Goal: Task Accomplishment & Management: Manage account settings

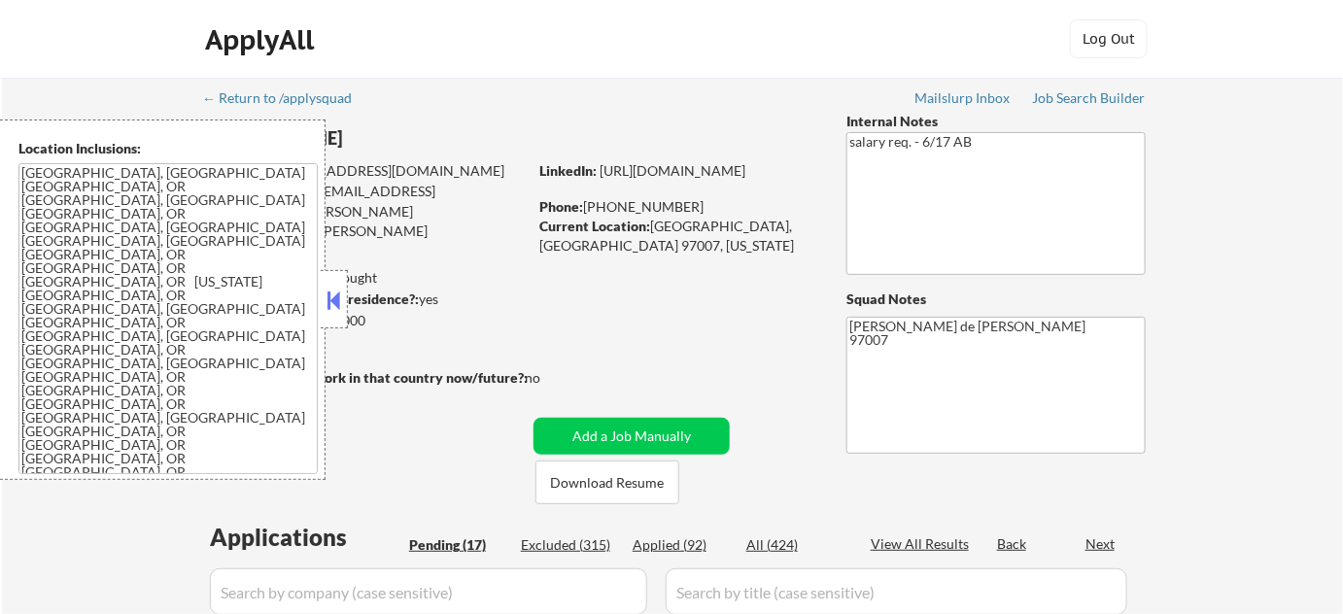
select select ""pending""
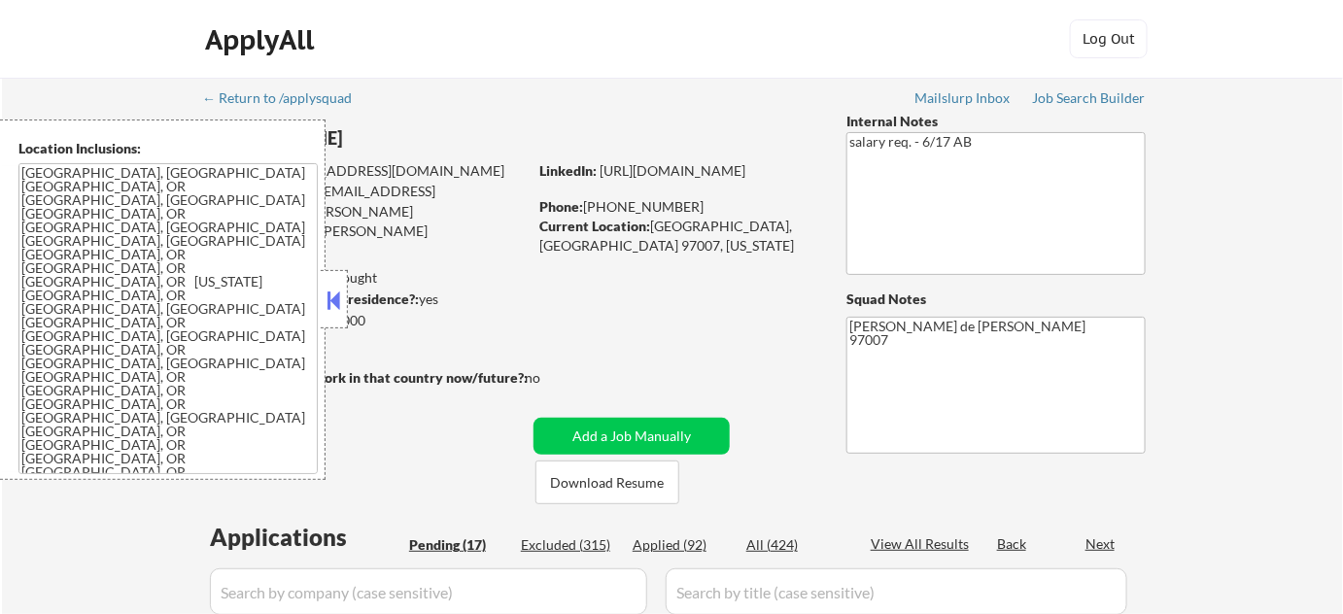
select select ""pending""
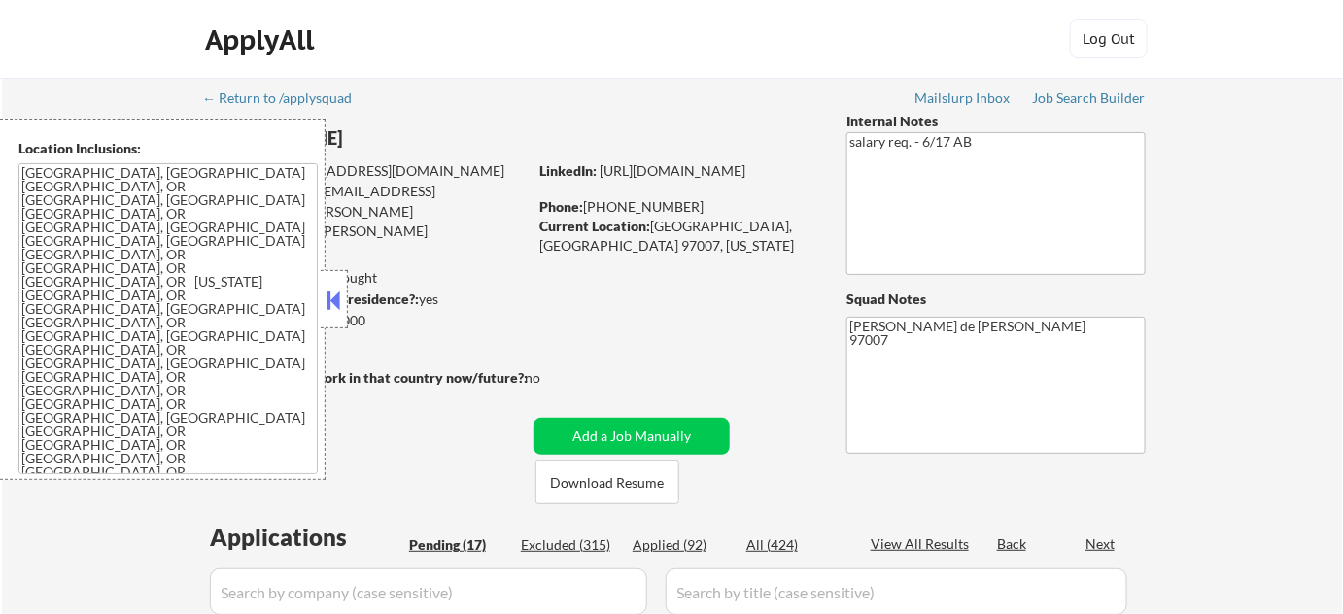
select select ""pending""
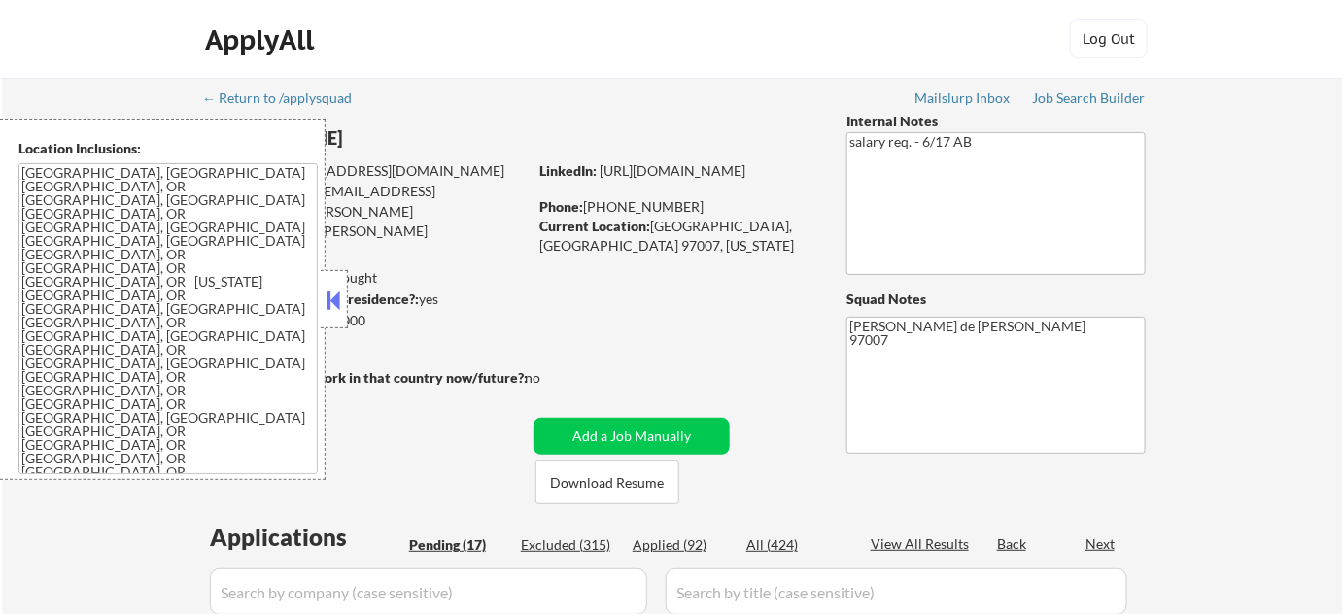
select select ""pending""
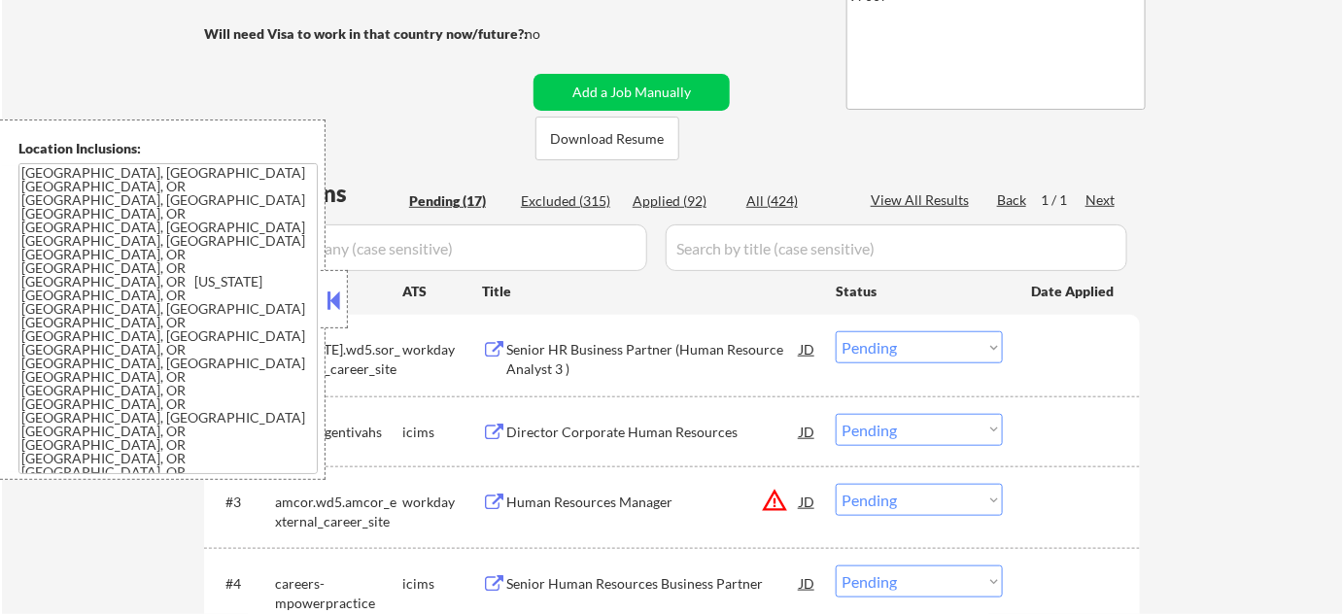
scroll to position [353, 0]
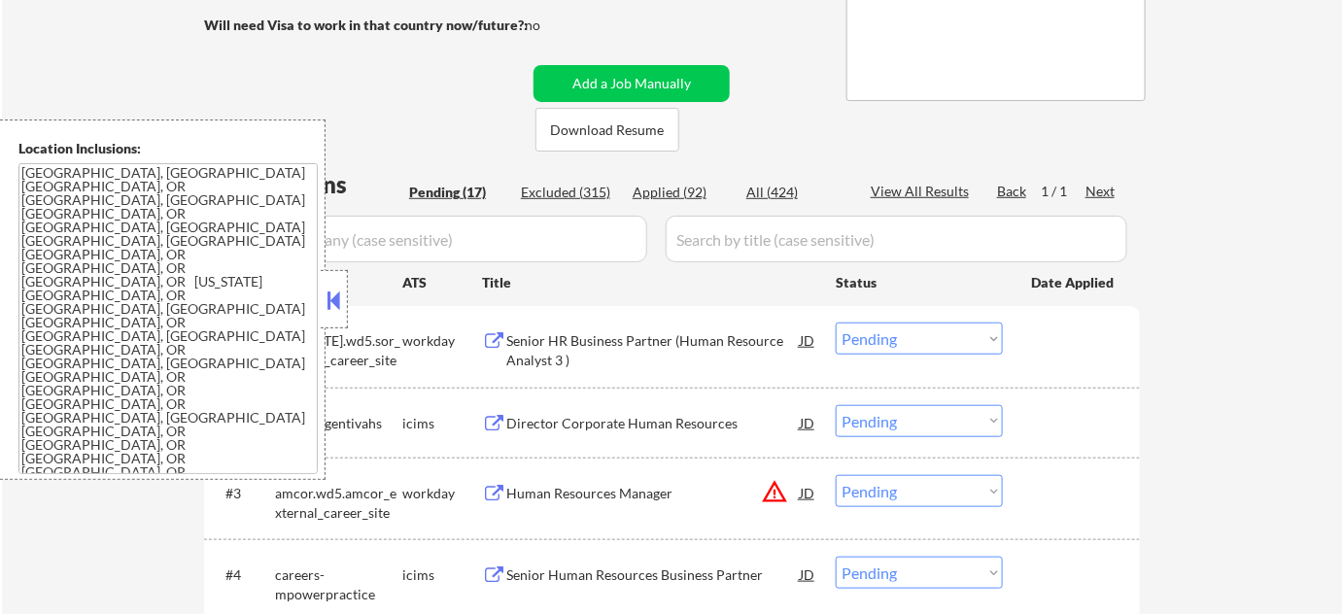
click at [333, 290] on button at bounding box center [334, 300] width 21 height 29
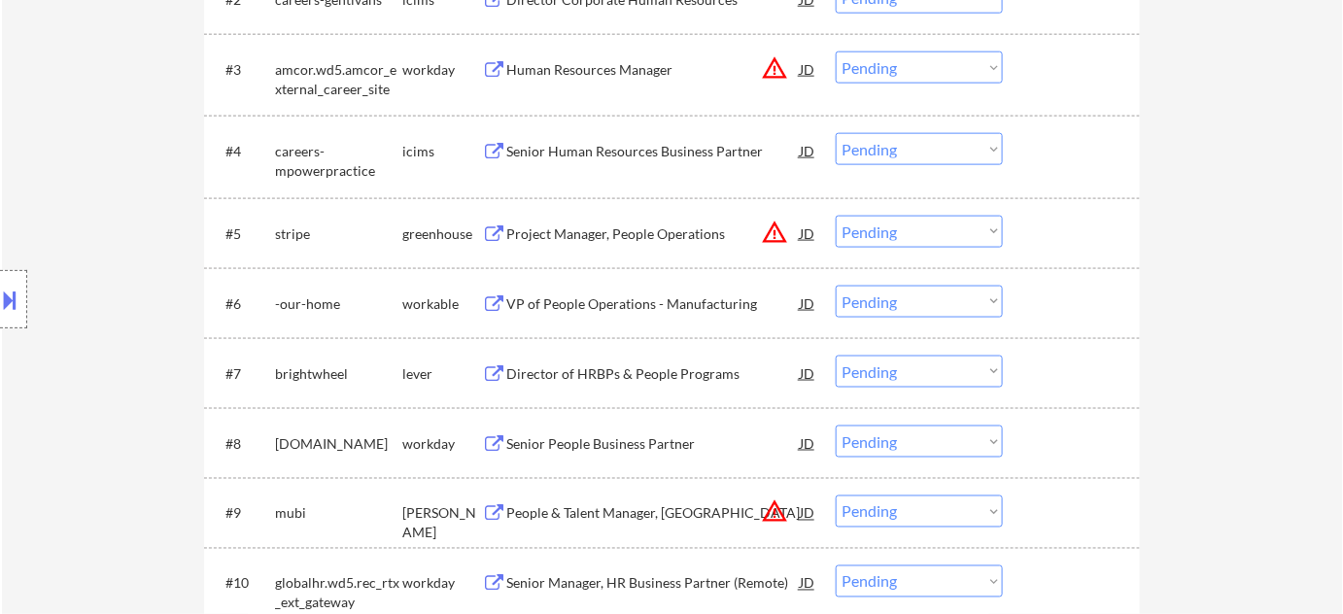
scroll to position [795, 0]
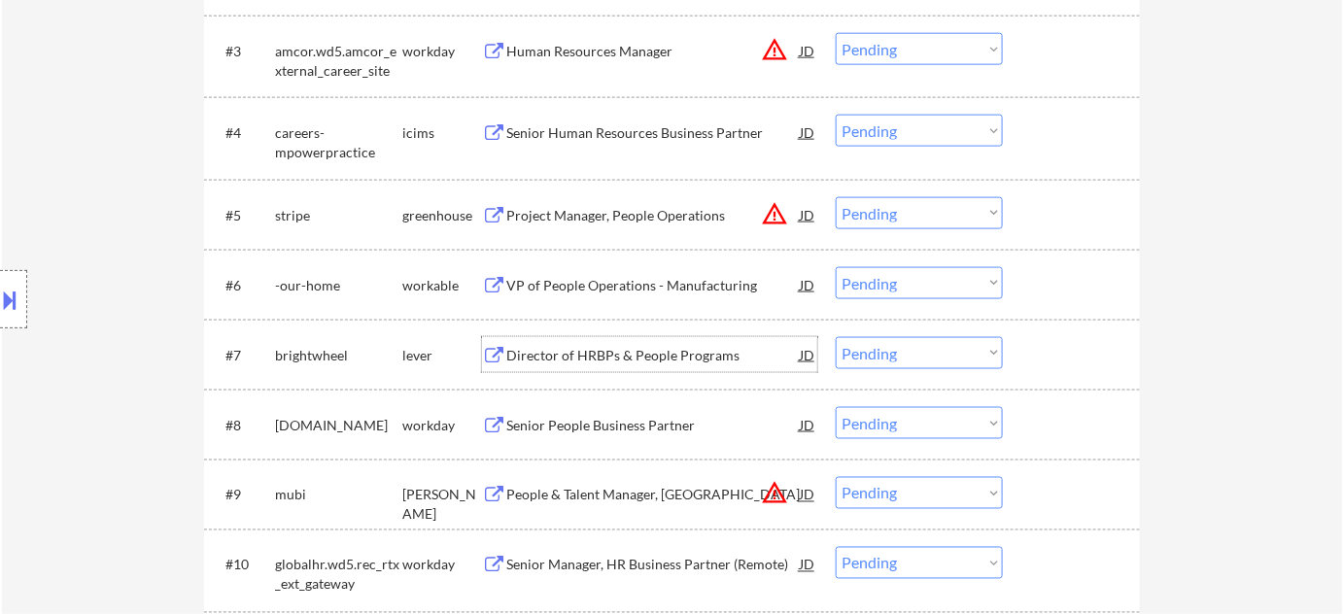
click at [658, 350] on div "Director of HRBPs & People Programs" at bounding box center [652, 355] width 293 height 19
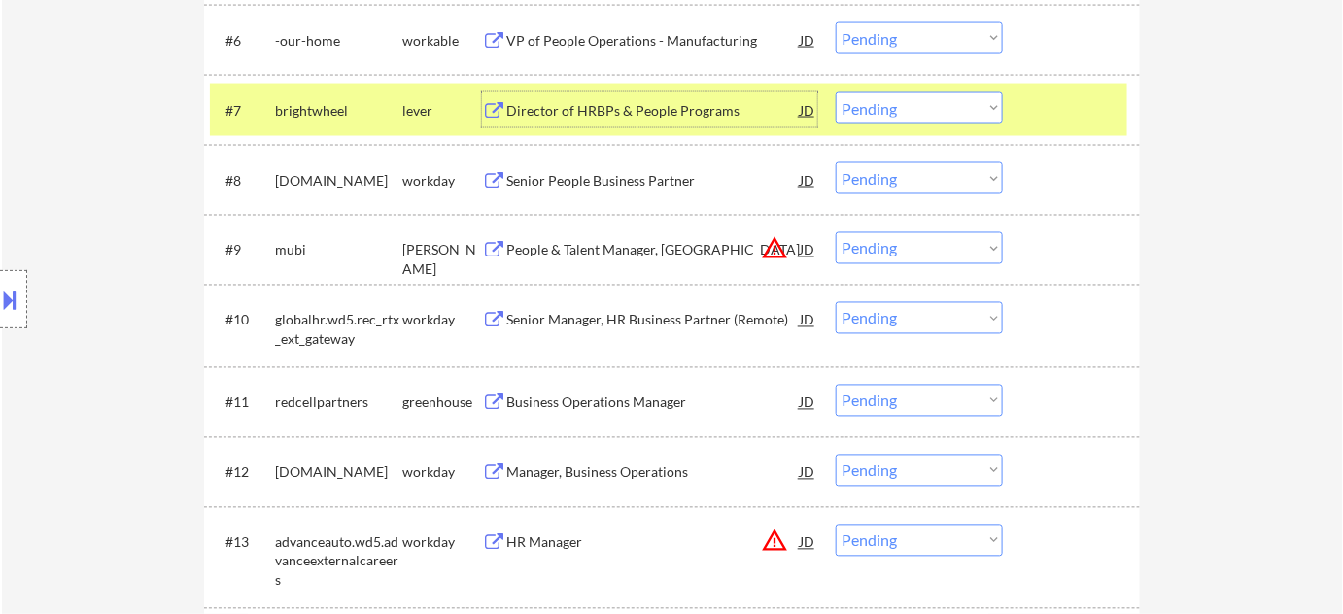
scroll to position [1059, 0]
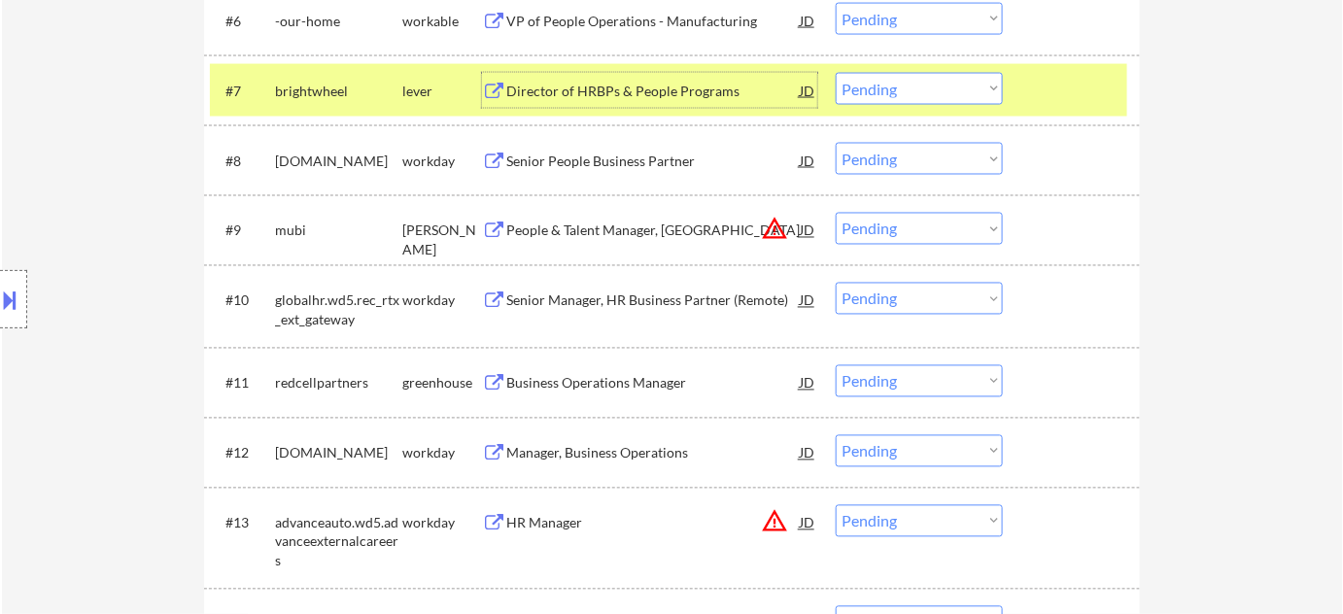
click at [635, 384] on div "Business Operations Manager" at bounding box center [652, 383] width 293 height 19
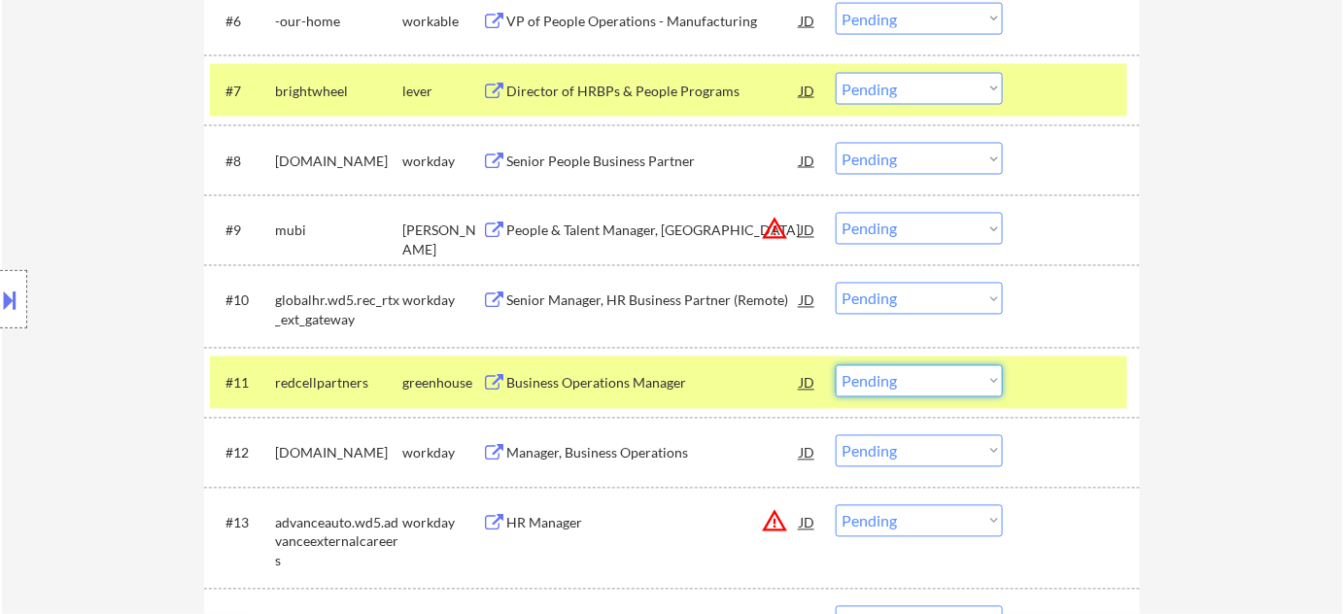
drag, startPoint x: 919, startPoint y: 384, endPoint x: 921, endPoint y: 394, distance: 9.9
click at [919, 384] on select "Choose an option... Pending Applied Excluded (Questions) Excluded (Expired) Exc…" at bounding box center [919, 381] width 167 height 32
click at [836, 365] on select "Choose an option... Pending Applied Excluded (Questions) Excluded (Expired) Exc…" at bounding box center [919, 381] width 167 height 32
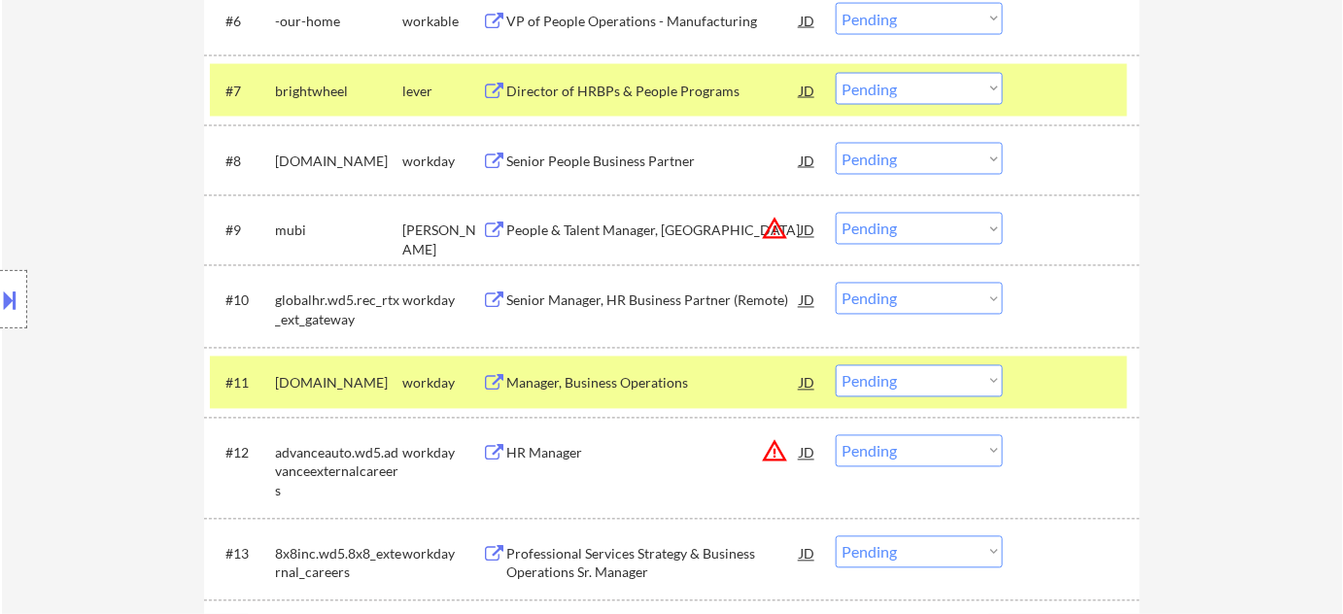
click at [612, 387] on div "Manager, Business Operations" at bounding box center [652, 383] width 293 height 19
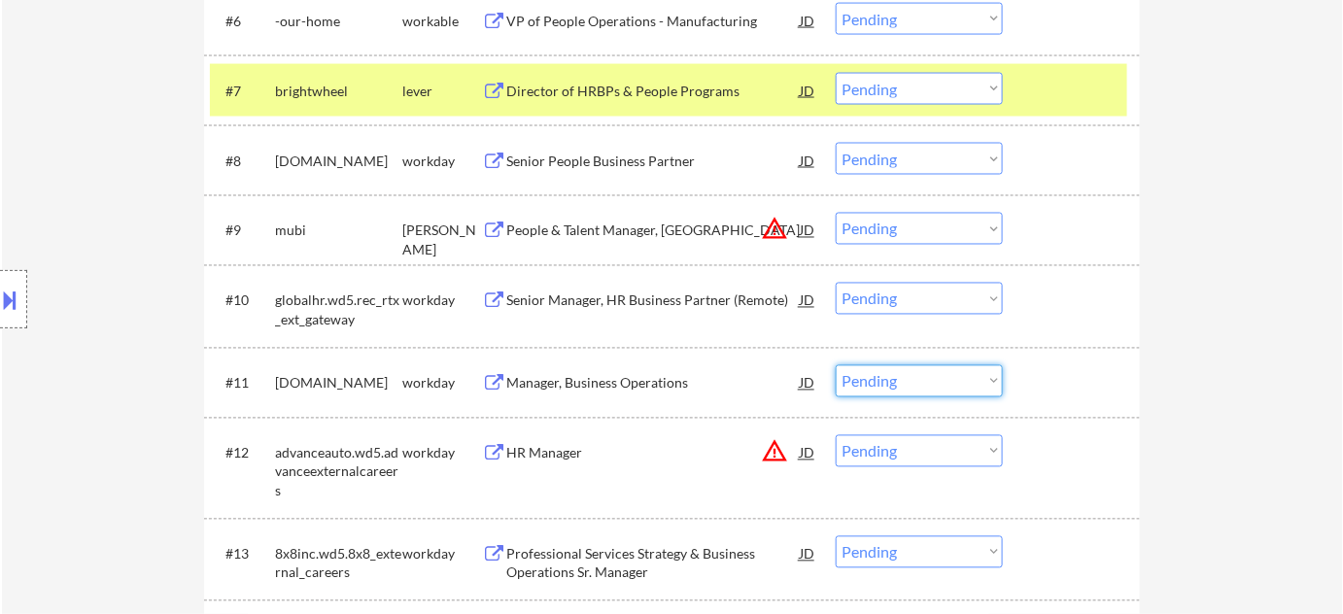
click at [895, 371] on select "Choose an option... Pending Applied Excluded (Questions) Excluded (Expired) Exc…" at bounding box center [919, 381] width 167 height 32
click at [836, 365] on select "Choose an option... Pending Applied Excluded (Questions) Excluded (Expired) Exc…" at bounding box center [919, 381] width 167 height 32
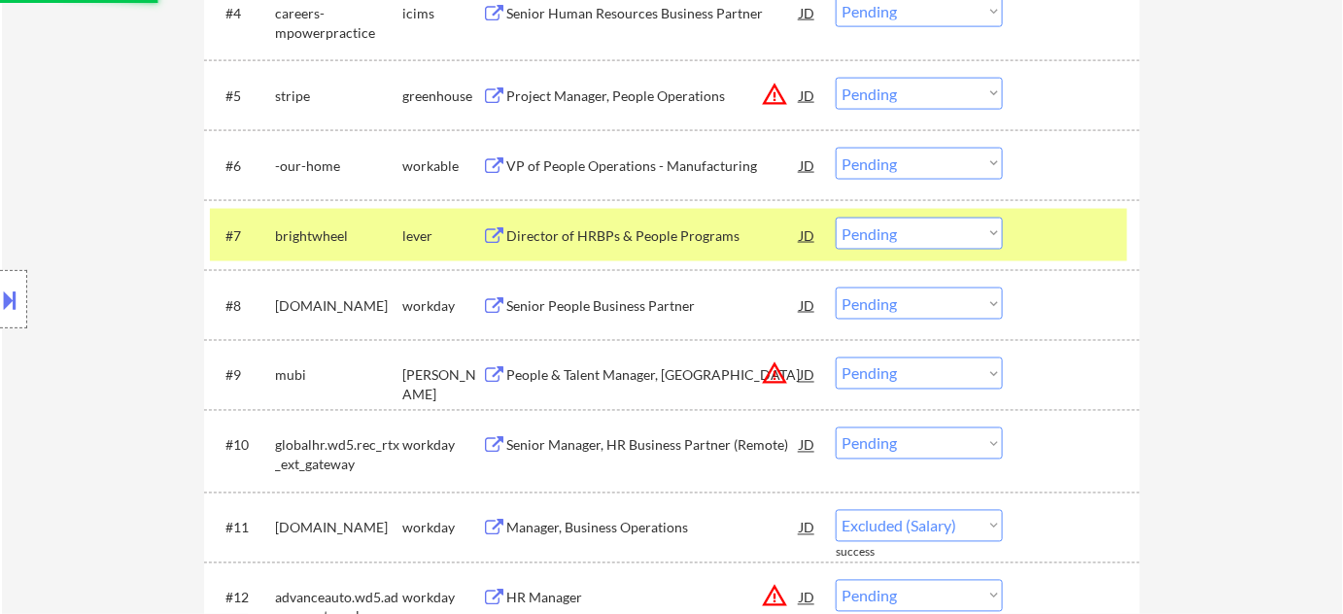
scroll to position [883, 0]
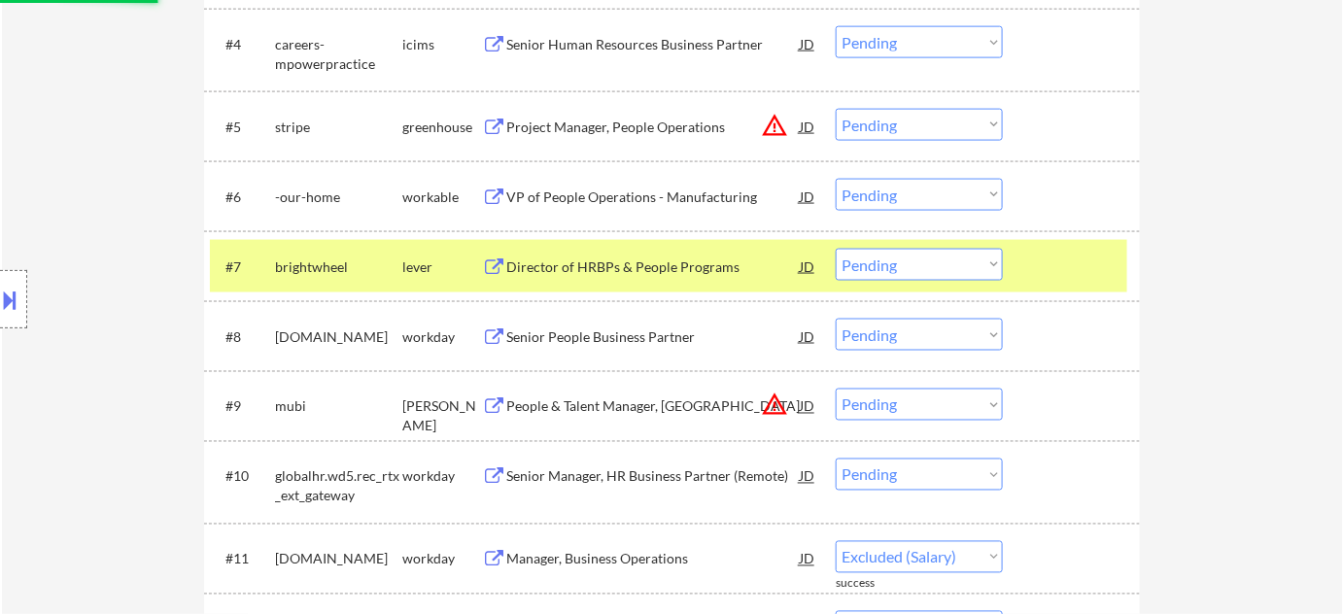
select select ""pending""
click at [607, 196] on div "VP of People Operations - Manufacturing" at bounding box center [652, 197] width 293 height 19
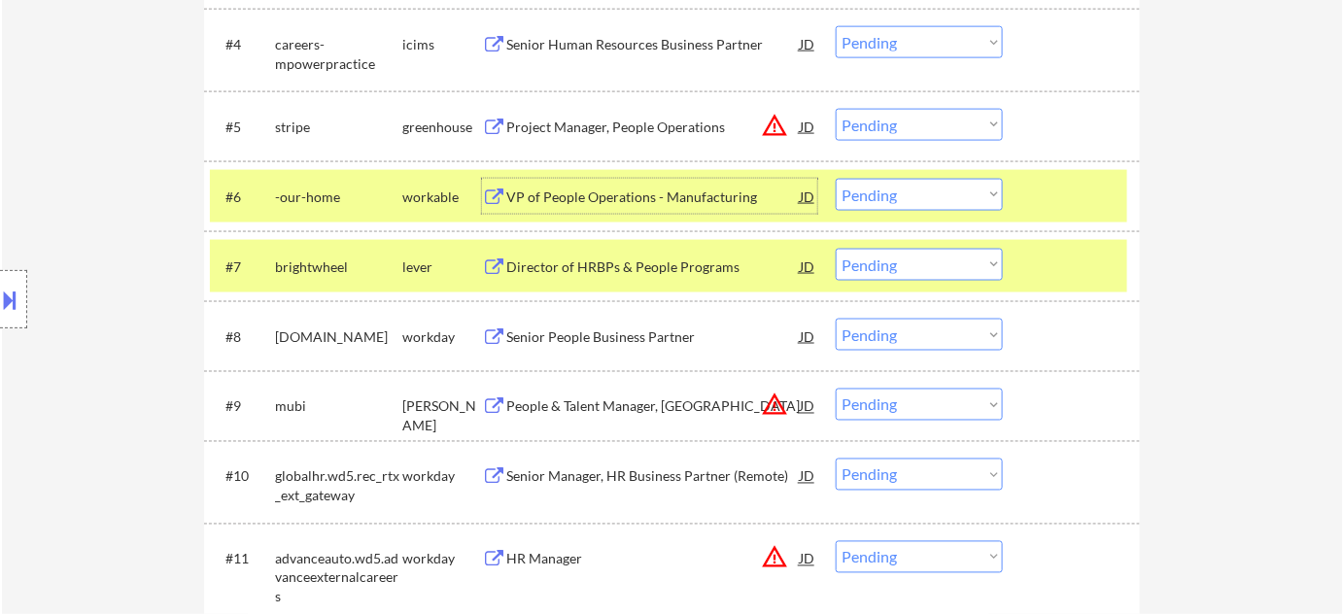
click at [854, 175] on div "#6 -our-home workable VP of People Operations - Manufacturing JD Choose an opti…" at bounding box center [668, 196] width 917 height 52
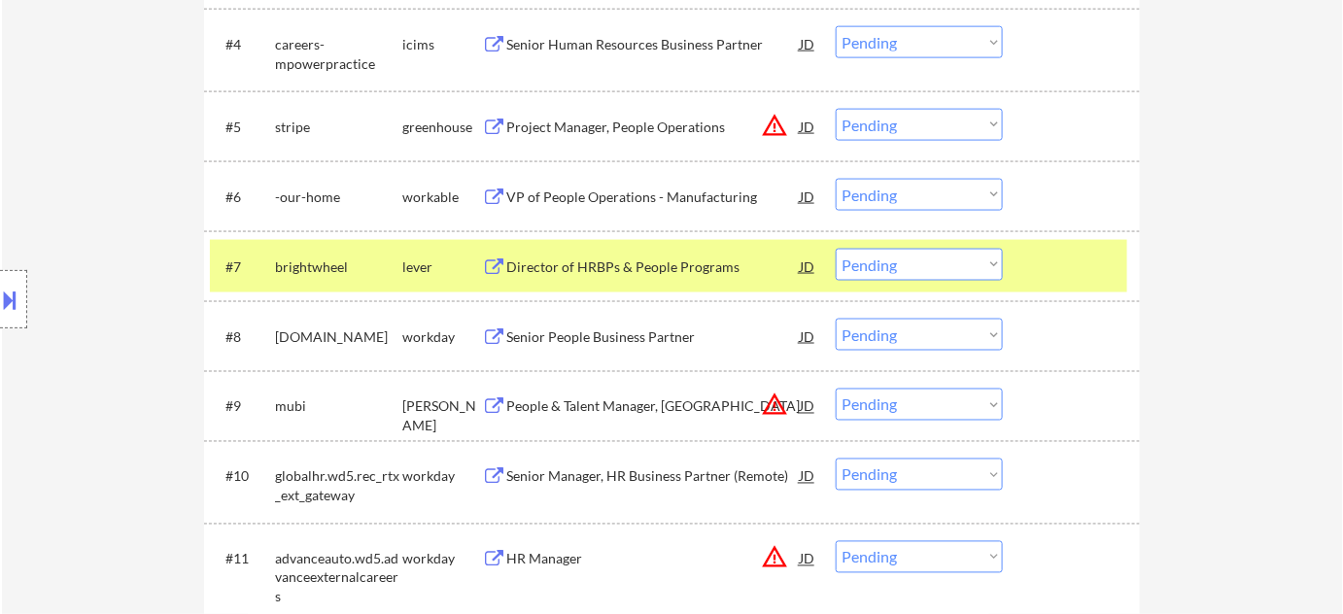
drag, startPoint x: 887, startPoint y: 196, endPoint x: 891, endPoint y: 206, distance: 10.5
click at [887, 196] on select "Choose an option... Pending Applied Excluded (Questions) Excluded (Expired) Exc…" at bounding box center [919, 195] width 167 height 32
click at [836, 179] on select "Choose an option... Pending Applied Excluded (Questions) Excluded (Expired) Exc…" at bounding box center [919, 195] width 167 height 32
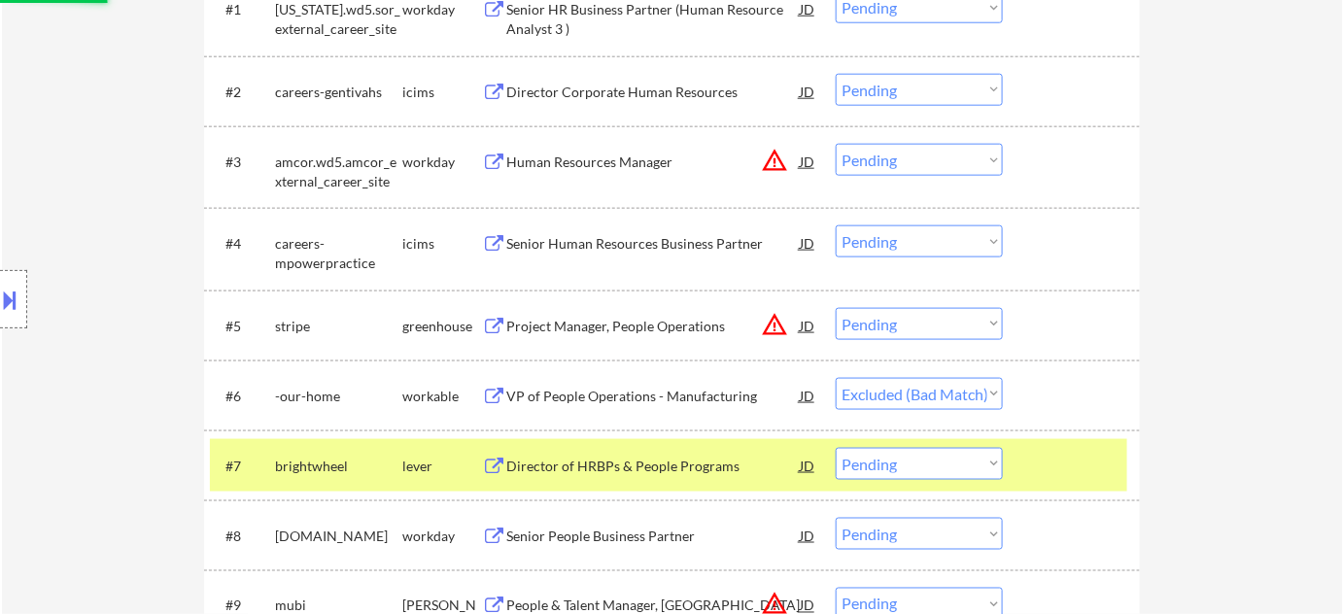
scroll to position [618, 0]
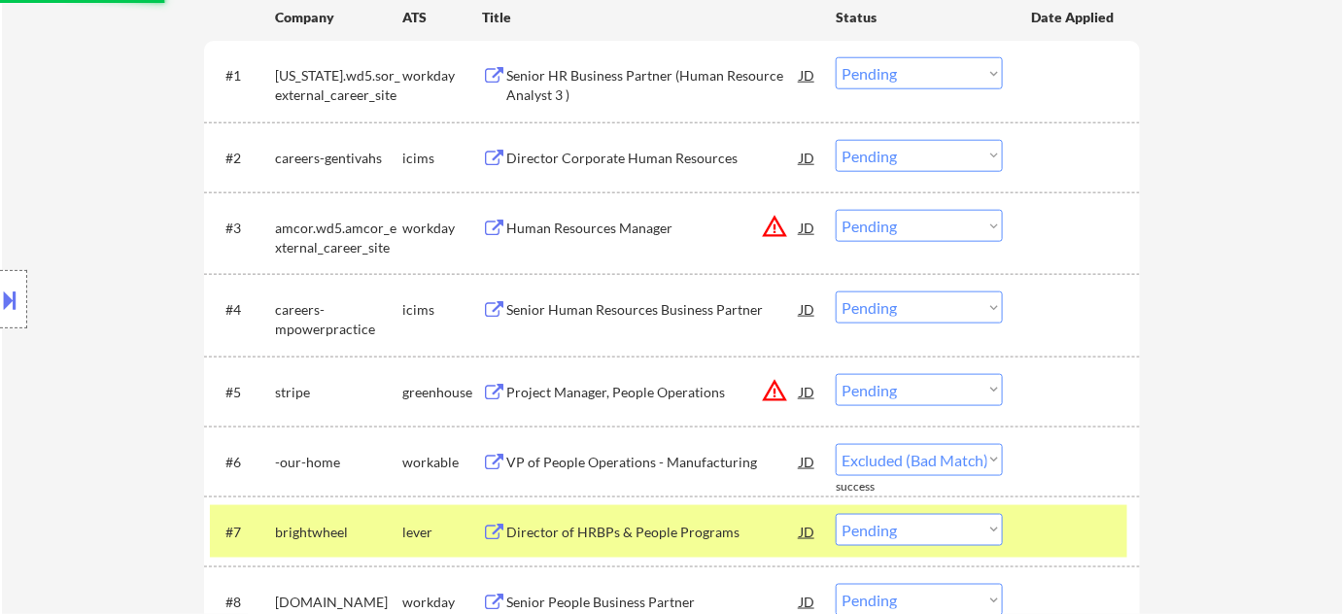
select select ""pending""
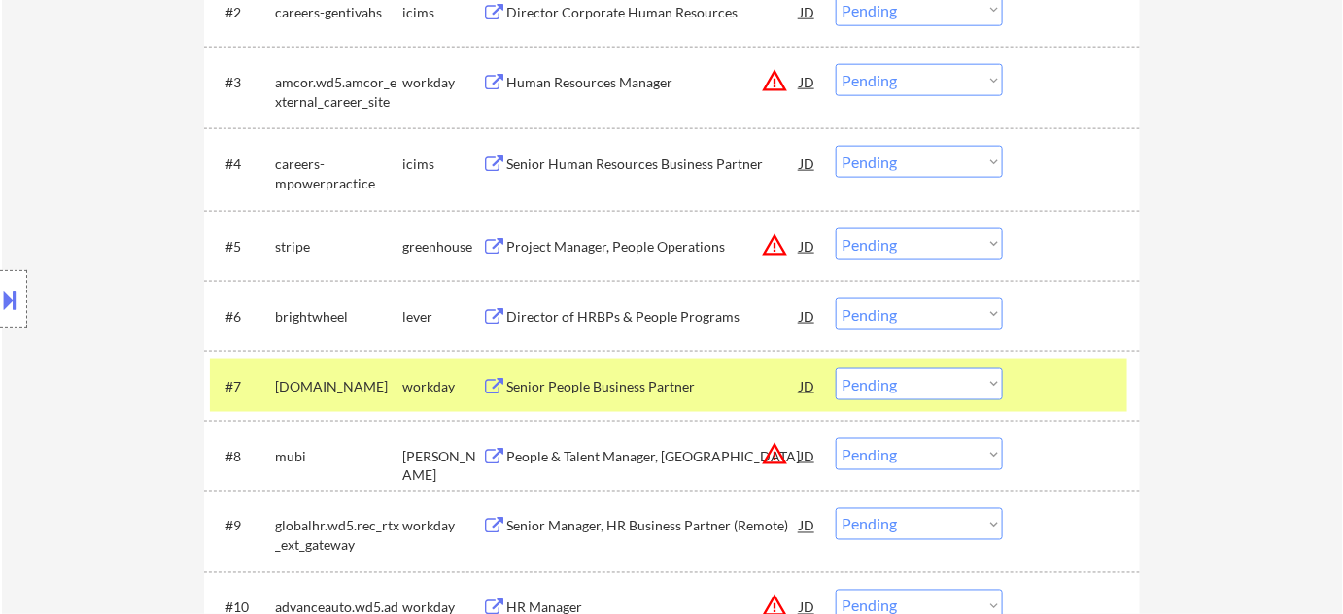
scroll to position [795, 0]
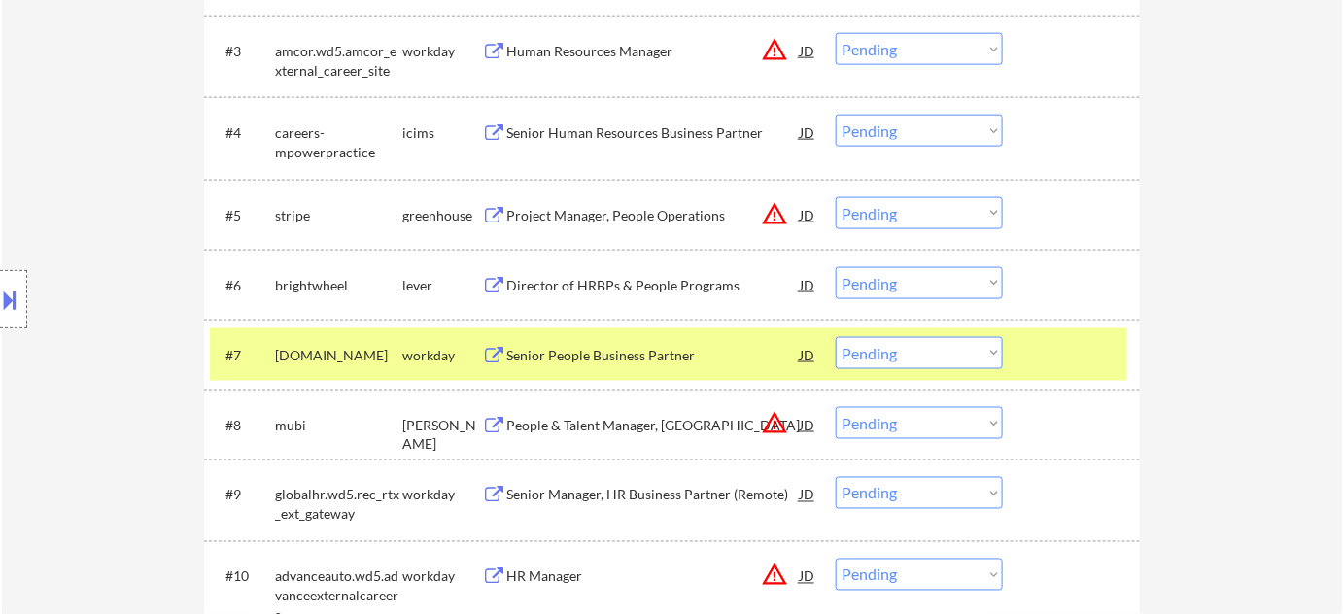
click at [645, 347] on div "Senior People Business Partner" at bounding box center [652, 355] width 293 height 19
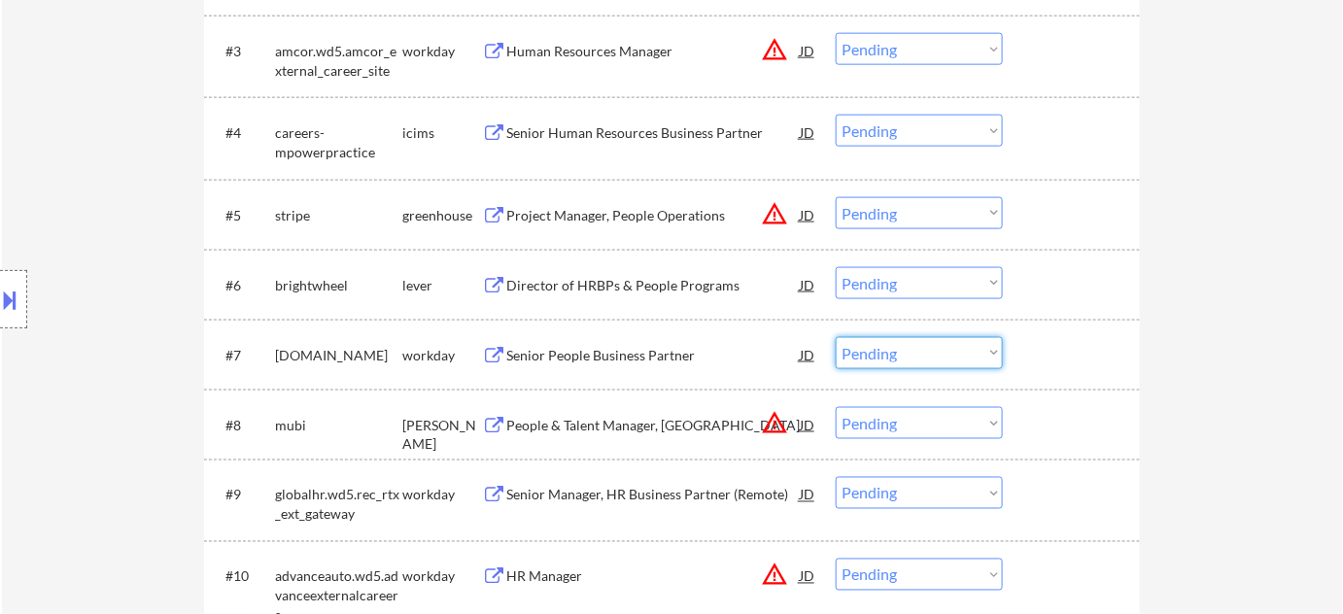
click at [899, 340] on select "Choose an option... Pending Applied Excluded (Questions) Excluded (Expired) Exc…" at bounding box center [919, 353] width 167 height 32
click at [836, 337] on select "Choose an option... Pending Applied Excluded (Questions) Excluded (Expired) Exc…" at bounding box center [919, 353] width 167 height 32
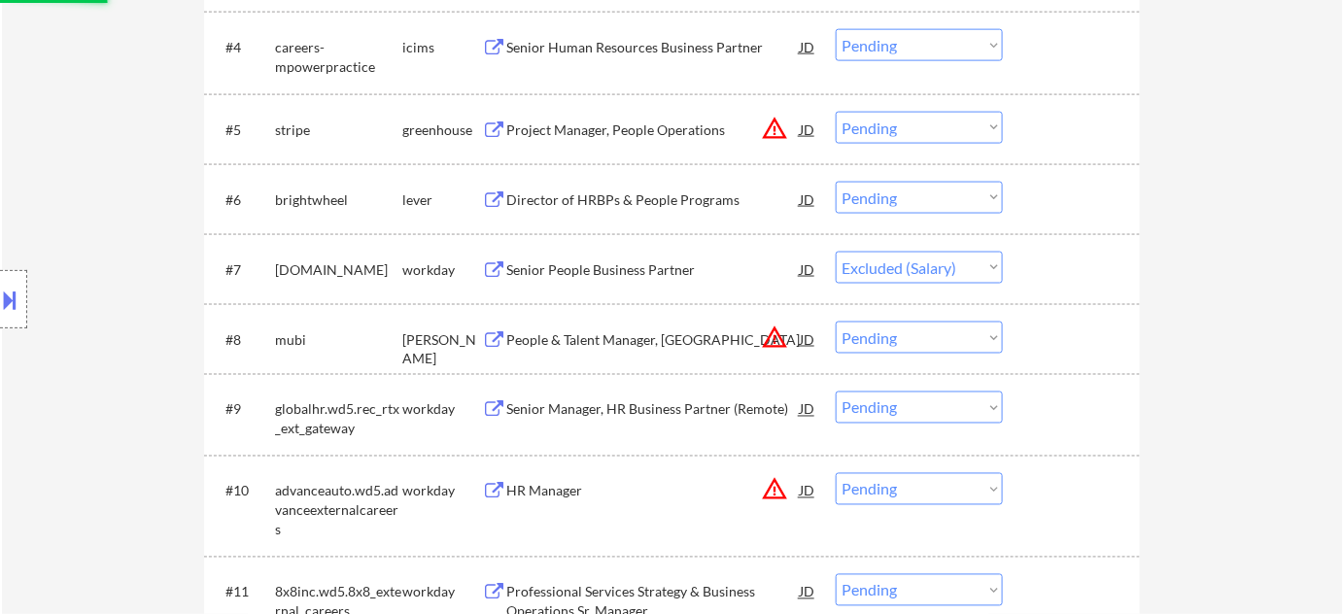
scroll to position [883, 0]
select select ""pending""
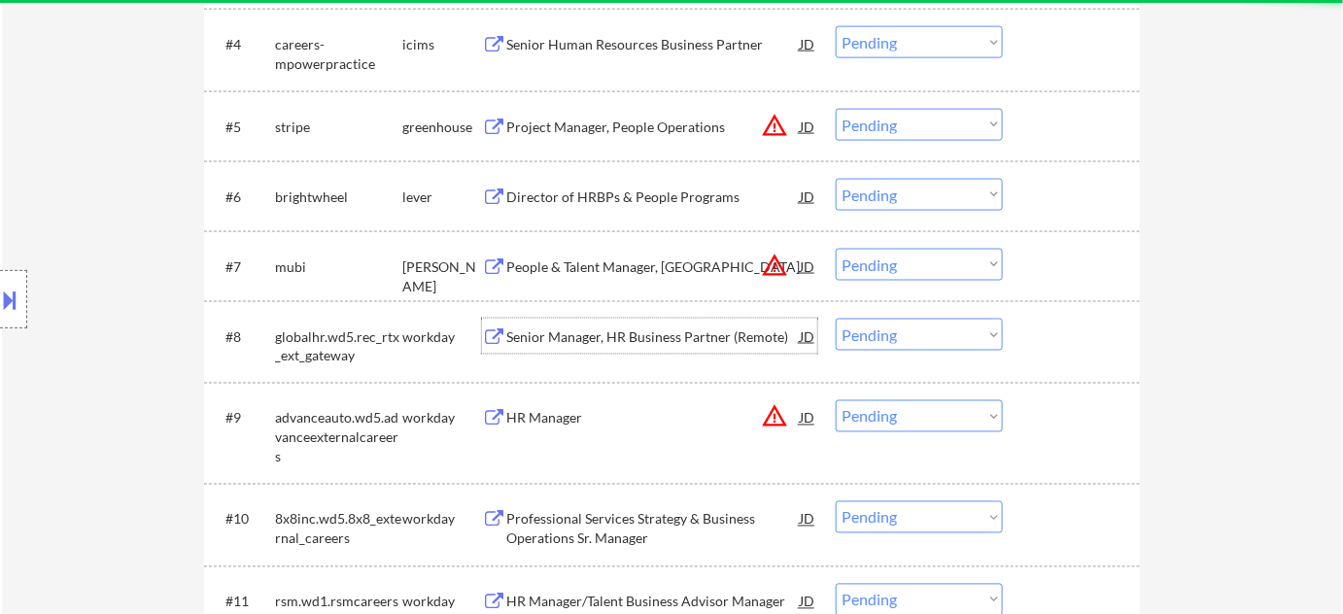
click at [591, 337] on div "Senior Manager, HR Business Partner (Remote)" at bounding box center [652, 336] width 293 height 19
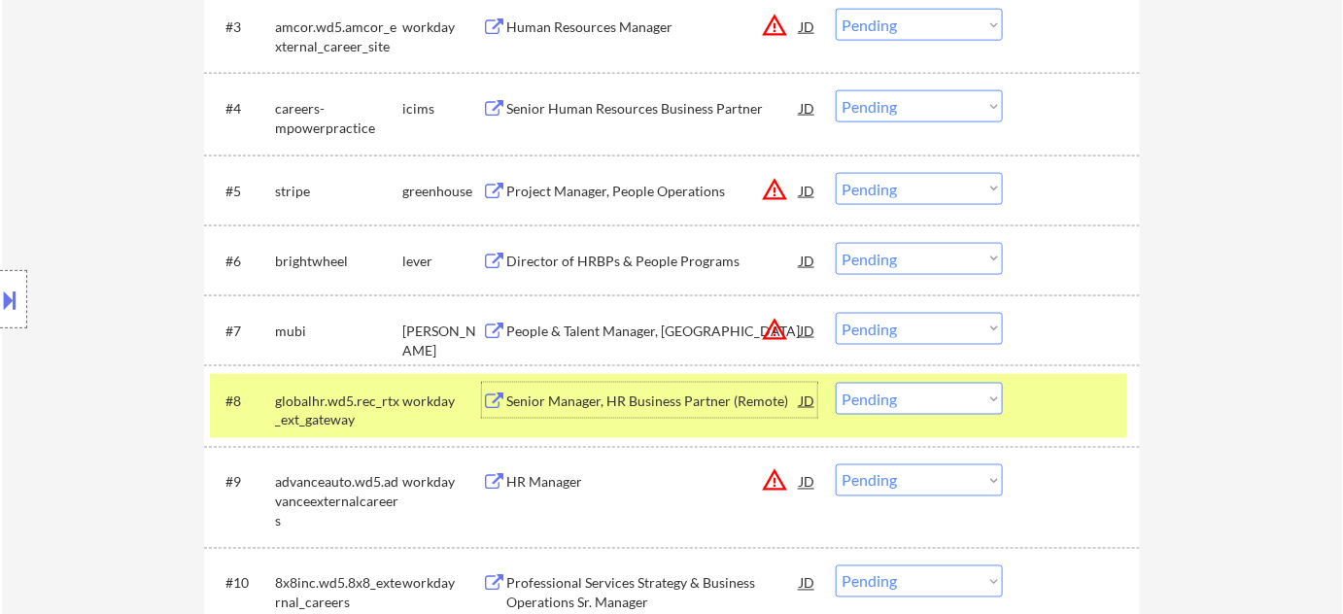
scroll to position [846, 0]
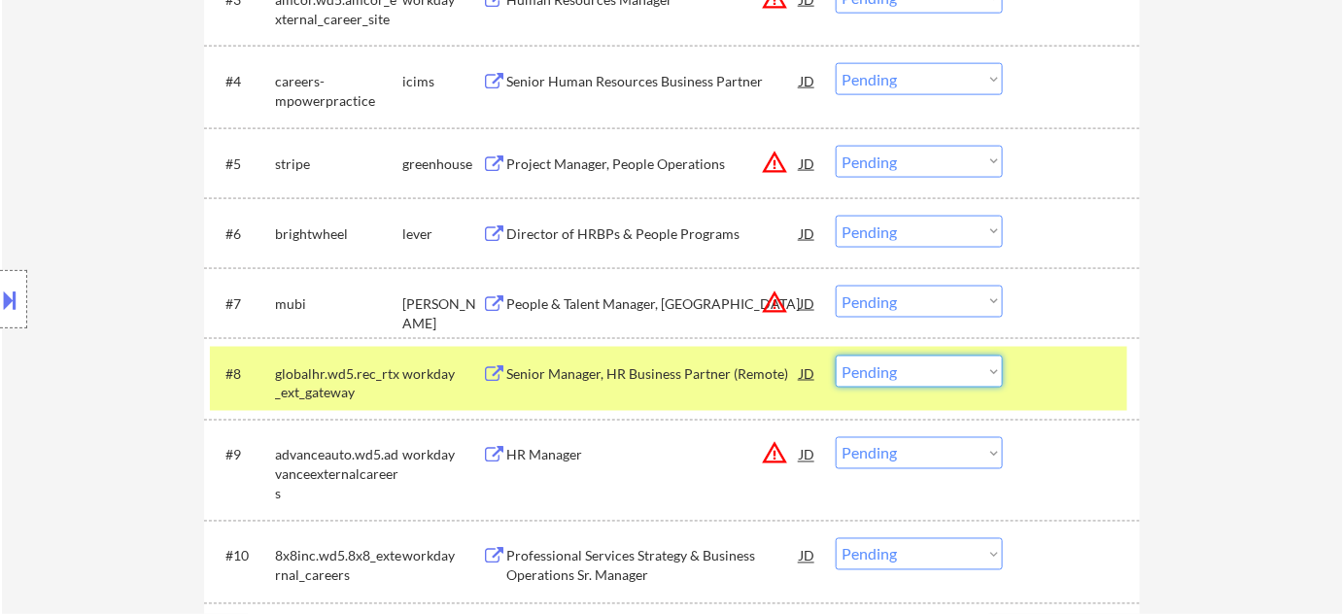
drag, startPoint x: 862, startPoint y: 373, endPoint x: 867, endPoint y: 388, distance: 15.4
click at [862, 373] on select "Choose an option... Pending Applied Excluded (Questions) Excluded (Expired) Exc…" at bounding box center [919, 372] width 167 height 32
click at [836, 356] on select "Choose an option... Pending Applied Excluded (Questions) Excluded (Expired) Exc…" at bounding box center [919, 372] width 167 height 32
click at [776, 160] on button "warning_amber" at bounding box center [774, 162] width 27 height 27
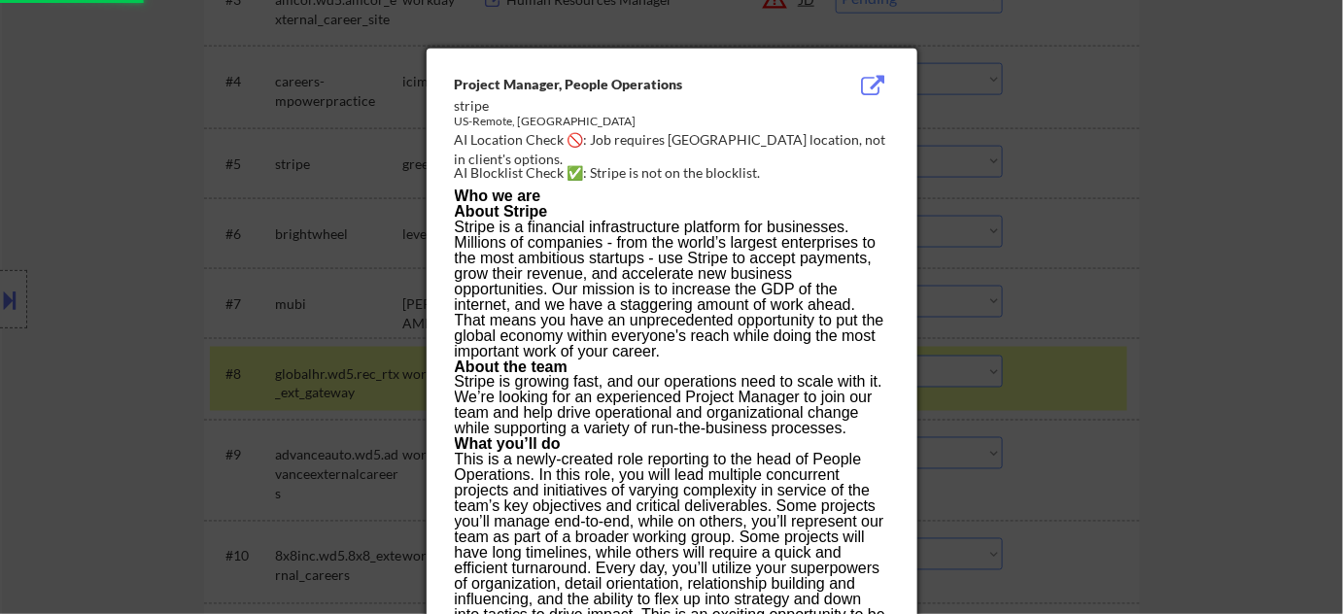
click at [1112, 251] on div at bounding box center [671, 307] width 1343 height 614
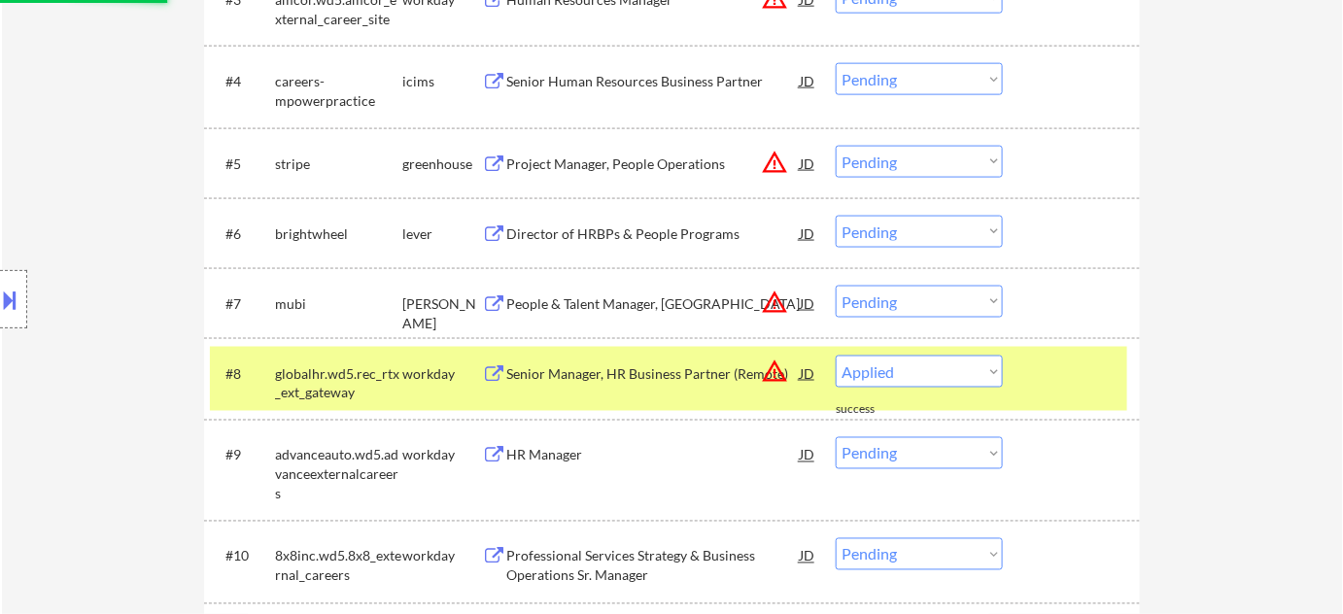
select select ""pending""
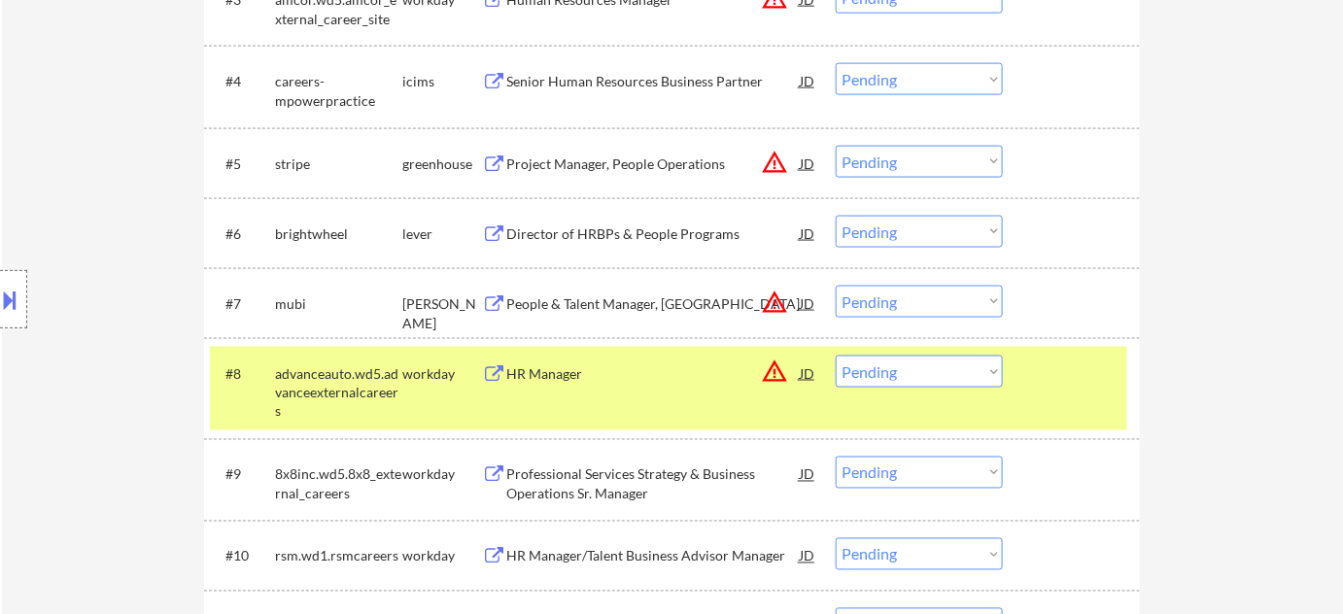
drag, startPoint x: 913, startPoint y: 159, endPoint x: 914, endPoint y: 169, distance: 9.8
click at [914, 159] on select "Choose an option... Pending Applied Excluded (Questions) Excluded (Expired) Exc…" at bounding box center [919, 162] width 167 height 32
click at [836, 146] on select "Choose an option... Pending Applied Excluded (Questions) Excluded (Expired) Exc…" at bounding box center [919, 162] width 167 height 32
click at [630, 305] on div "People & Talent Manager, US" at bounding box center [652, 303] width 293 height 19
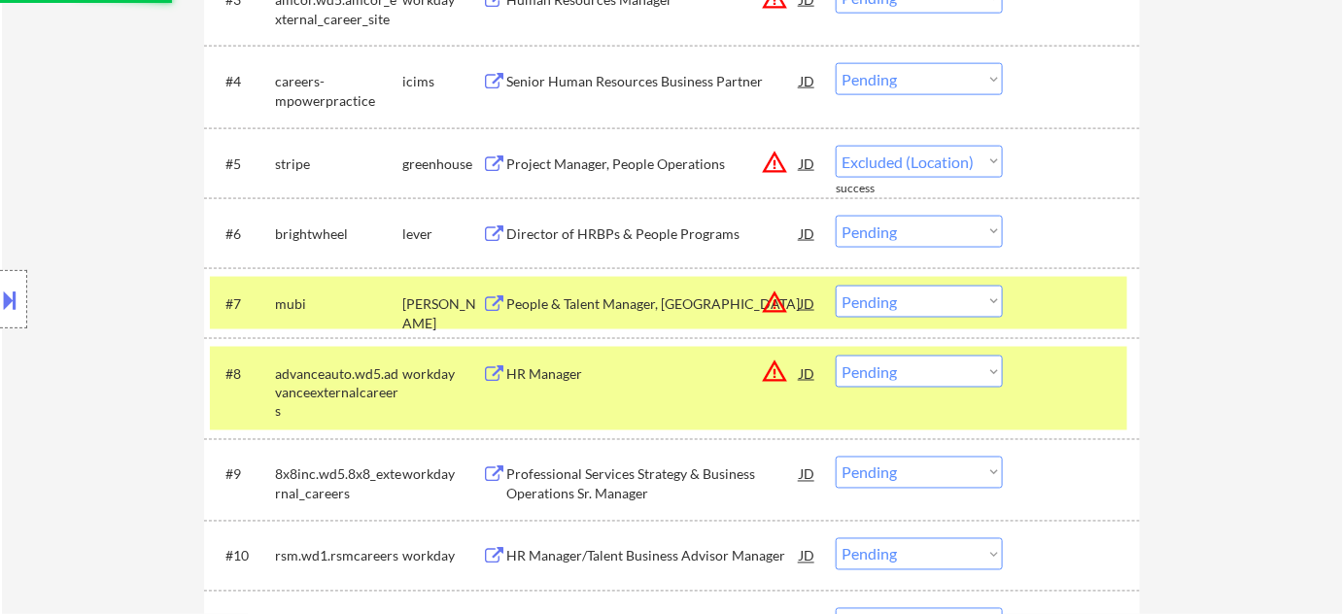
select select ""pending""
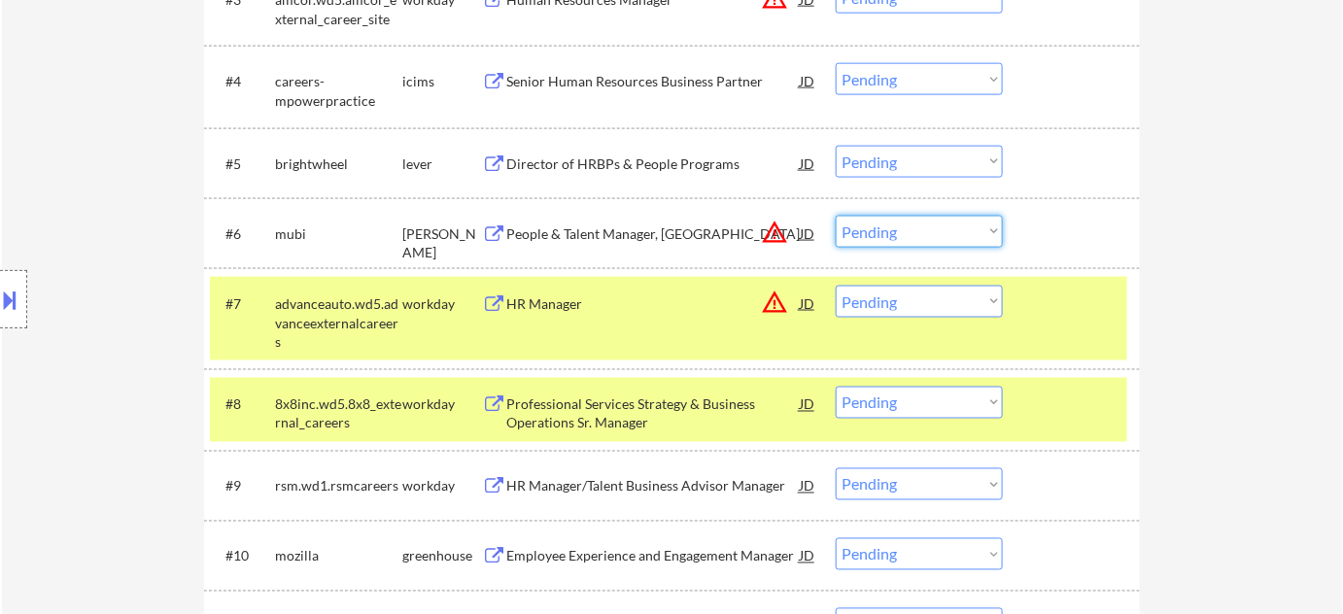
drag, startPoint x: 914, startPoint y: 234, endPoint x: 922, endPoint y: 246, distance: 14.0
click at [915, 234] on select "Choose an option... Pending Applied Excluded (Questions) Excluded (Expired) Exc…" at bounding box center [919, 232] width 167 height 32
select select ""excluded__location_""
click at [836, 216] on select "Choose an option... Pending Applied Excluded (Questions) Excluded (Expired) Exc…" at bounding box center [919, 232] width 167 height 32
click at [770, 301] on button "warning_amber" at bounding box center [774, 302] width 27 height 27
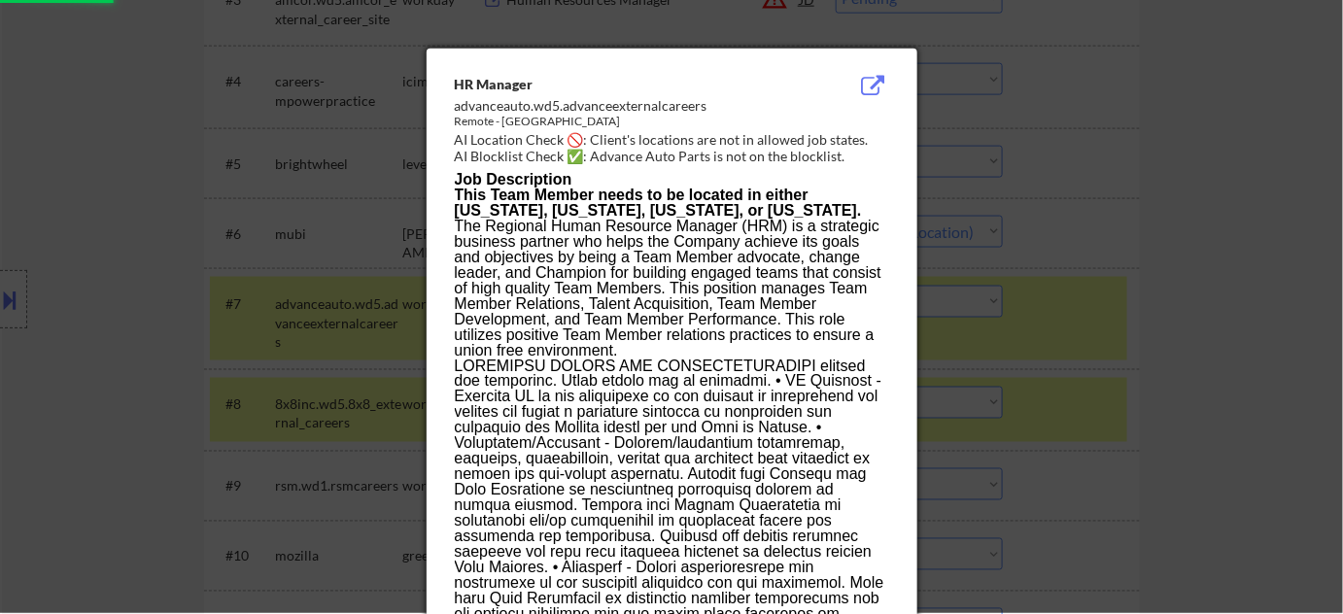
click at [1234, 308] on div at bounding box center [671, 306] width 1343 height 614
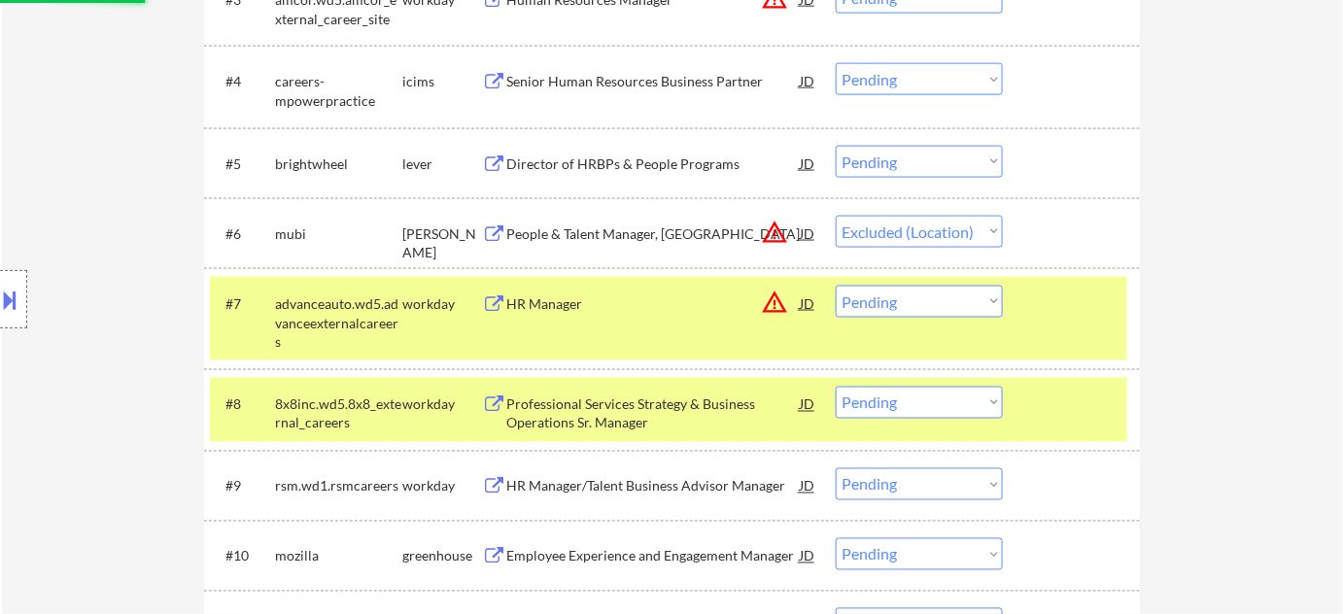
click at [968, 296] on select "Choose an option... Pending Applied Excluded (Questions) Excluded (Expired) Exc…" at bounding box center [919, 302] width 167 height 32
click at [1303, 297] on div "← Return to /applysquad Mailslurp Inbox Job Search Builder Nicole Grieve User E…" at bounding box center [672, 14] width 1341 height 1567
click at [947, 298] on select "Choose an option... Pending Applied Excluded (Questions) Excluded (Expired) Exc…" at bounding box center [919, 302] width 167 height 32
select select ""excluded__location_""
click at [836, 286] on select "Choose an option... Pending Applied Excluded (Questions) Excluded (Expired) Exc…" at bounding box center [919, 302] width 167 height 32
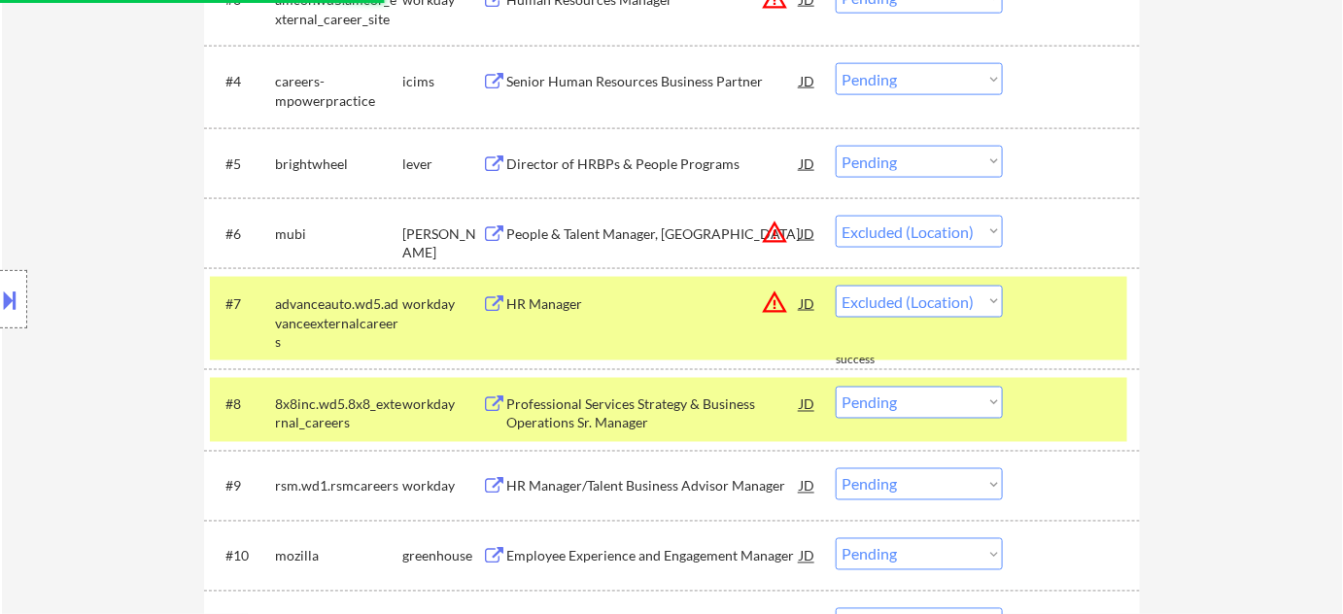
select select ""pending""
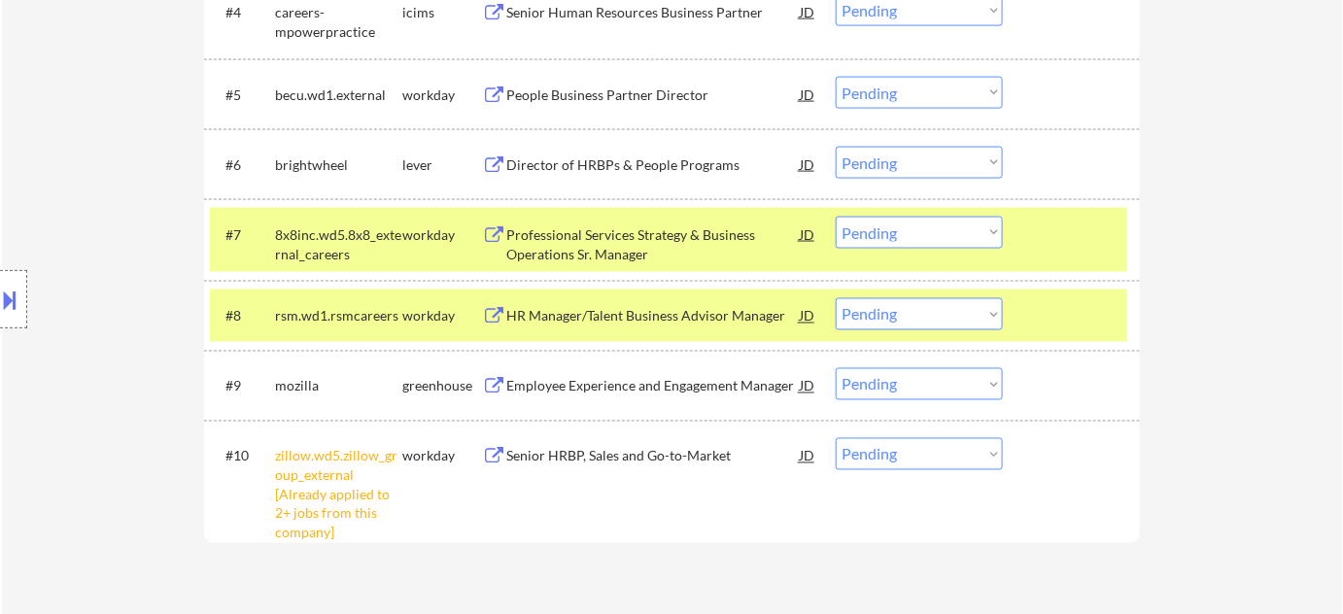
scroll to position [935, 0]
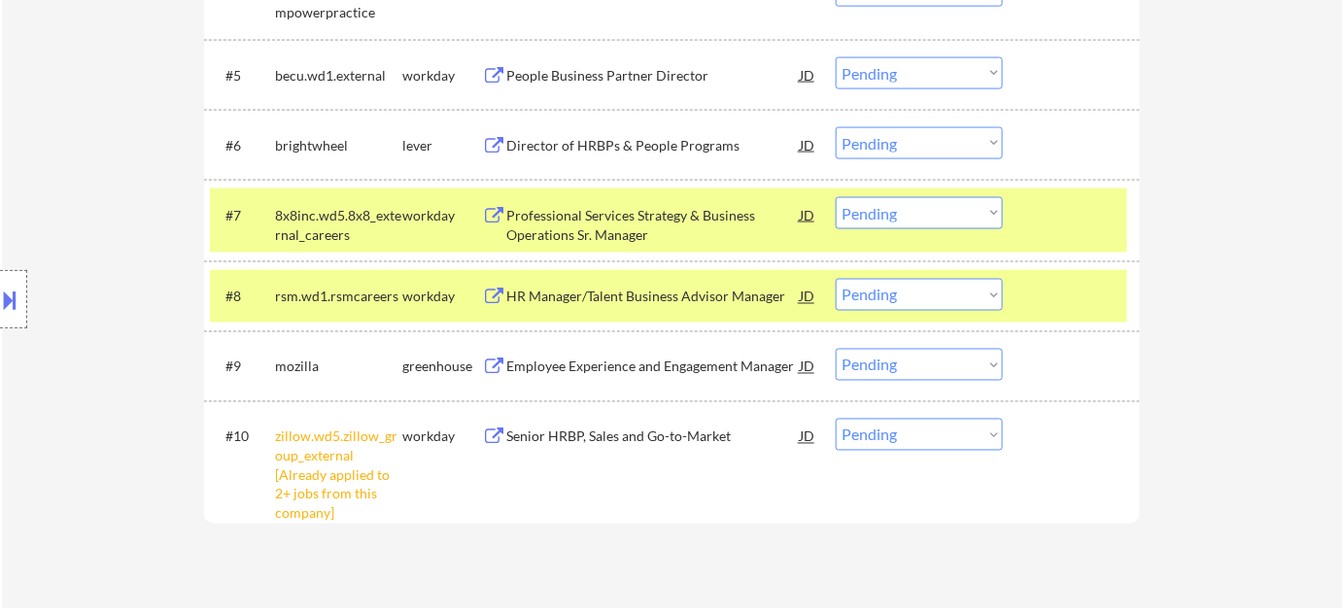
click at [931, 446] on select "Choose an option... Pending Applied Excluded (Questions) Excluded (Expired) Exc…" at bounding box center [919, 435] width 167 height 32
select select ""excluded__other_""
click at [836, 419] on select "Choose an option... Pending Applied Excluded (Questions) Excluded (Expired) Exc…" at bounding box center [919, 435] width 167 height 32
click at [706, 361] on div "Employee Experience and Engagement Manager" at bounding box center [652, 367] width 293 height 19
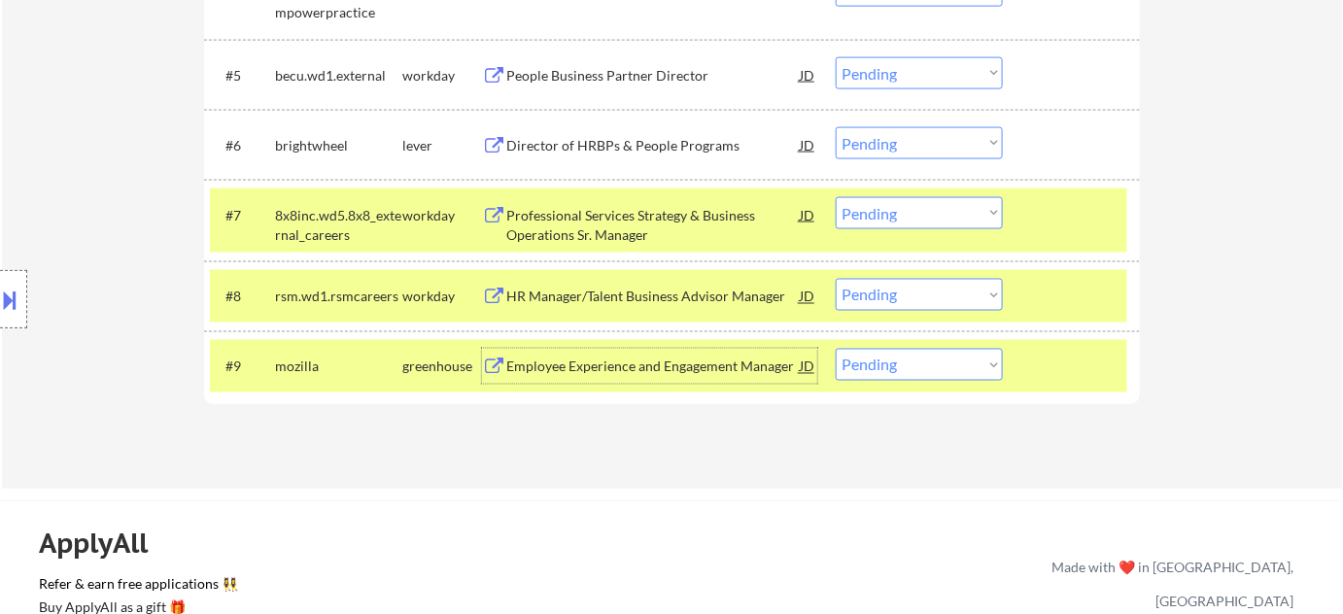
drag, startPoint x: 907, startPoint y: 363, endPoint x: 909, endPoint y: 375, distance: 11.8
click at [907, 363] on select "Choose an option... Pending Applied Excluded (Questions) Excluded (Expired) Exc…" at bounding box center [919, 365] width 167 height 32
select select ""excluded__salary_""
click at [836, 349] on select "Choose an option... Pending Applied Excluded (Questions) Excluded (Expired) Exc…" at bounding box center [919, 365] width 167 height 32
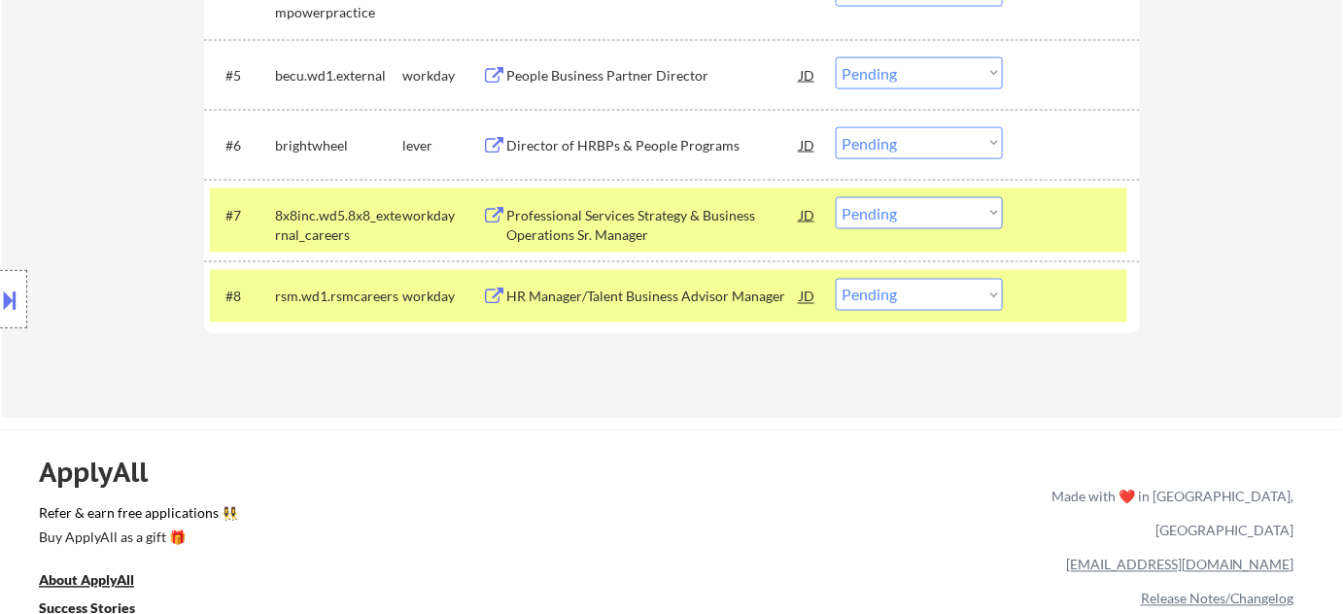
click at [617, 294] on div "HR Manager/Talent Business Advisor Manager" at bounding box center [652, 297] width 293 height 19
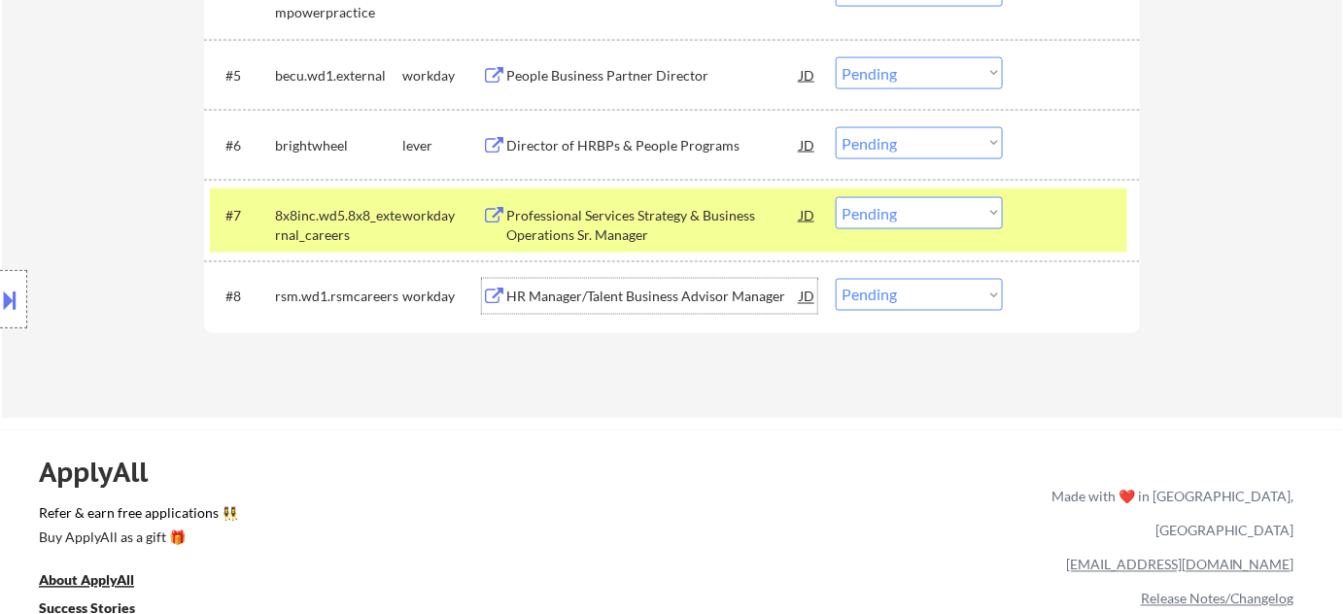
click at [904, 293] on select "Choose an option... Pending Applied Excluded (Questions) Excluded (Expired) Exc…" at bounding box center [919, 295] width 167 height 32
select select ""excluded__salary_""
click at [836, 279] on select "Choose an option... Pending Applied Excluded (Questions) Excluded (Expired) Exc…" at bounding box center [919, 295] width 167 height 32
click at [588, 224] on div "Professional Services Strategy & Business Operations Sr. Manager" at bounding box center [652, 225] width 293 height 38
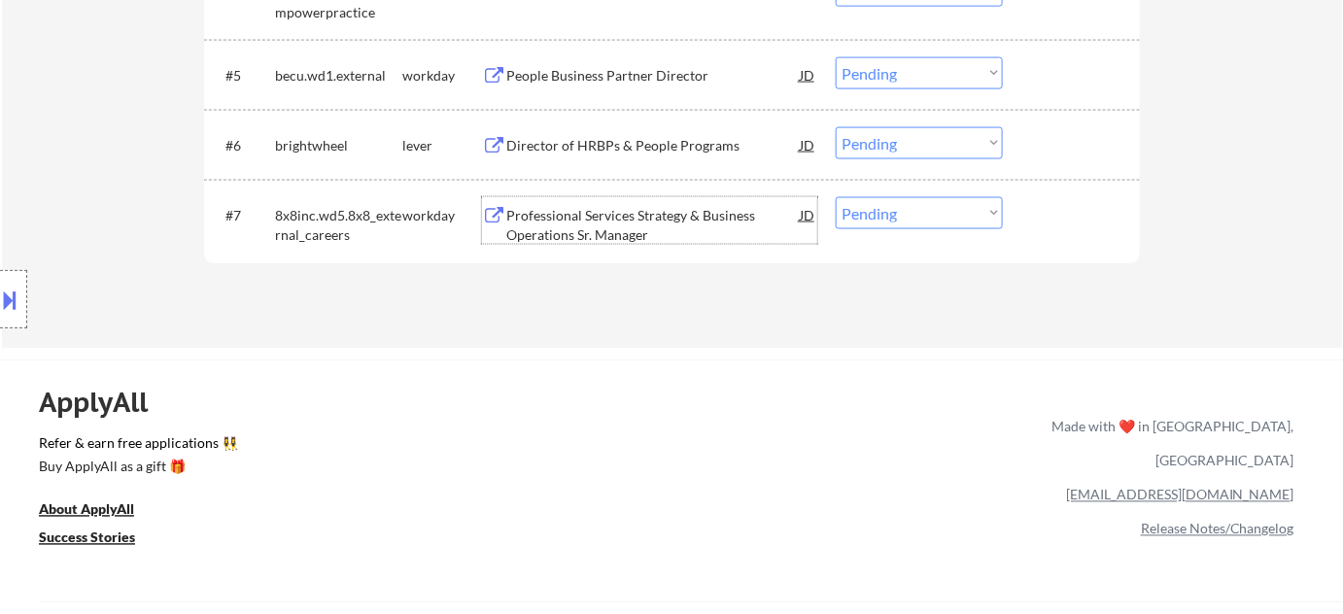
click at [930, 222] on select "Choose an option... Pending Applied Excluded (Questions) Excluded (Expired) Exc…" at bounding box center [919, 213] width 167 height 32
select select ""excluded__expired_""
click at [836, 197] on select "Choose an option... Pending Applied Excluded (Questions) Excluded (Expired) Exc…" at bounding box center [919, 213] width 167 height 32
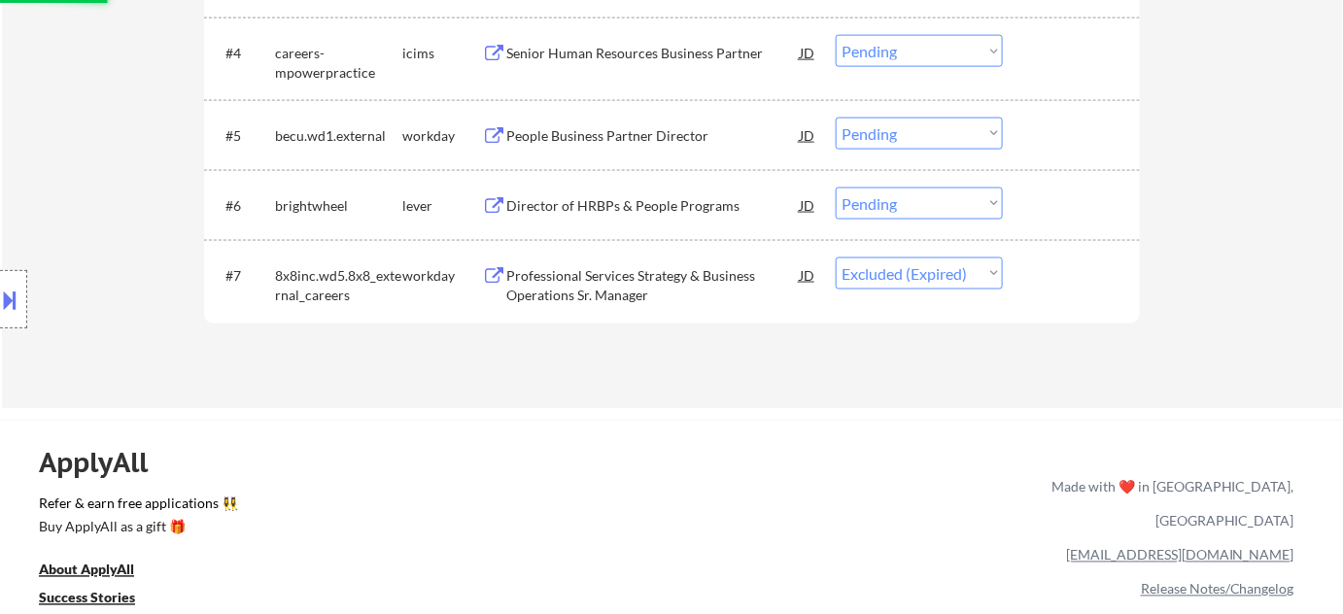
scroll to position [846, 0]
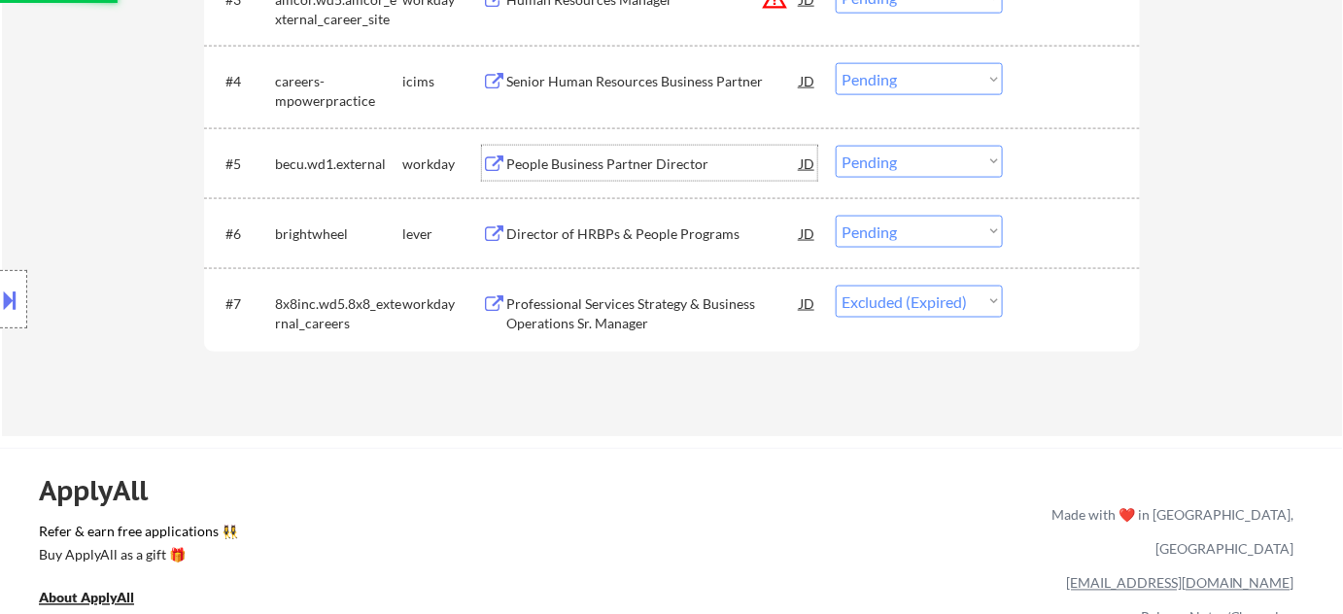
click at [655, 155] on div "People Business Partner Director" at bounding box center [652, 164] width 293 height 19
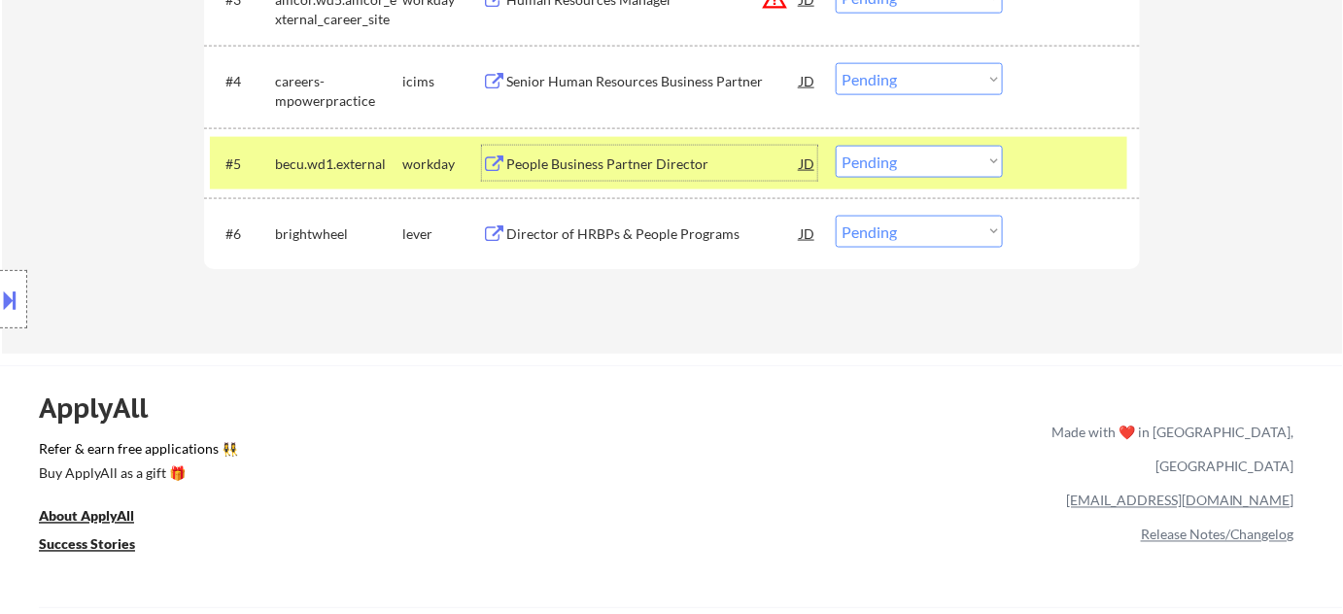
click at [891, 162] on select "Choose an option... Pending Applied Excluded (Questions) Excluded (Expired) Exc…" at bounding box center [919, 162] width 167 height 32
click at [836, 146] on select "Choose an option... Pending Applied Excluded (Questions) Excluded (Expired) Exc…" at bounding box center [919, 162] width 167 height 32
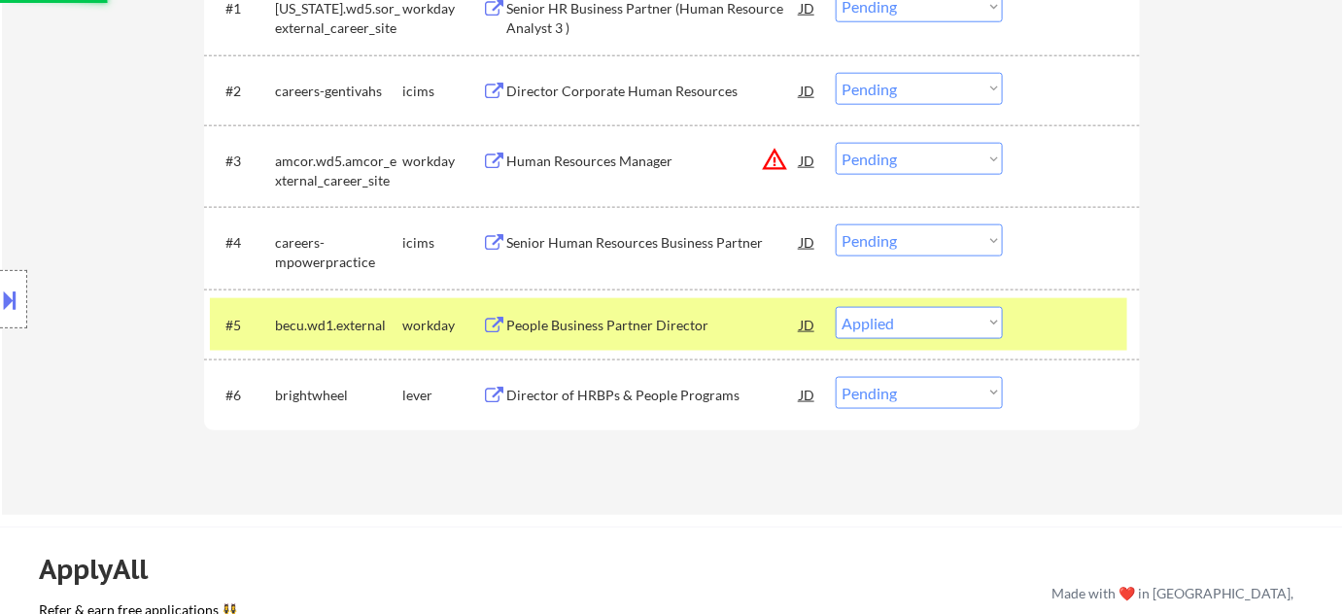
scroll to position [670, 0]
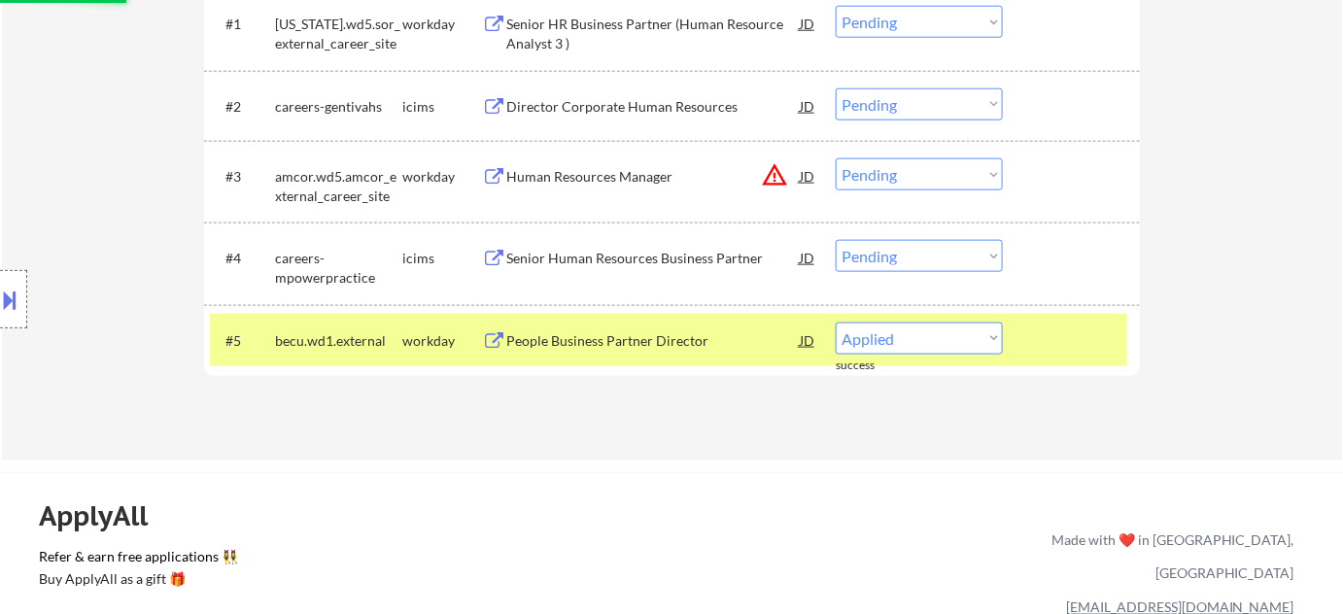
select select ""pending""
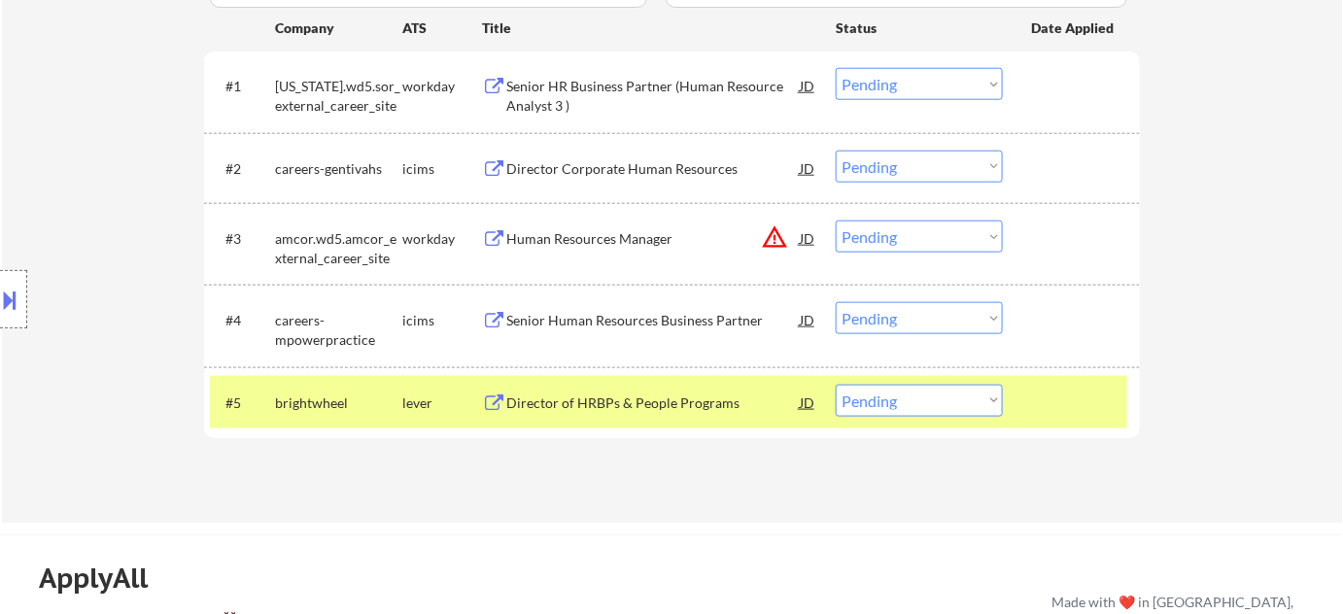
scroll to position [581, 0]
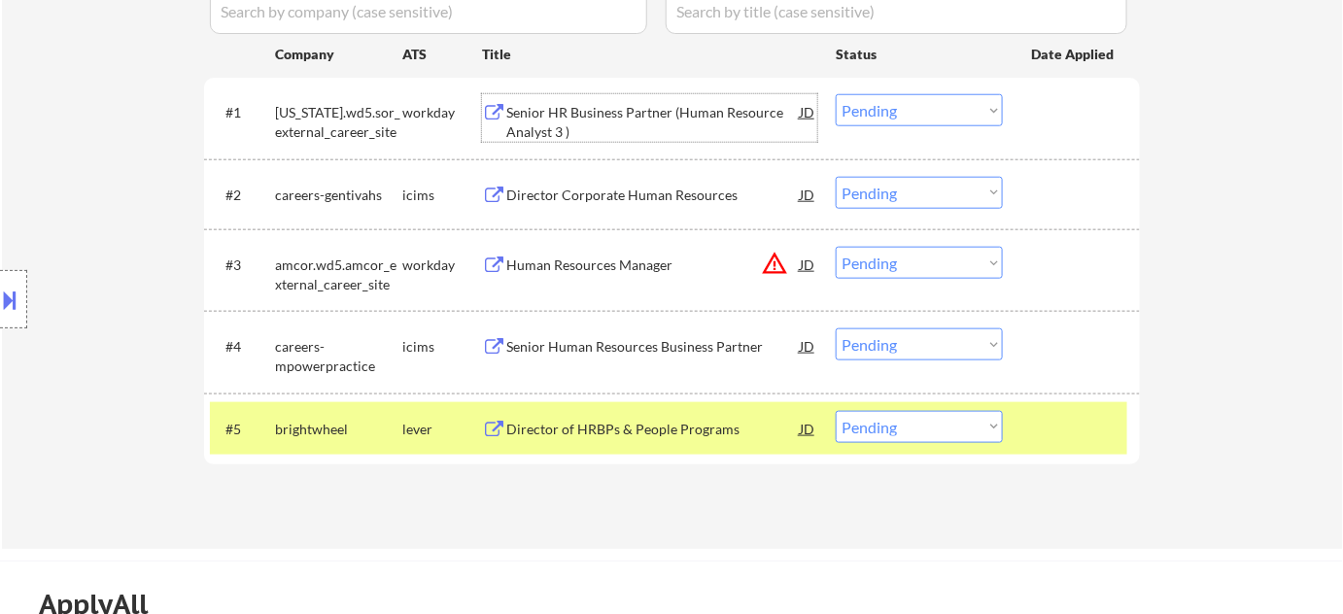
click at [535, 111] on div "Senior HR Business Partner (Human Resource Analyst 3 )" at bounding box center [652, 122] width 293 height 38
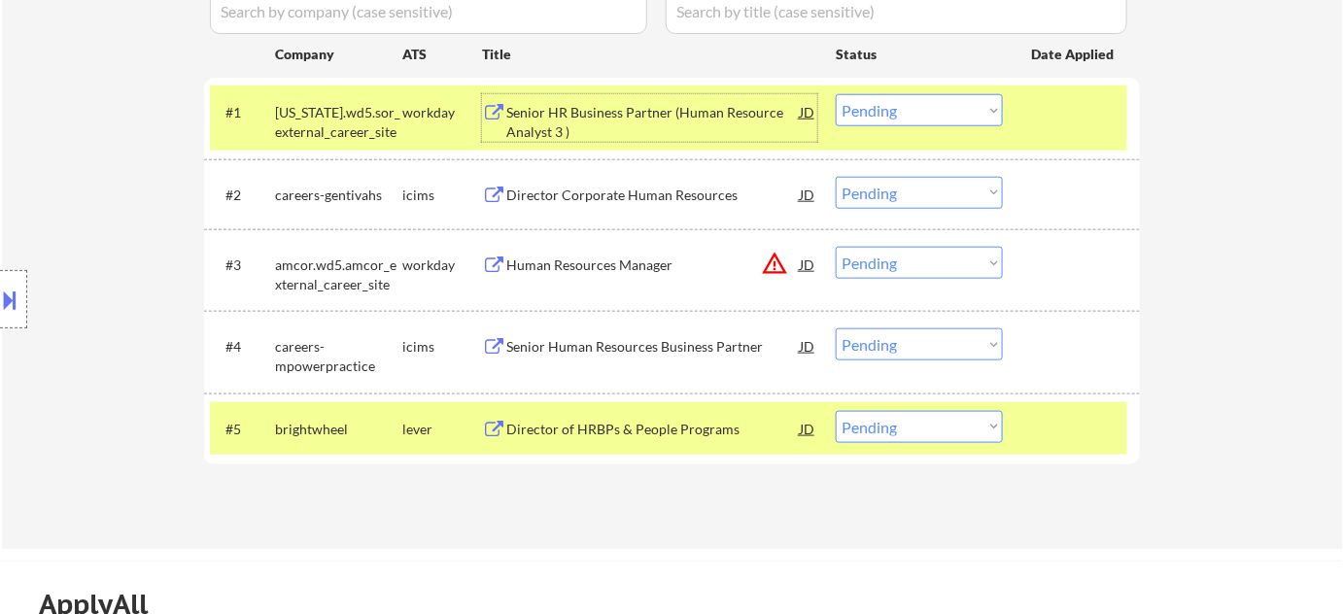
click at [964, 97] on select "Choose an option... Pending Applied Excluded (Questions) Excluded (Expired) Exc…" at bounding box center [919, 110] width 167 height 32
click at [836, 94] on select "Choose an option... Pending Applied Excluded (Questions) Excluded (Expired) Exc…" at bounding box center [919, 110] width 167 height 32
click at [775, 260] on button "warning_amber" at bounding box center [774, 263] width 27 height 27
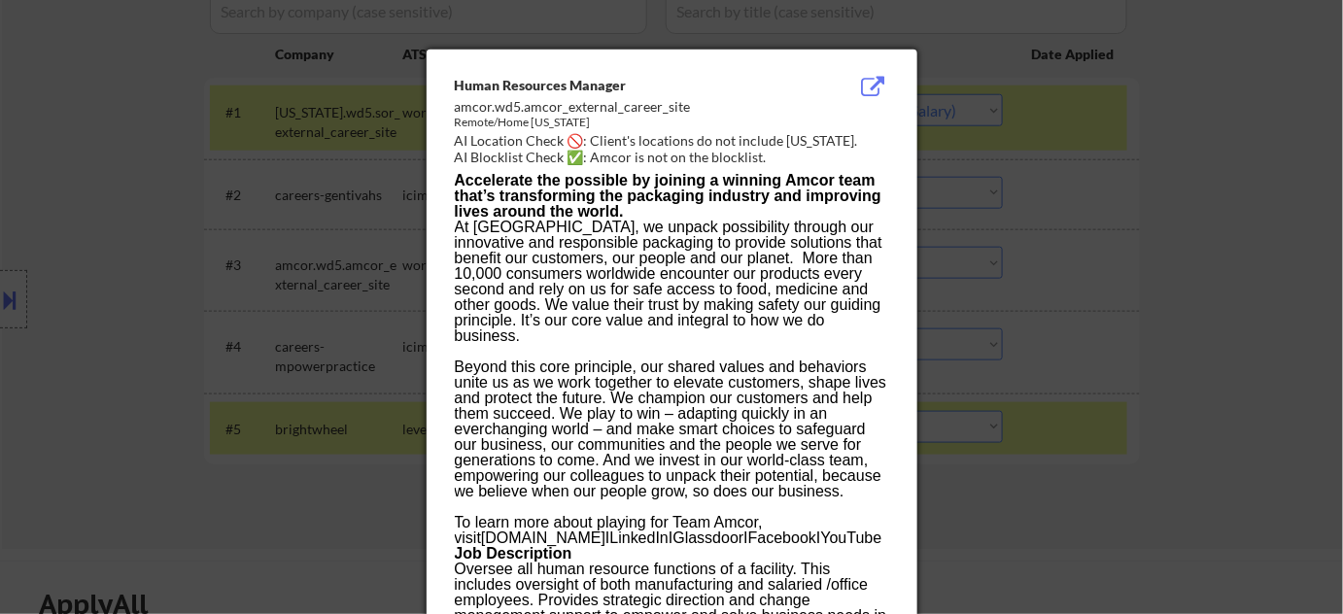
select select ""pending""
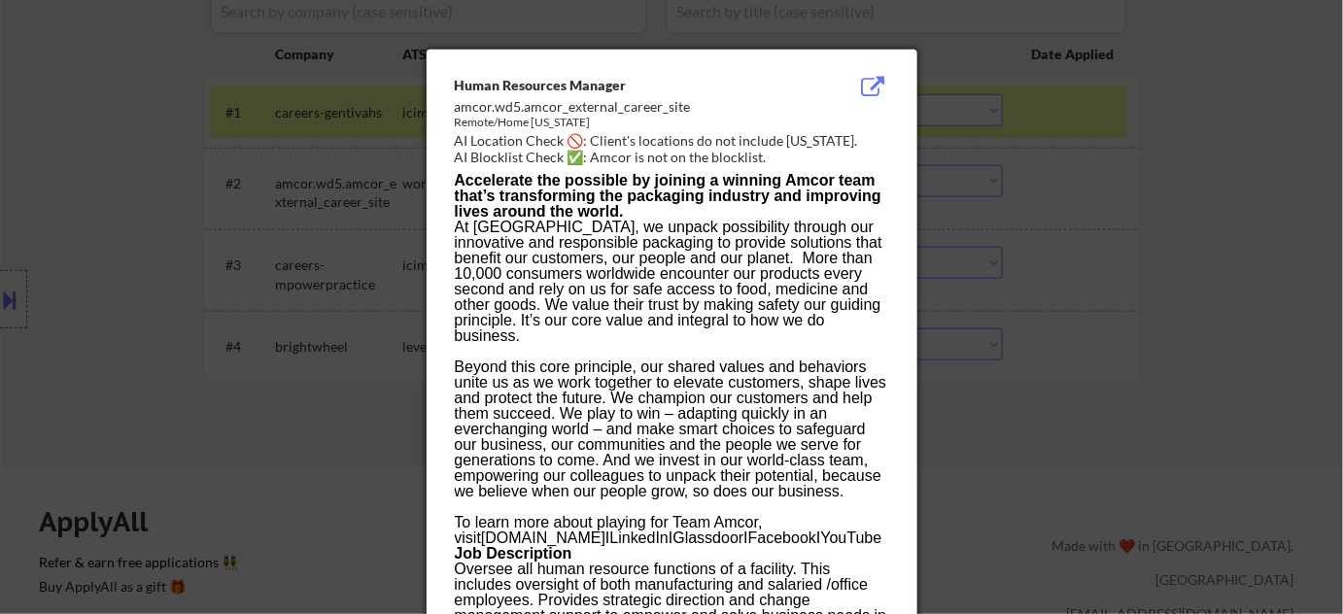
click at [1111, 271] on div at bounding box center [671, 307] width 1343 height 614
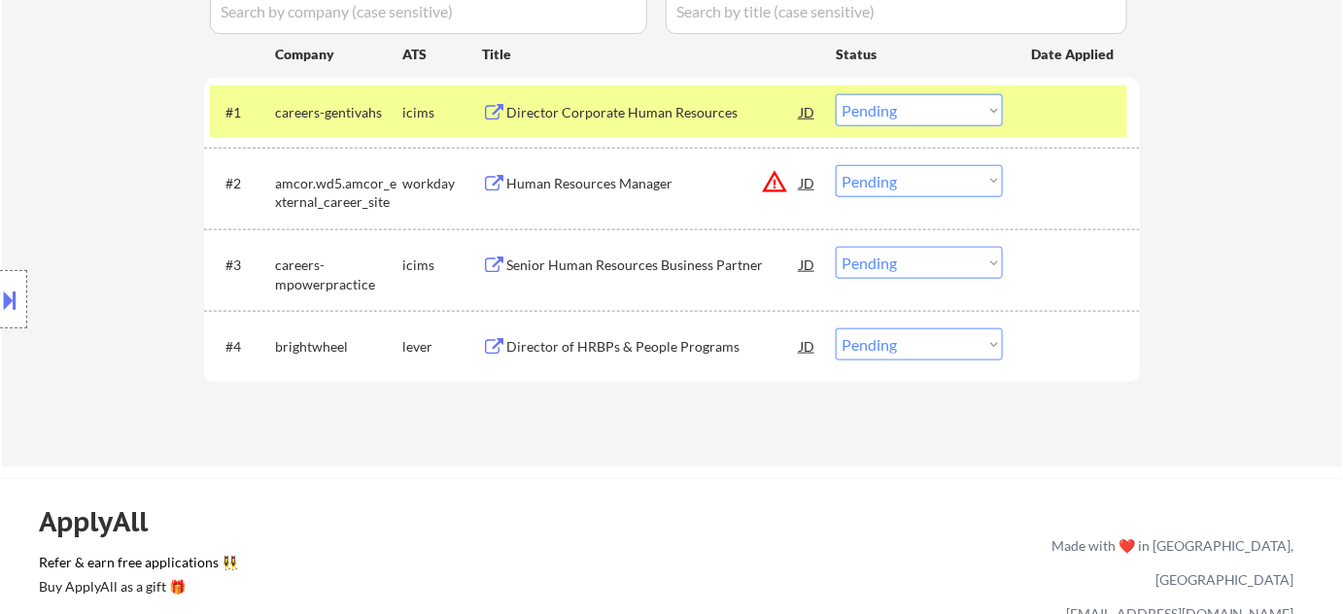
click at [975, 182] on select "Choose an option... Pending Applied Excluded (Questions) Excluded (Expired) Exc…" at bounding box center [919, 181] width 167 height 32
click at [836, 165] on select "Choose an option... Pending Applied Excluded (Questions) Excluded (Expired) Exc…" at bounding box center [919, 181] width 167 height 32
select select ""pending""
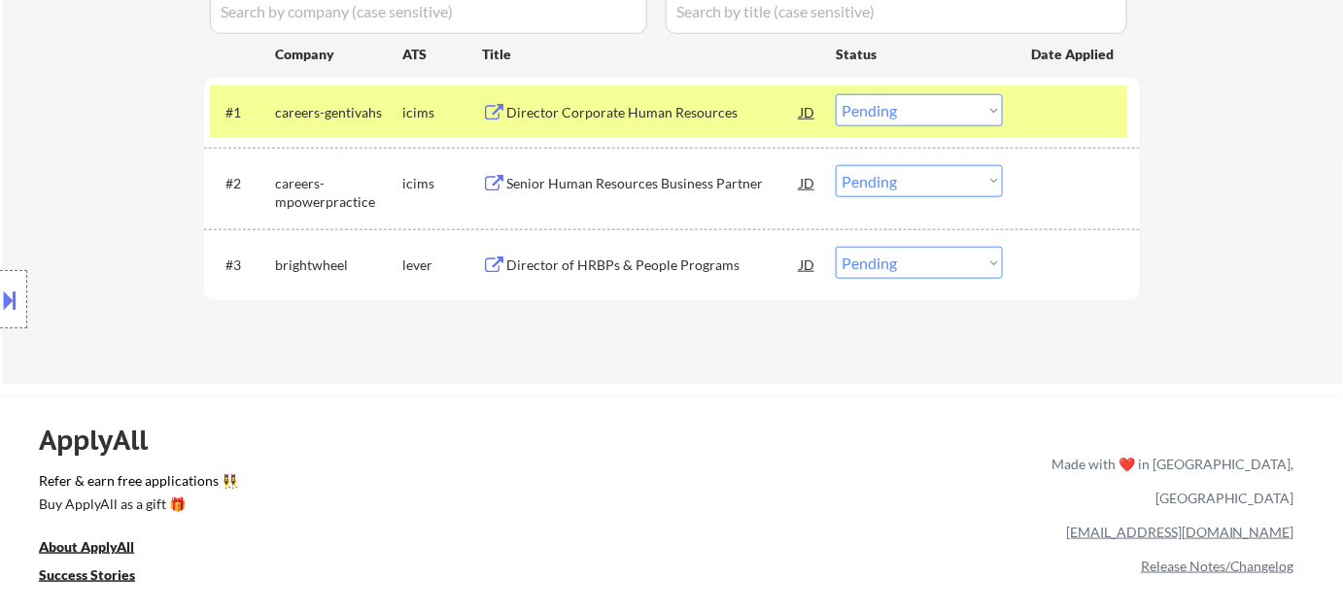
click at [636, 117] on div "Director Corporate Human Resources" at bounding box center [652, 112] width 293 height 19
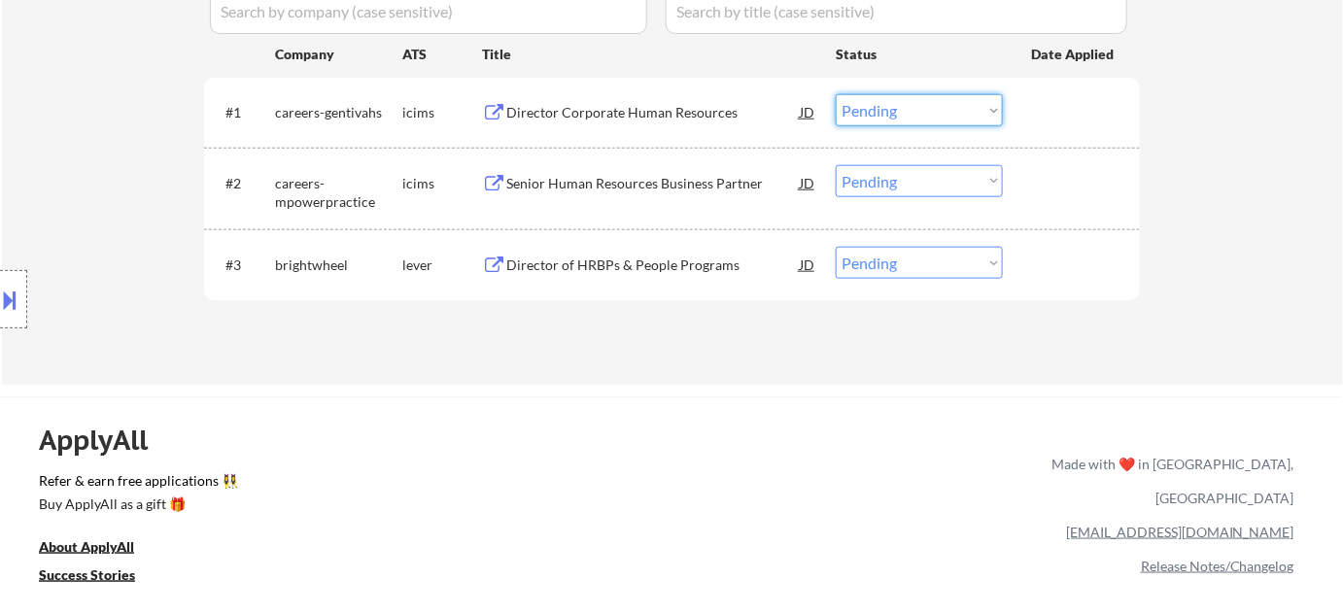
click at [910, 109] on select "Choose an option... Pending Applied Excluded (Questions) Excluded (Expired) Exc…" at bounding box center [919, 110] width 167 height 32
click at [836, 94] on select "Choose an option... Pending Applied Excluded (Questions) Excluded (Expired) Exc…" at bounding box center [919, 110] width 167 height 32
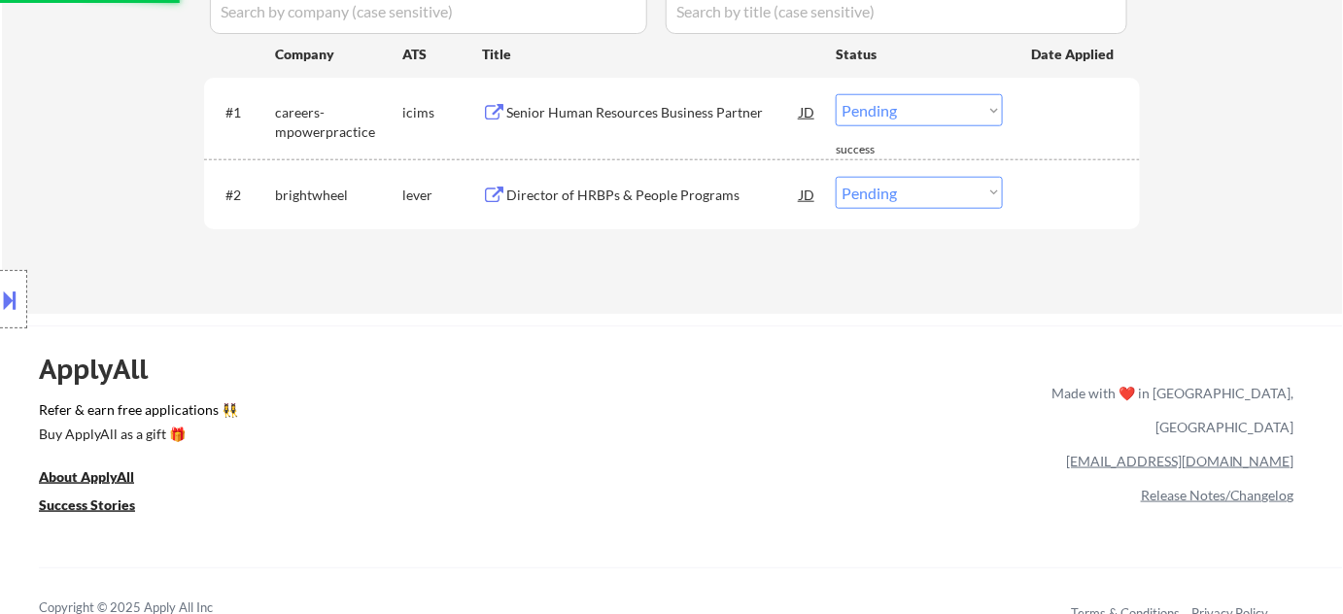
click at [672, 111] on div "Senior Human Resources Business Partner" at bounding box center [652, 112] width 293 height 19
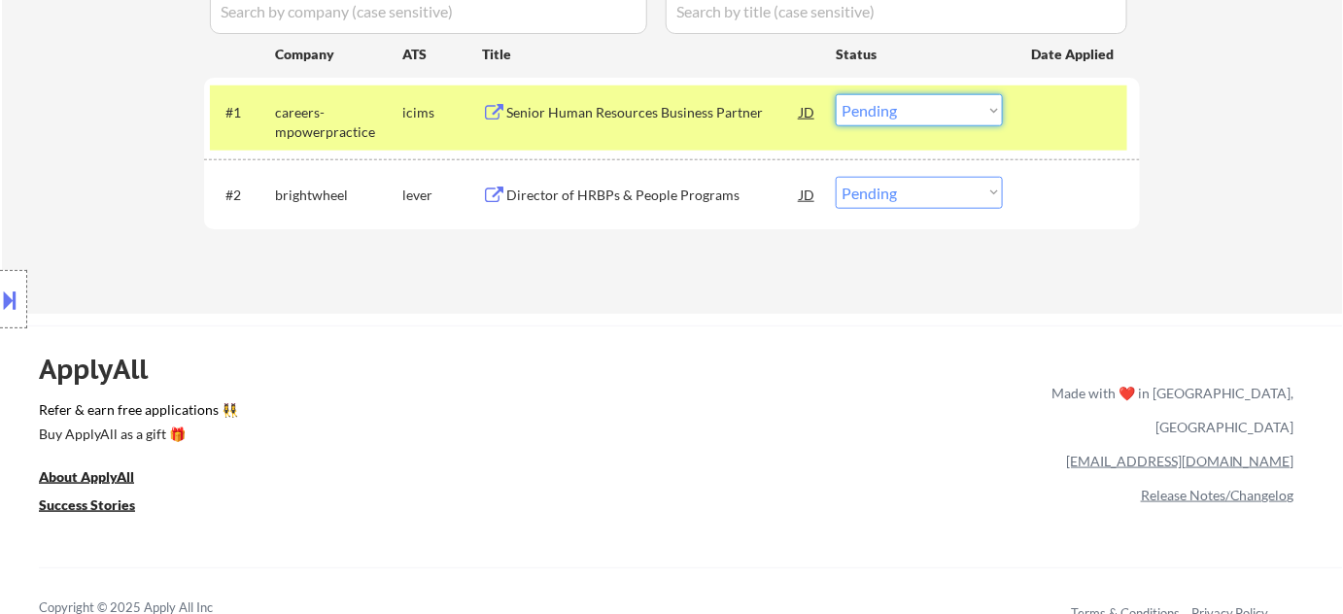
drag, startPoint x: 966, startPoint y: 100, endPoint x: 966, endPoint y: 120, distance: 19.4
click at [966, 100] on select "Choose an option... Pending Applied Excluded (Questions) Excluded (Expired) Exc…" at bounding box center [919, 110] width 167 height 32
click at [836, 94] on select "Choose an option... Pending Applied Excluded (Questions) Excluded (Expired) Exc…" at bounding box center [919, 110] width 167 height 32
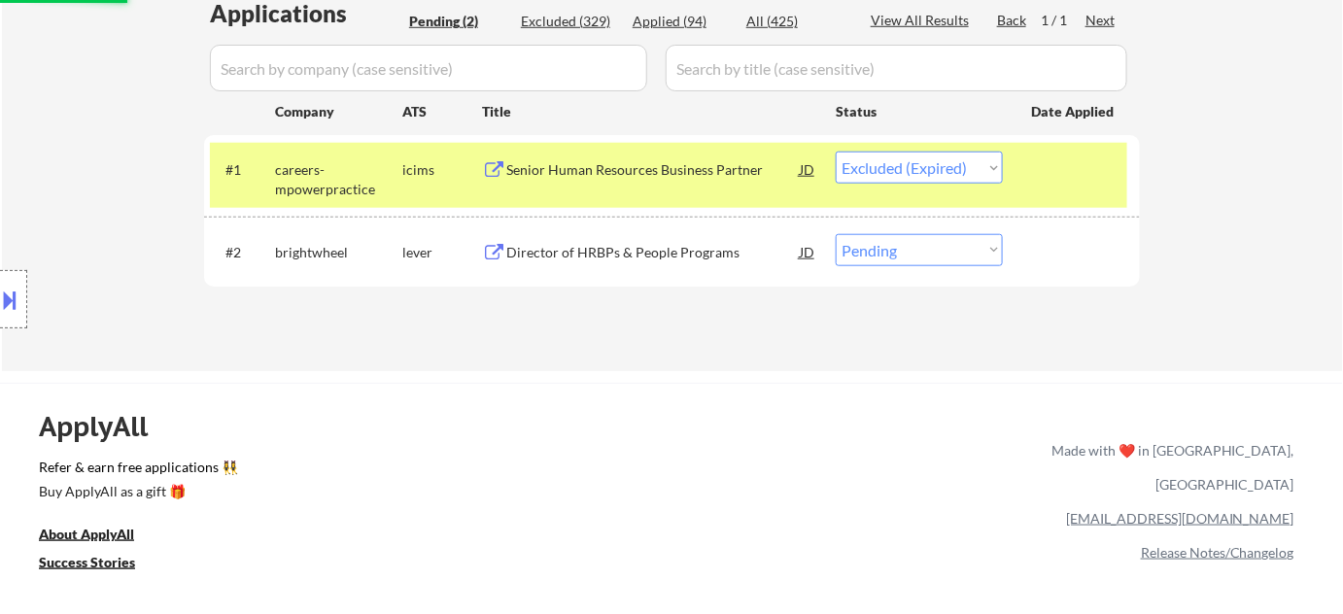
scroll to position [493, 0]
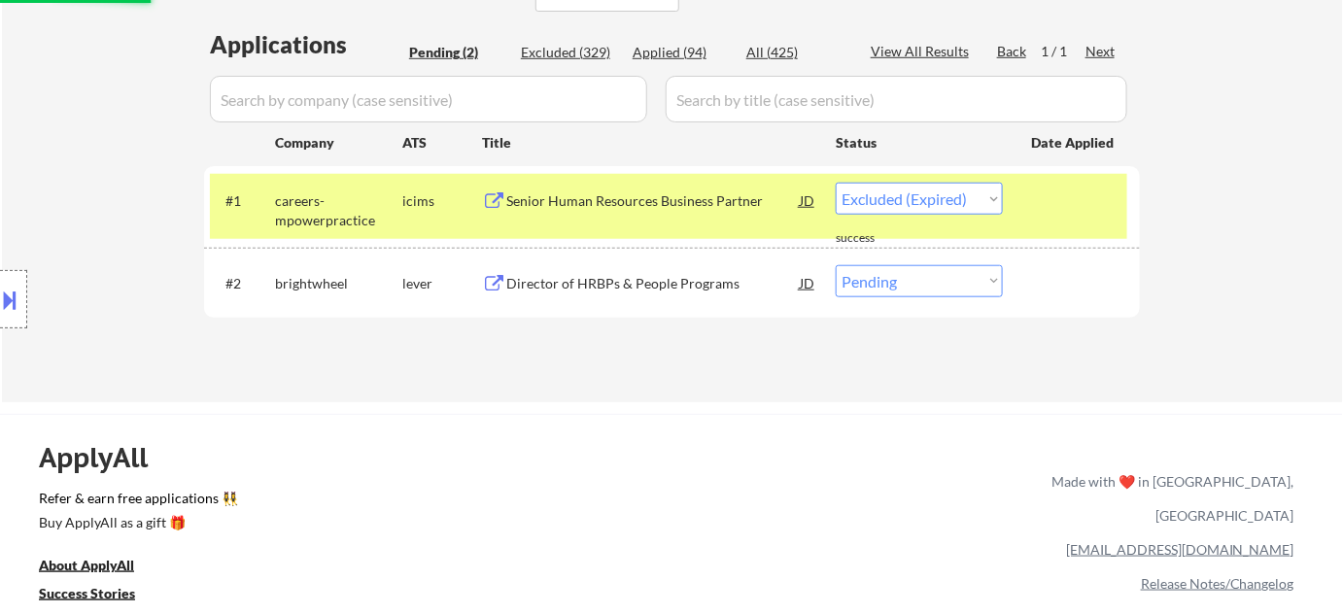
select select ""pending""
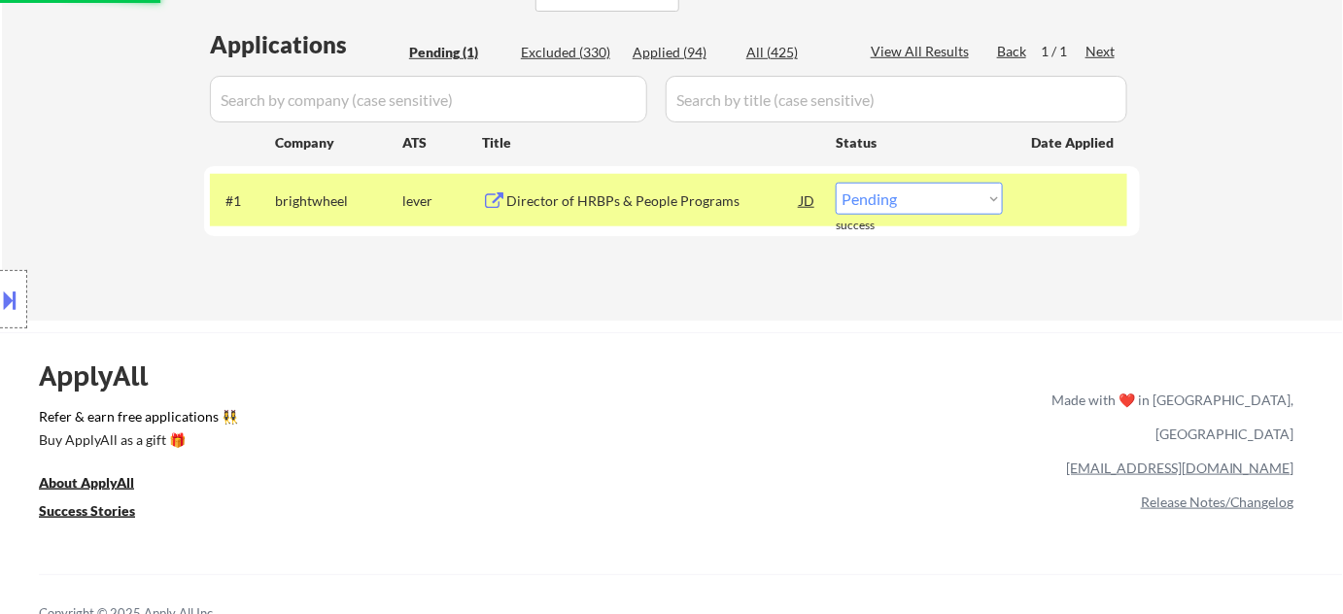
click at [660, 198] on div "Director of HRBPs & People Programs" at bounding box center [652, 200] width 293 height 19
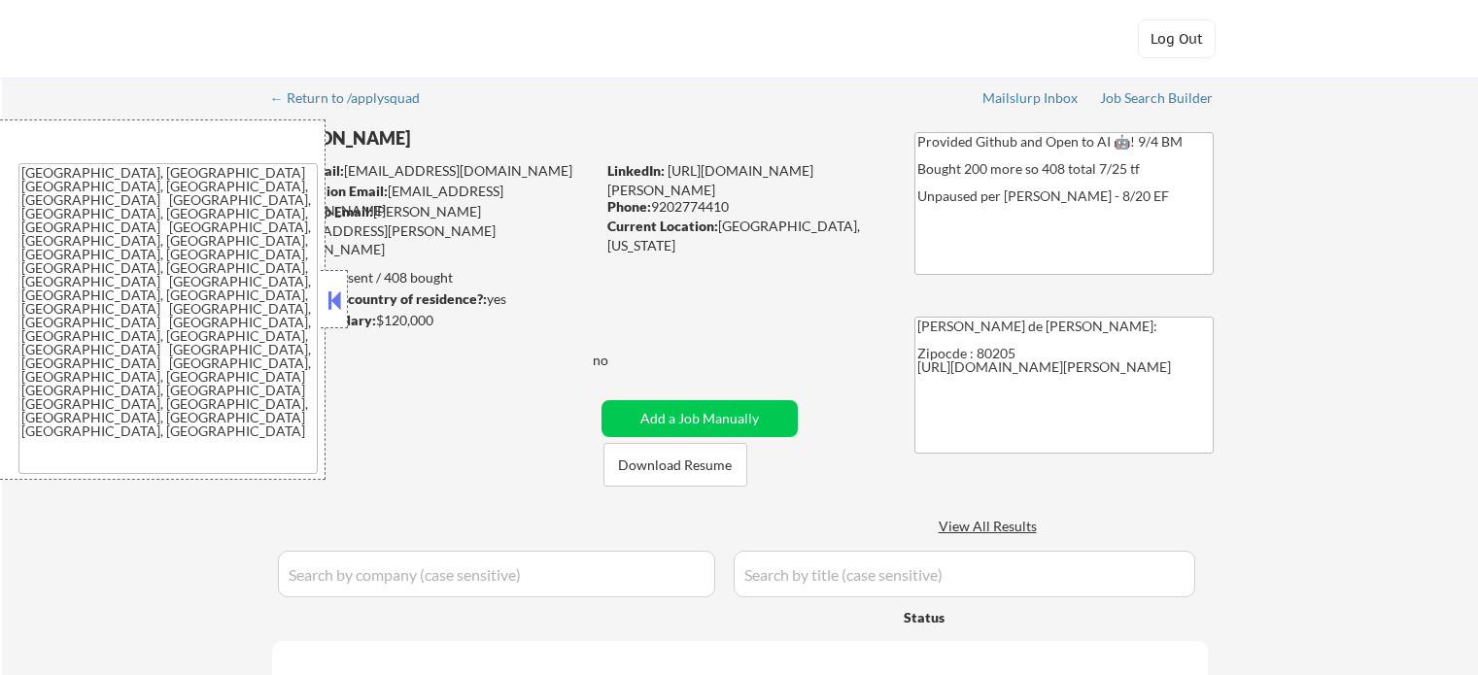
select select ""pending""
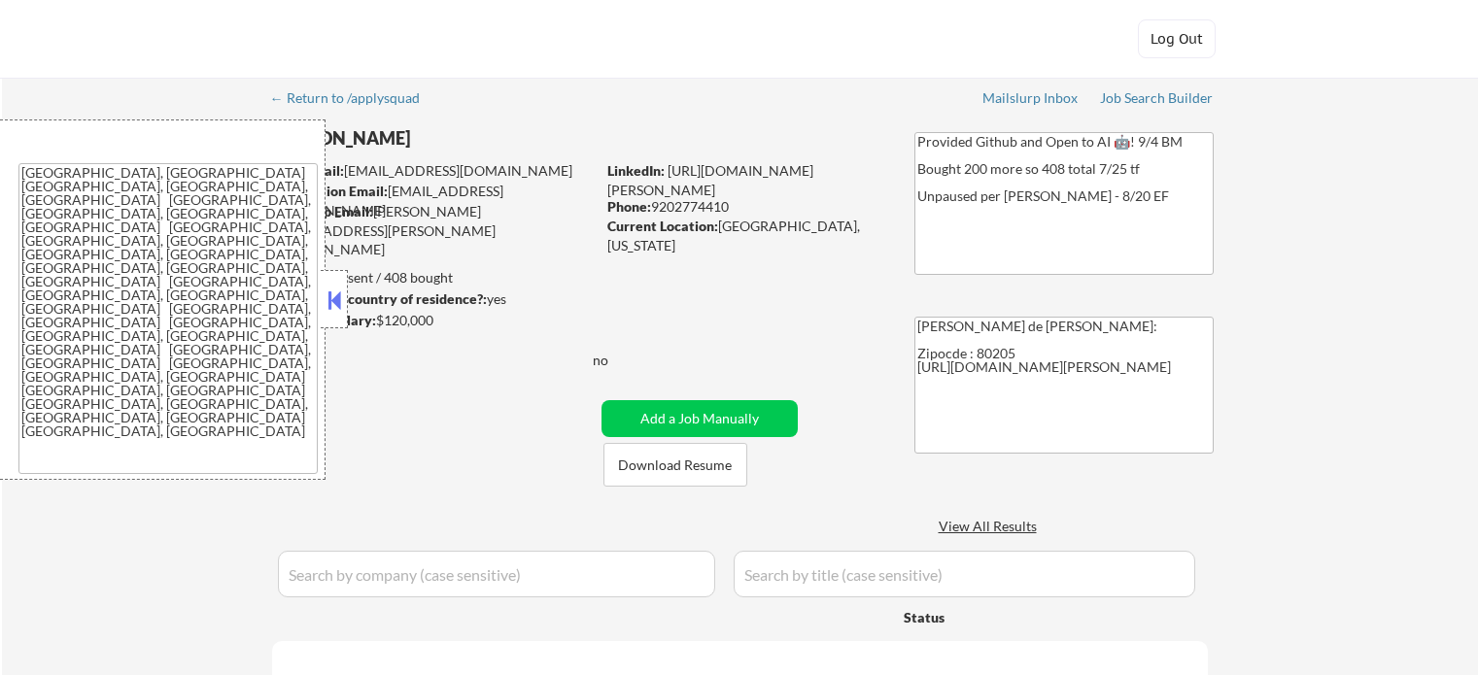
select select ""pending""
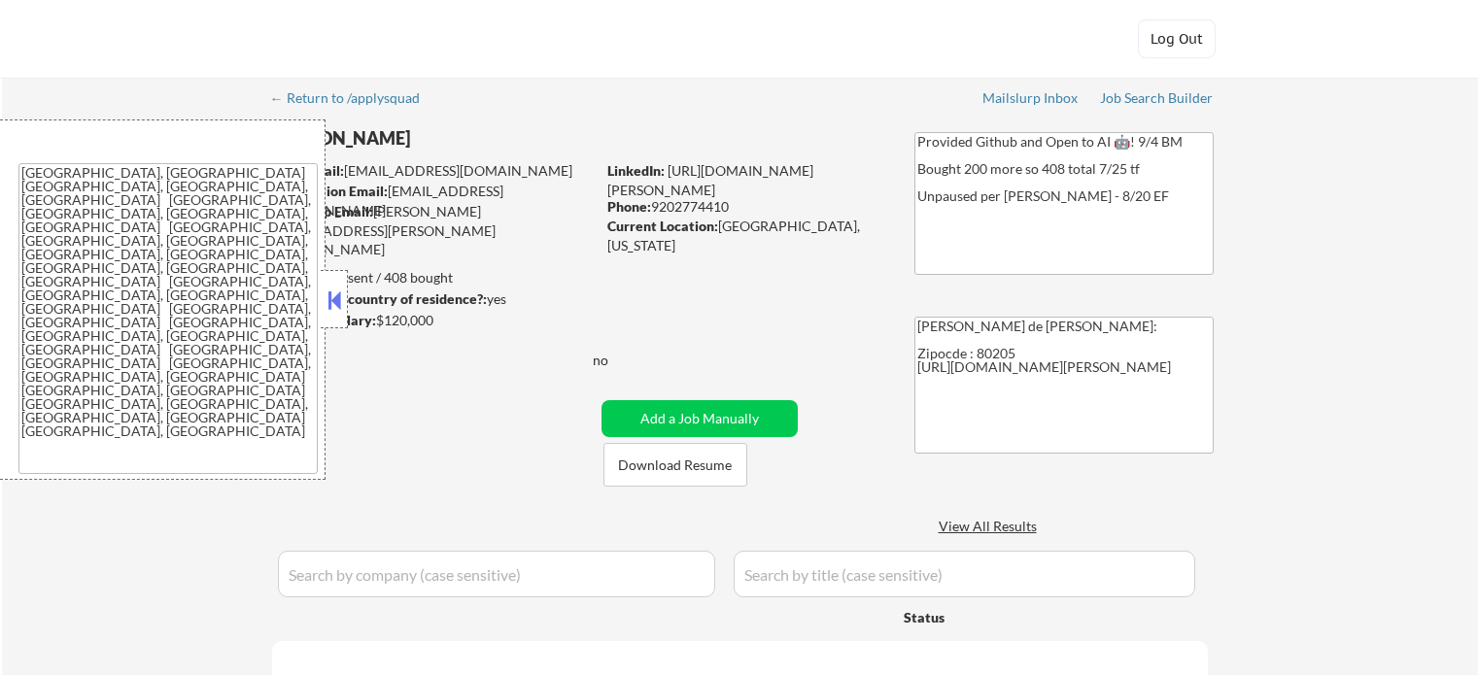
select select ""pending""
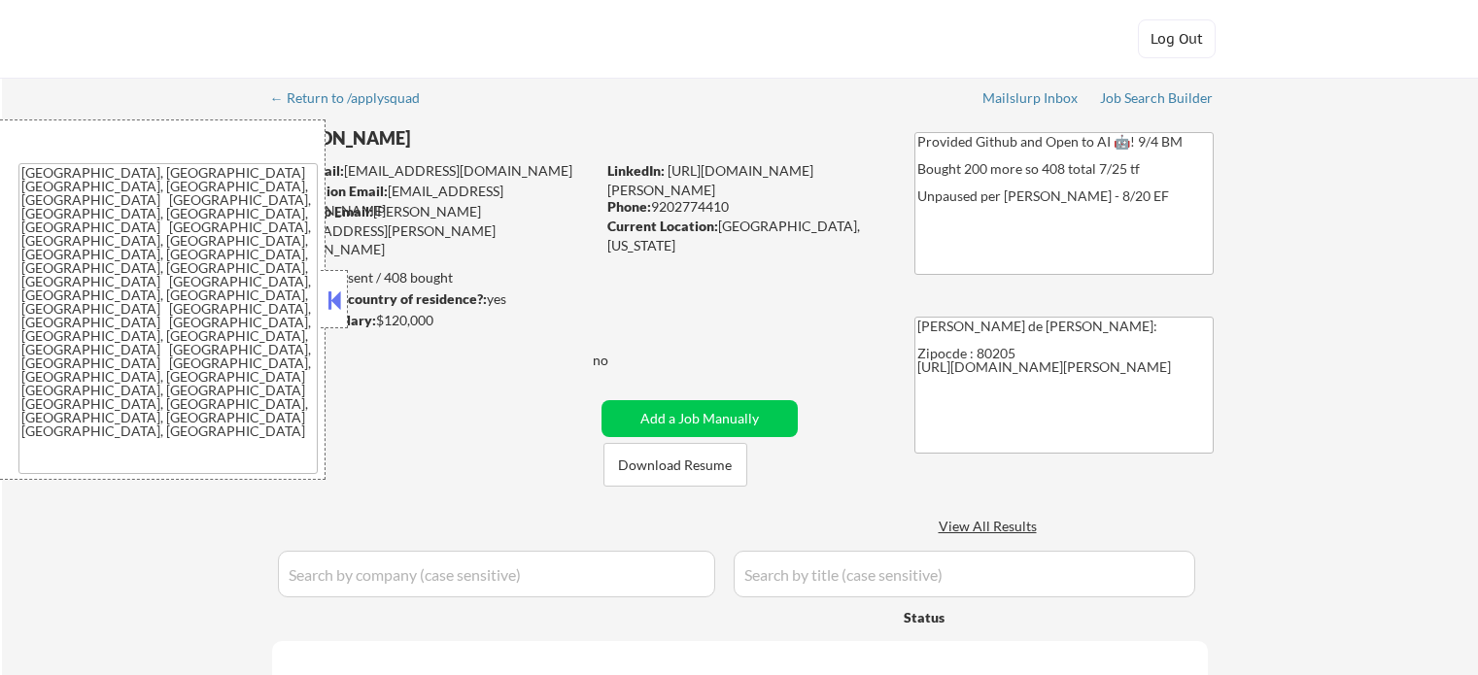
select select ""pending""
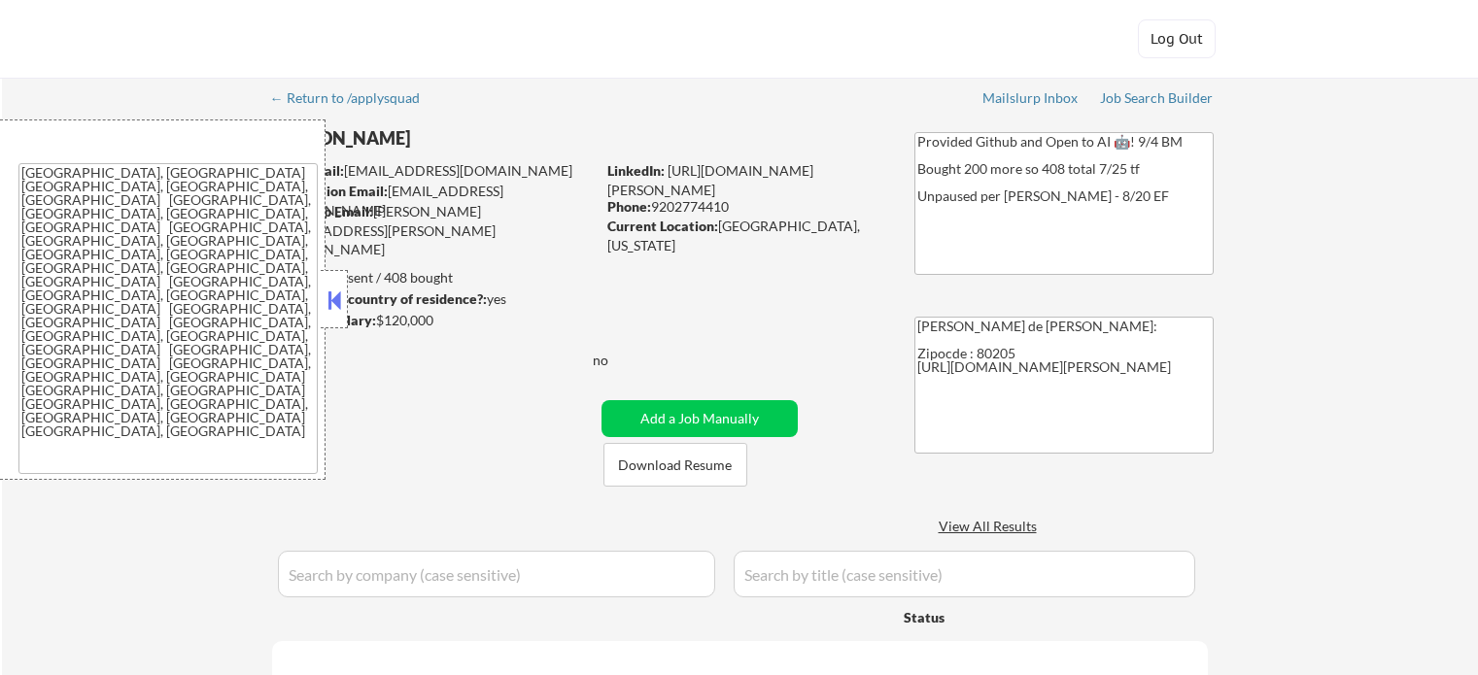
select select ""pending""
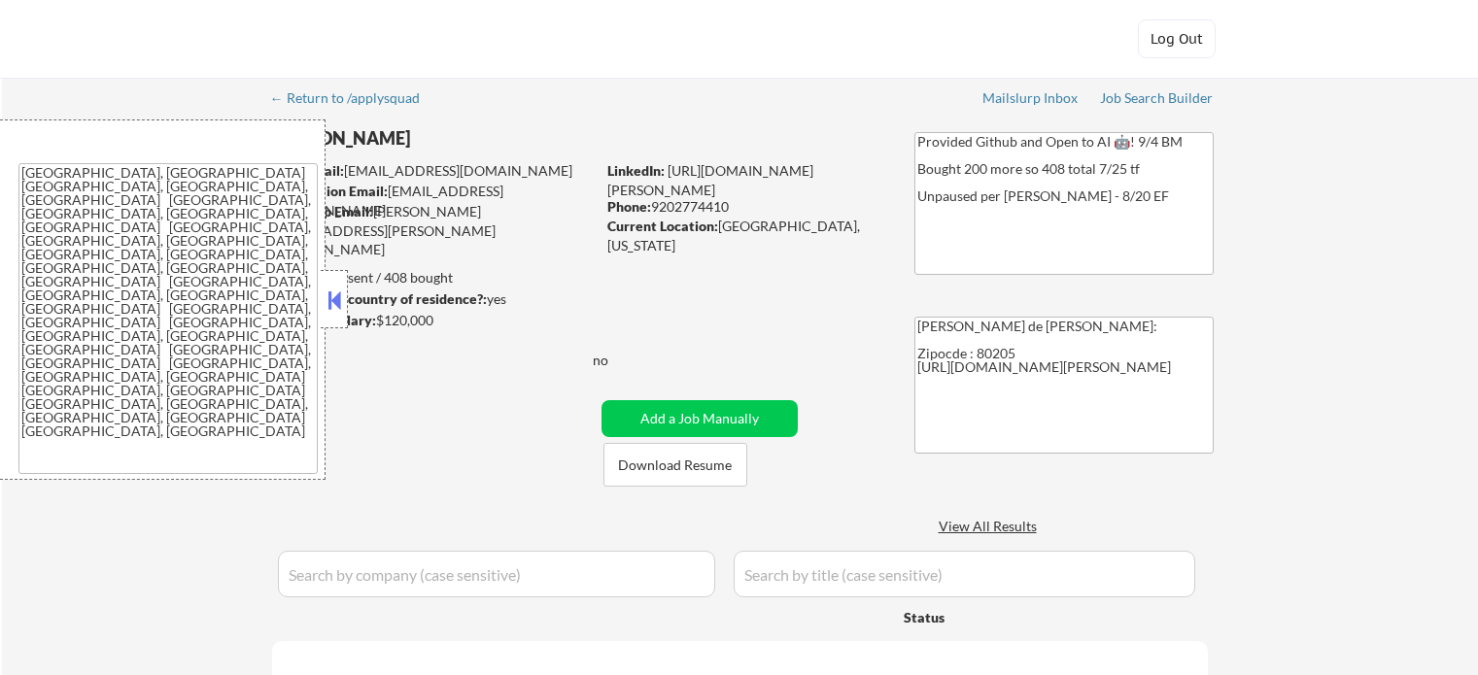
select select ""pending""
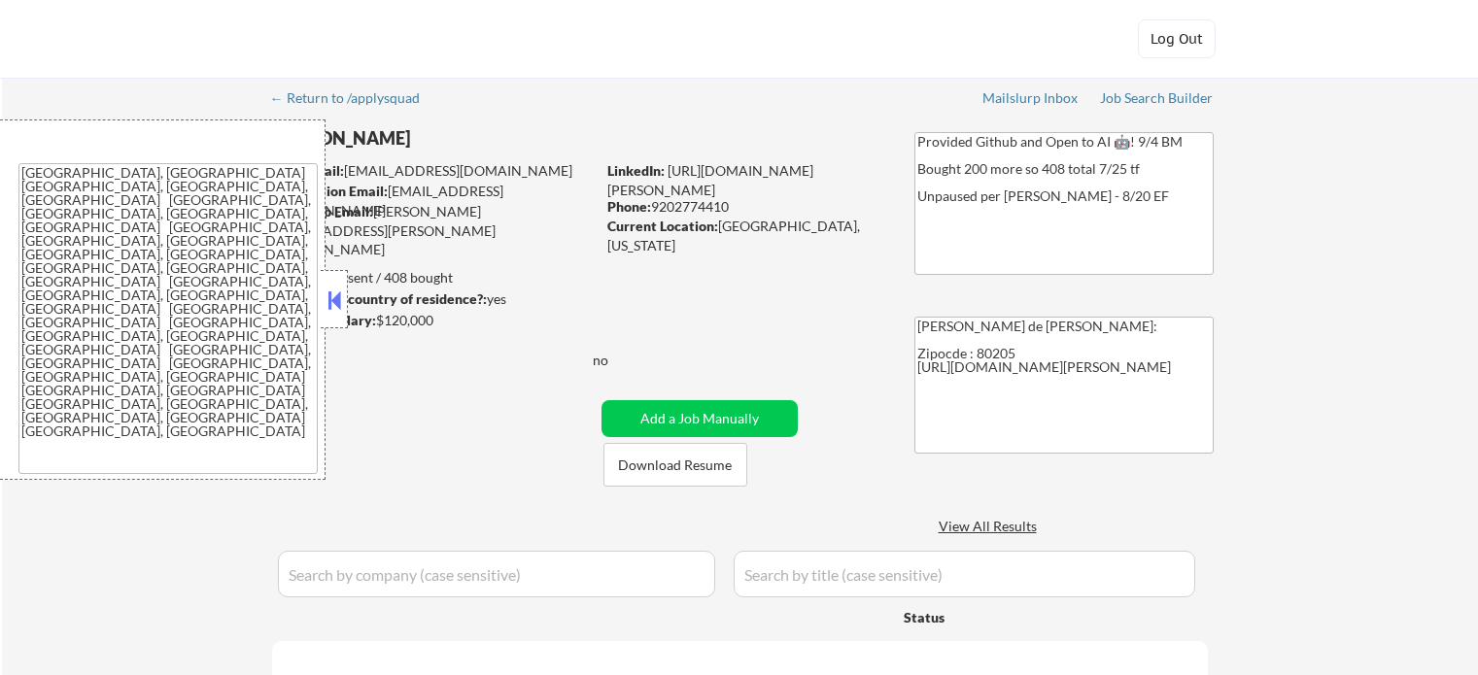
select select ""pending""
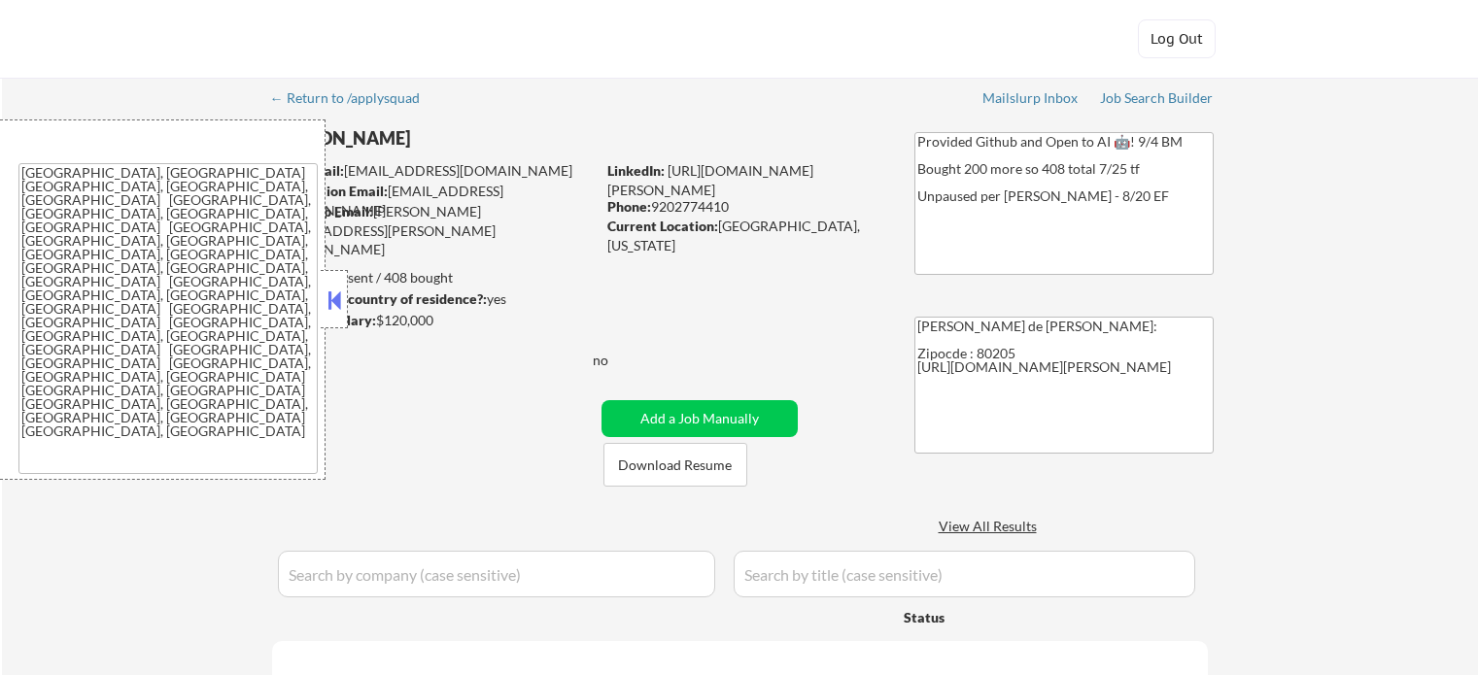
select select ""pending""
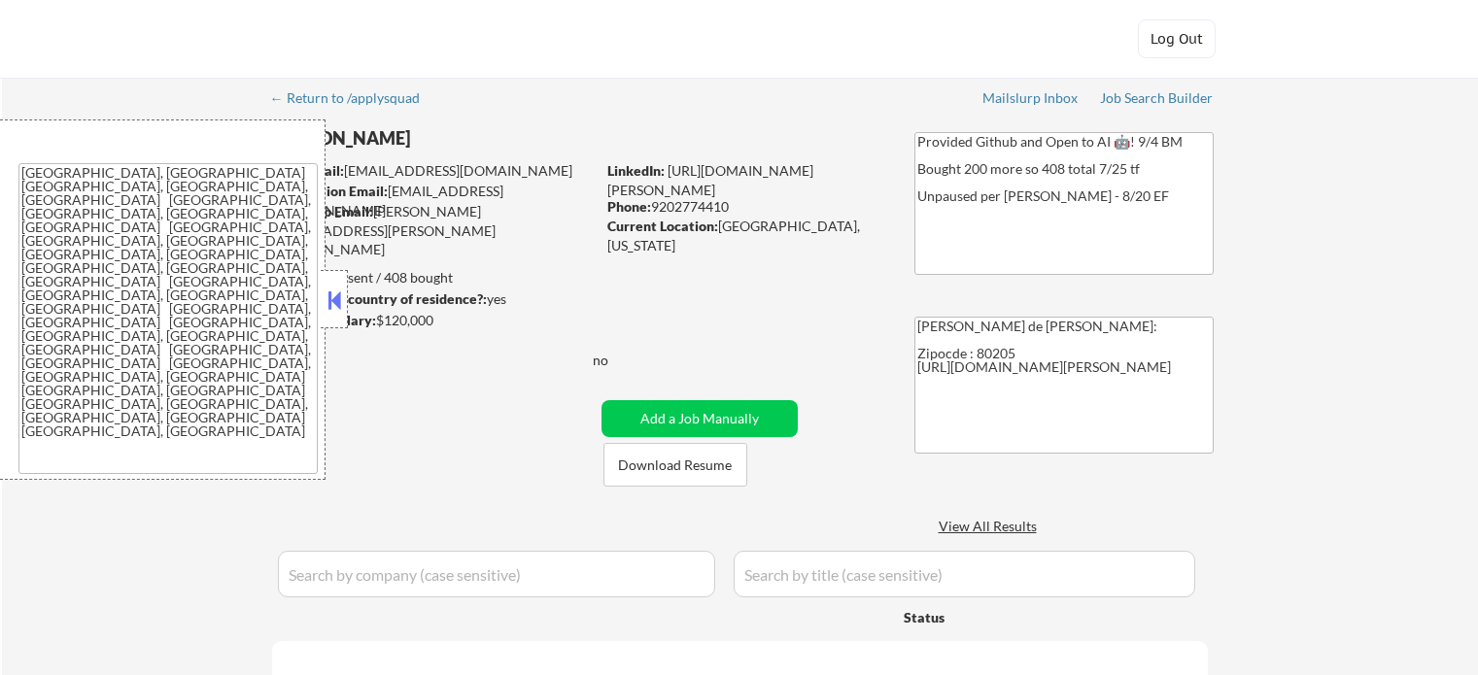
select select ""pending""
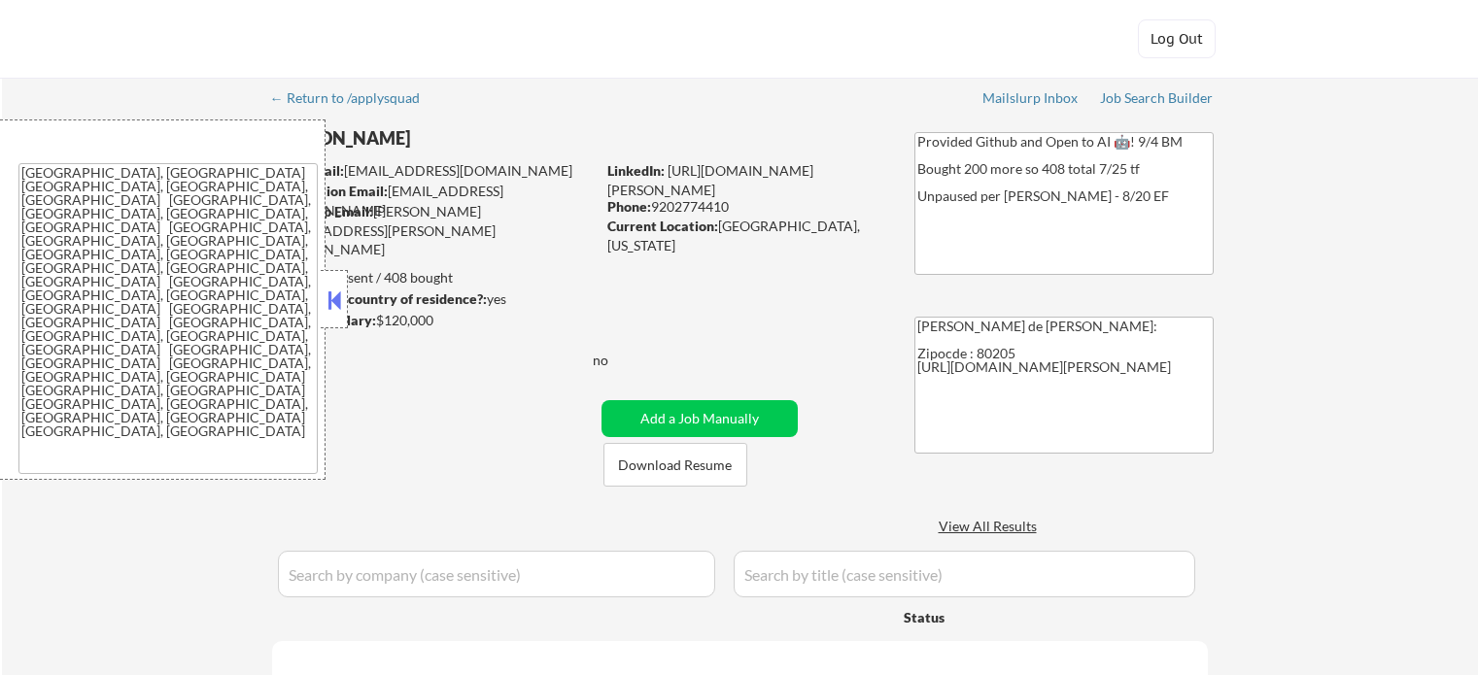
select select ""pending""
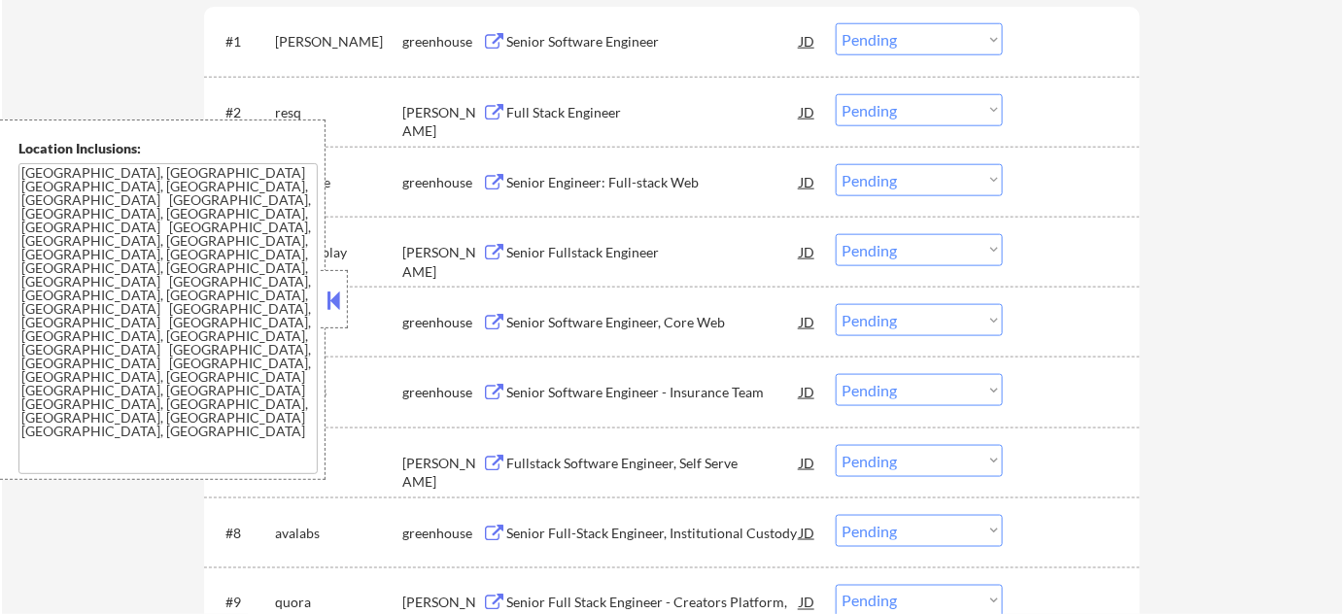
scroll to position [706, 0]
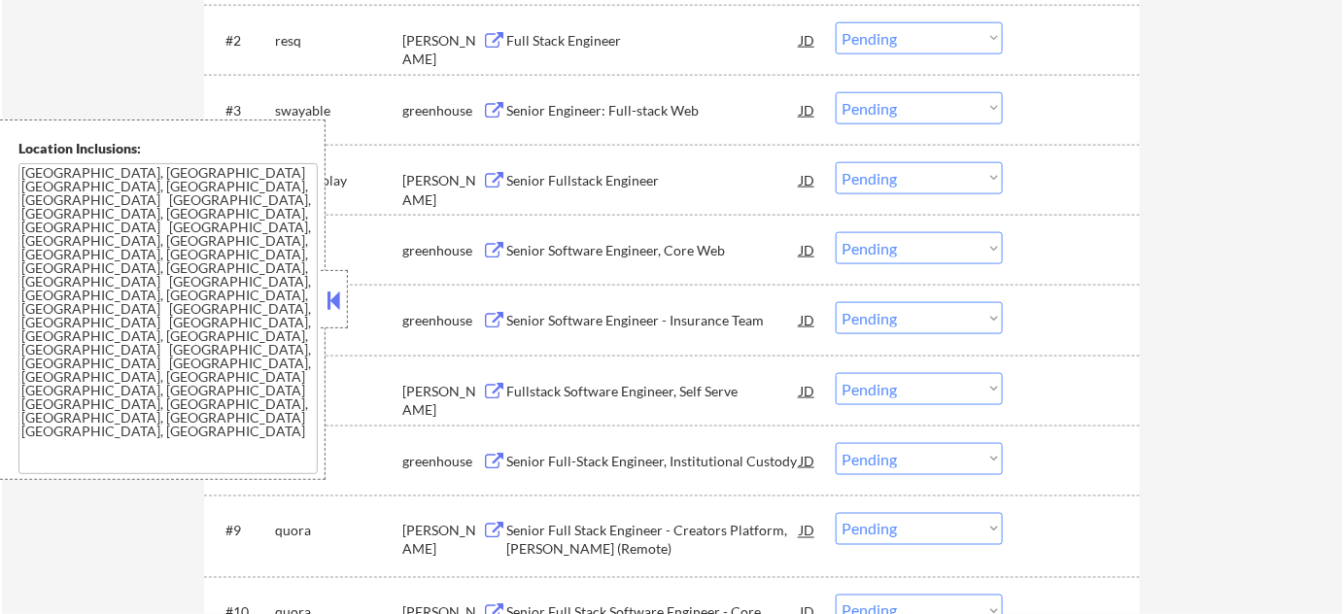
click at [341, 303] on button at bounding box center [334, 300] width 21 height 29
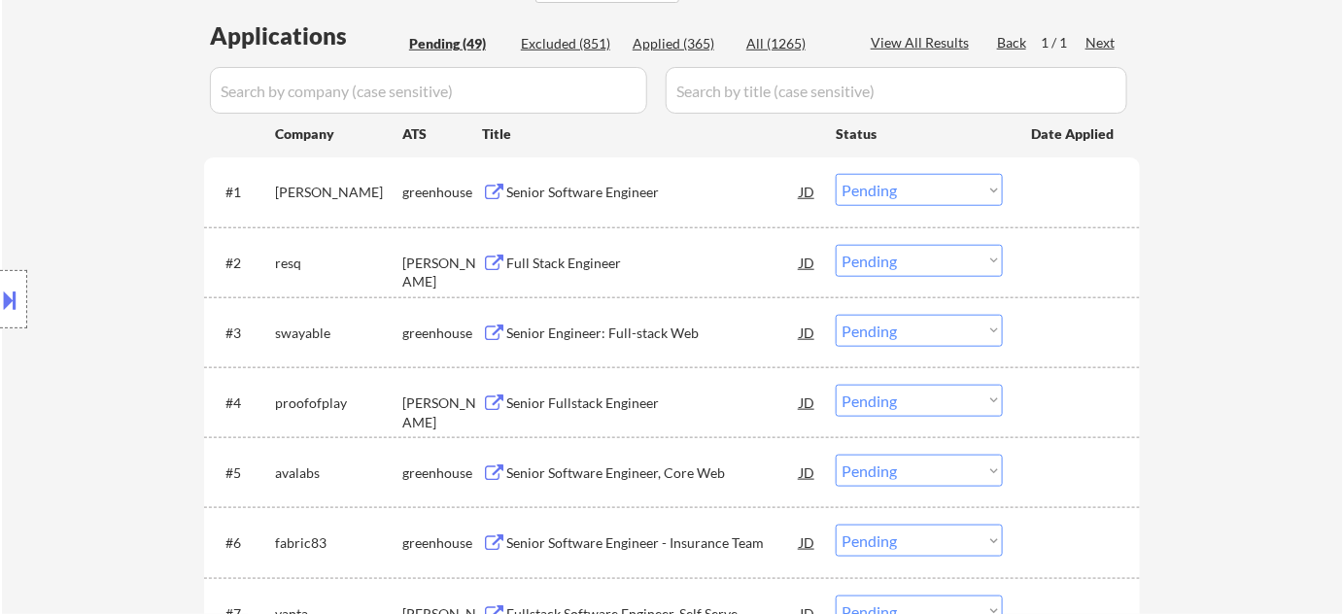
scroll to position [441, 0]
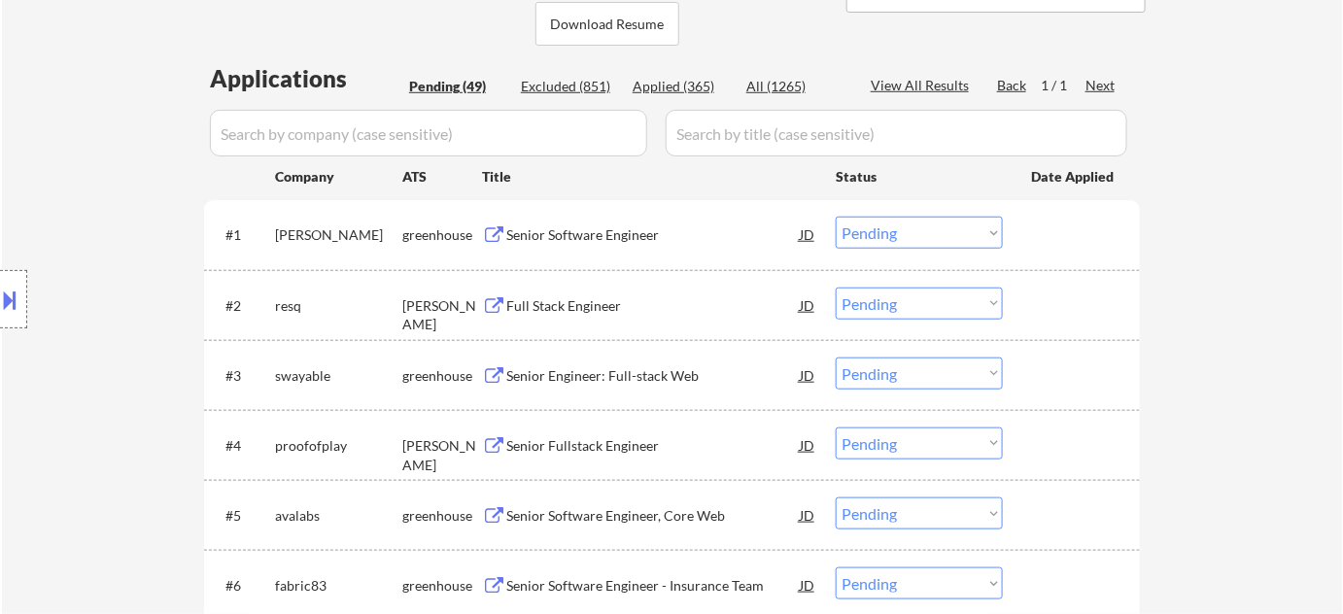
click at [560, 313] on div "Full Stack Engineer" at bounding box center [652, 305] width 293 height 19
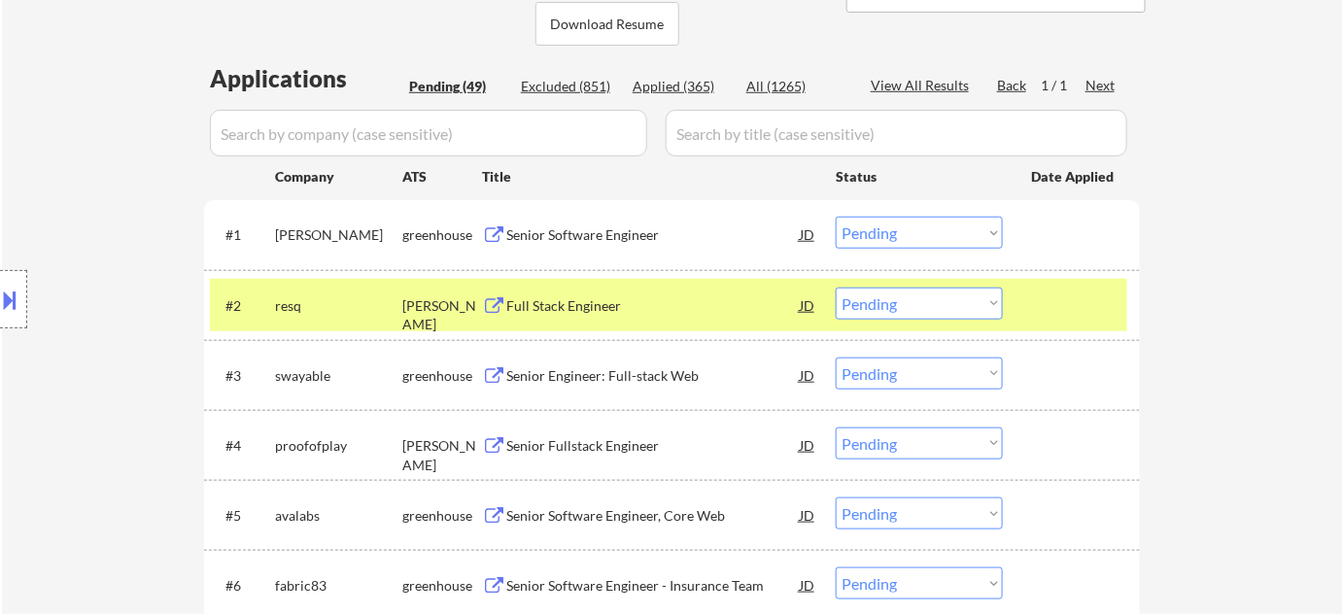
type textarea "Flor de Mae Github: https://github.com/adamgusky Zipocde : 80205 https://www.li…"
click at [532, 227] on div "Senior Software Engineer" at bounding box center [652, 234] width 293 height 19
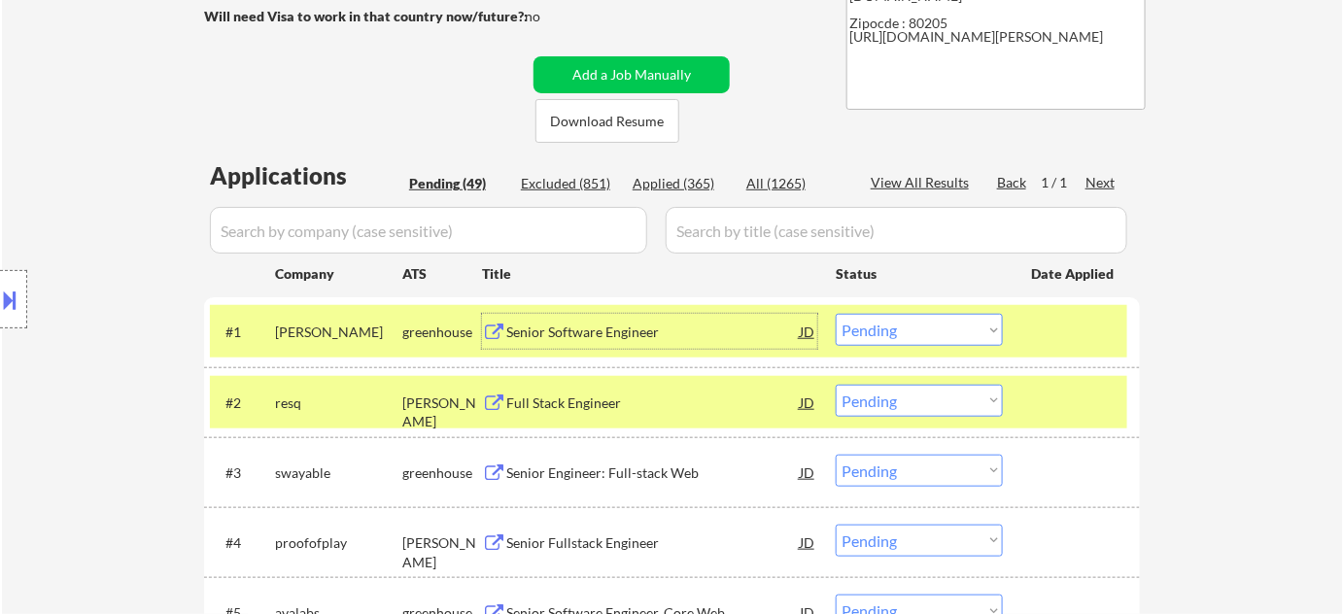
scroll to position [264, 0]
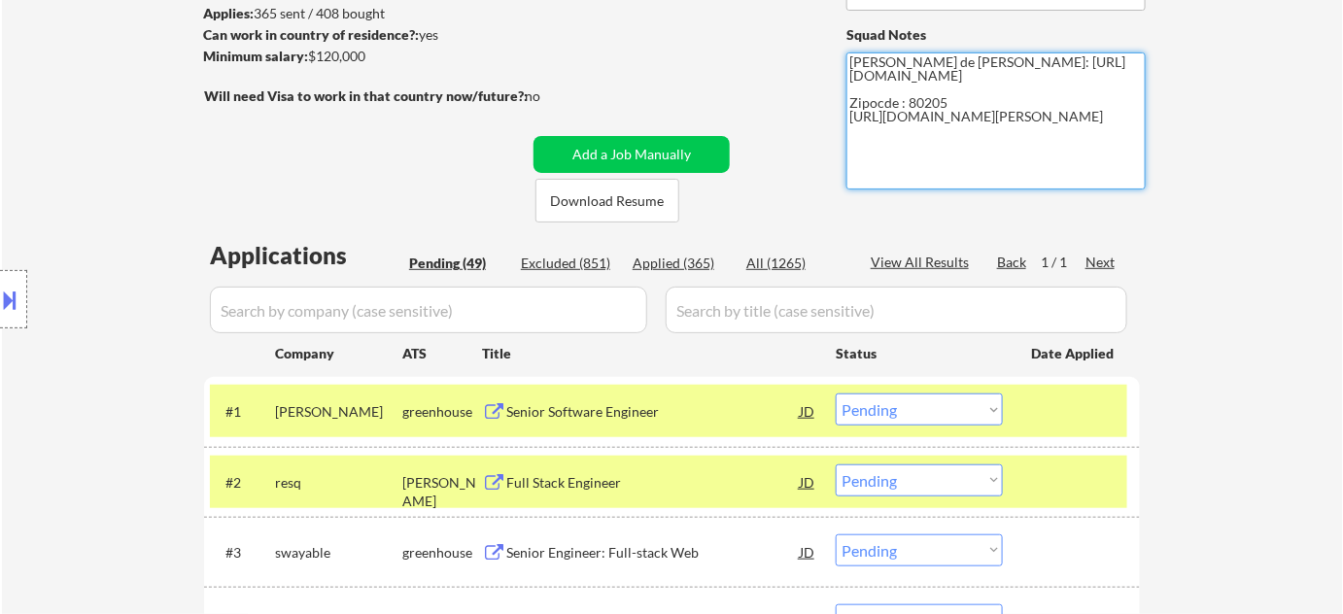
drag, startPoint x: 848, startPoint y: 117, endPoint x: 936, endPoint y: 130, distance: 88.5
click at [936, 130] on textarea "Flor de Mae Github: https://github.com/adamgusky Zipocde : 80205 https://www.li…" at bounding box center [995, 120] width 299 height 137
click at [877, 420] on select "Choose an option... Pending Applied Excluded (Questions) Excluded (Expired) Exc…" at bounding box center [919, 410] width 167 height 32
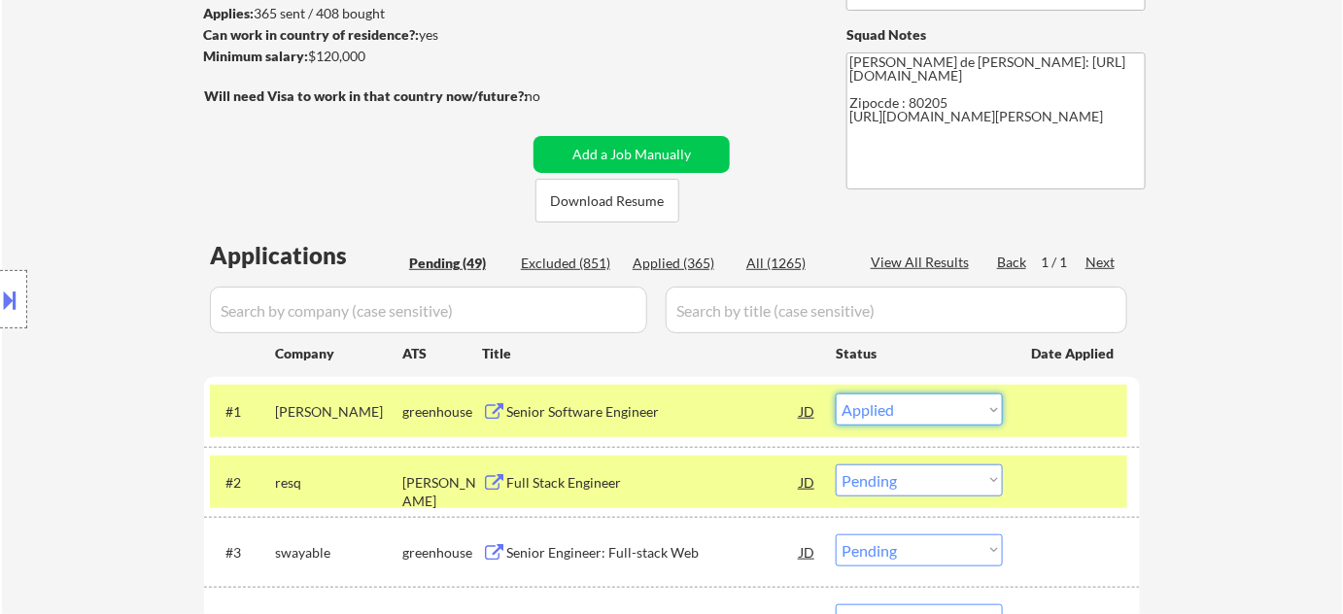
click at [836, 394] on select "Choose an option... Pending Applied Excluded (Questions) Excluded (Expired) Exc…" at bounding box center [919, 410] width 167 height 32
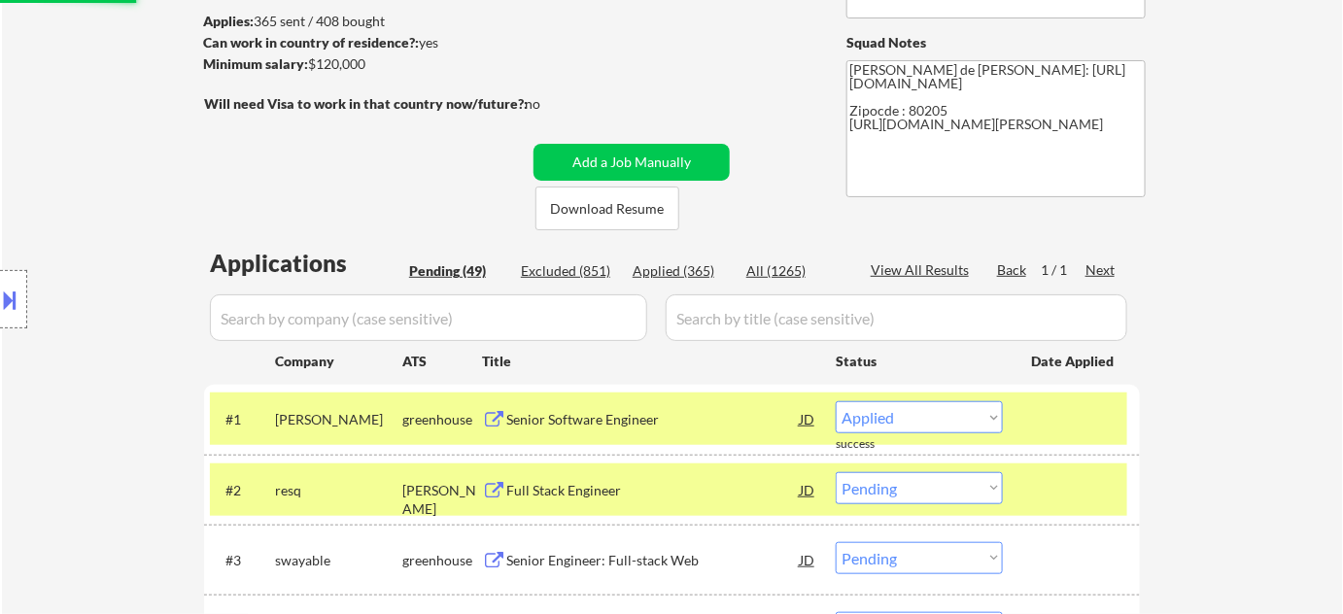
select select ""pending""
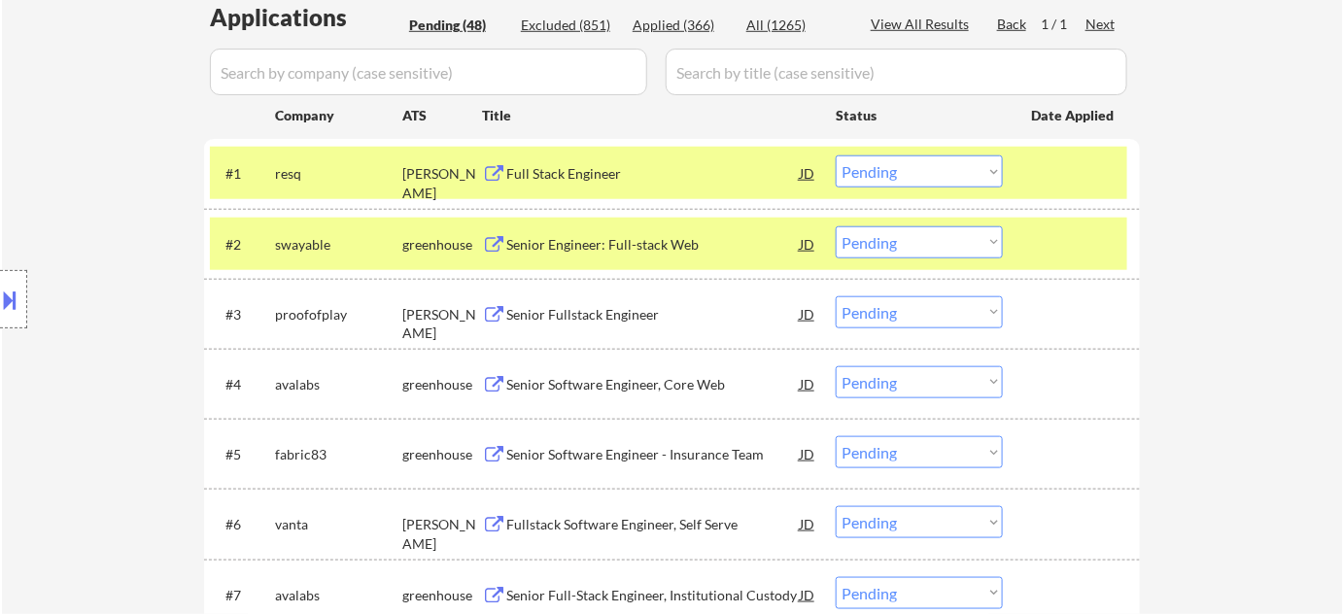
scroll to position [530, 0]
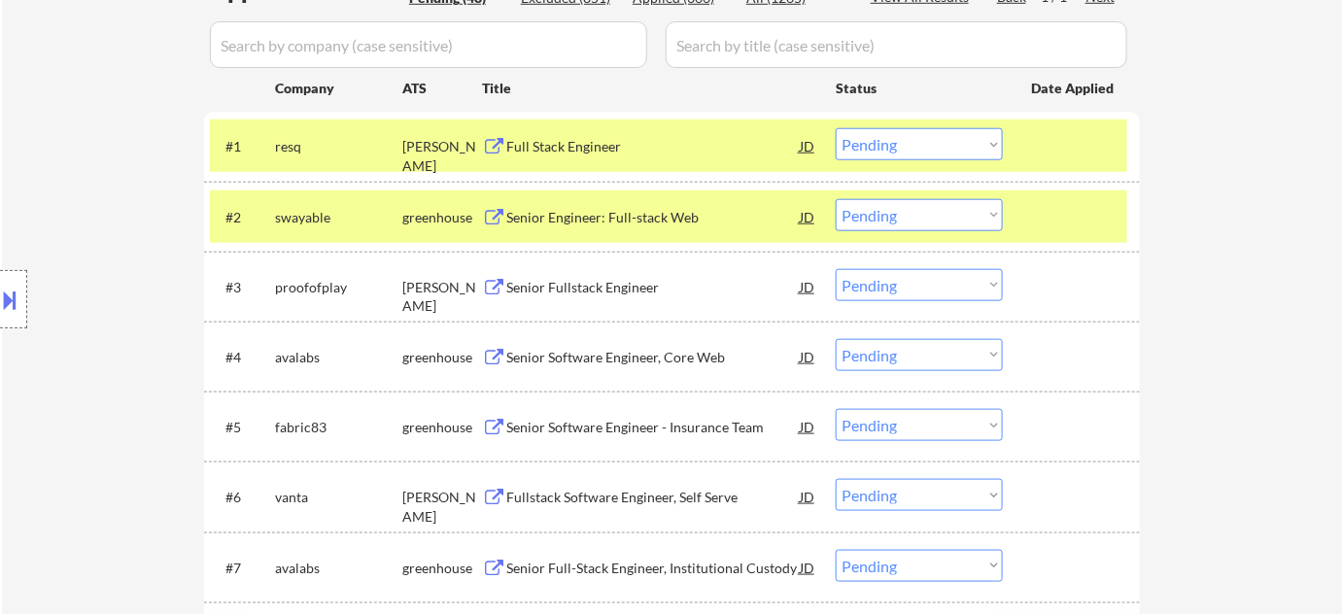
click at [567, 213] on div "Senior Engineer: Full-stack Web" at bounding box center [652, 217] width 293 height 19
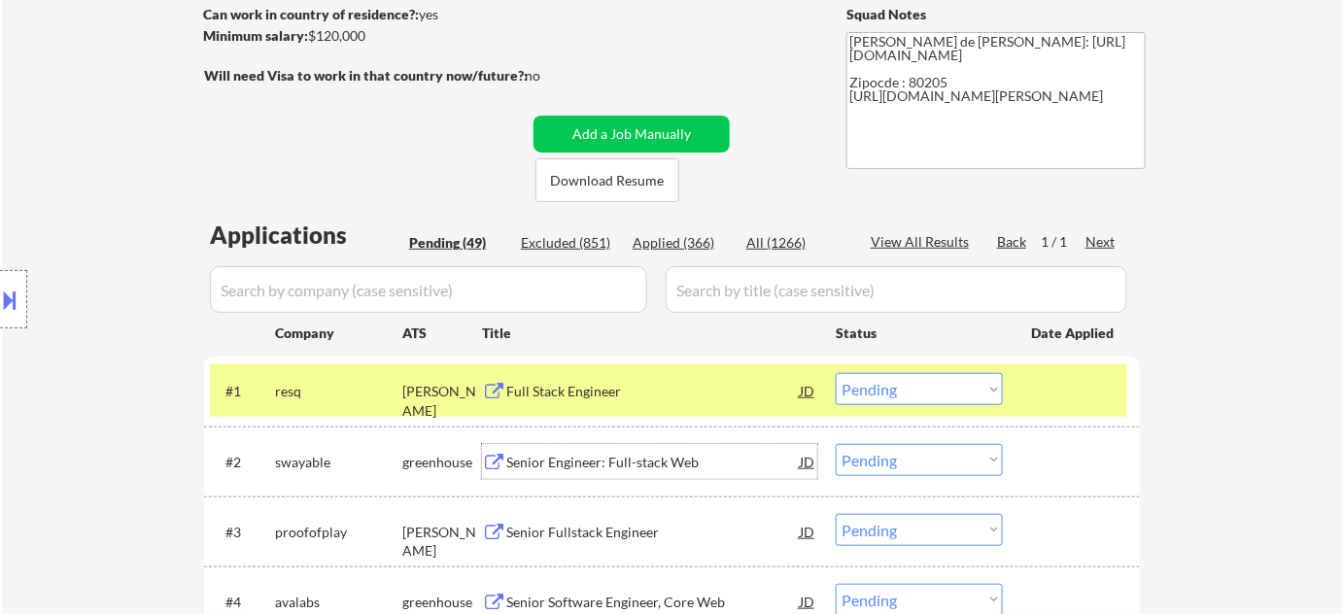
scroll to position [264, 0]
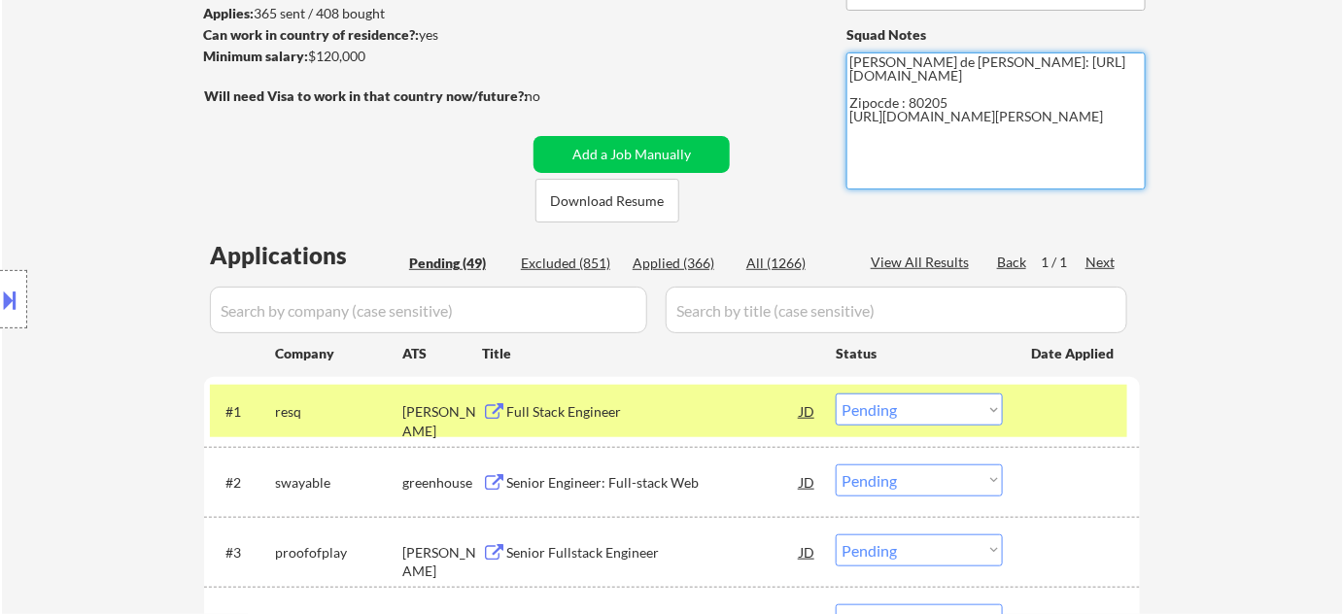
drag, startPoint x: 848, startPoint y: 116, endPoint x: 946, endPoint y: 142, distance: 100.7
click at [946, 142] on textarea "Flor de Mae Github: https://github.com/adamgusky Zipocde : 80205 https://www.li…" at bounding box center [995, 120] width 299 height 137
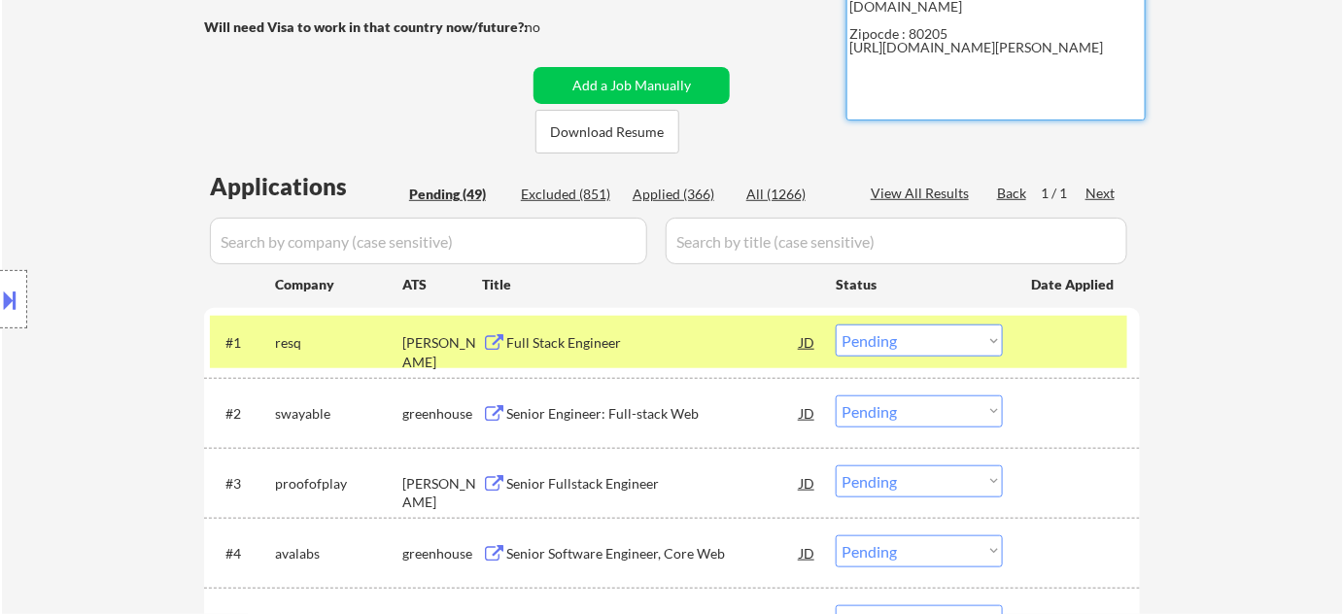
scroll to position [353, 0]
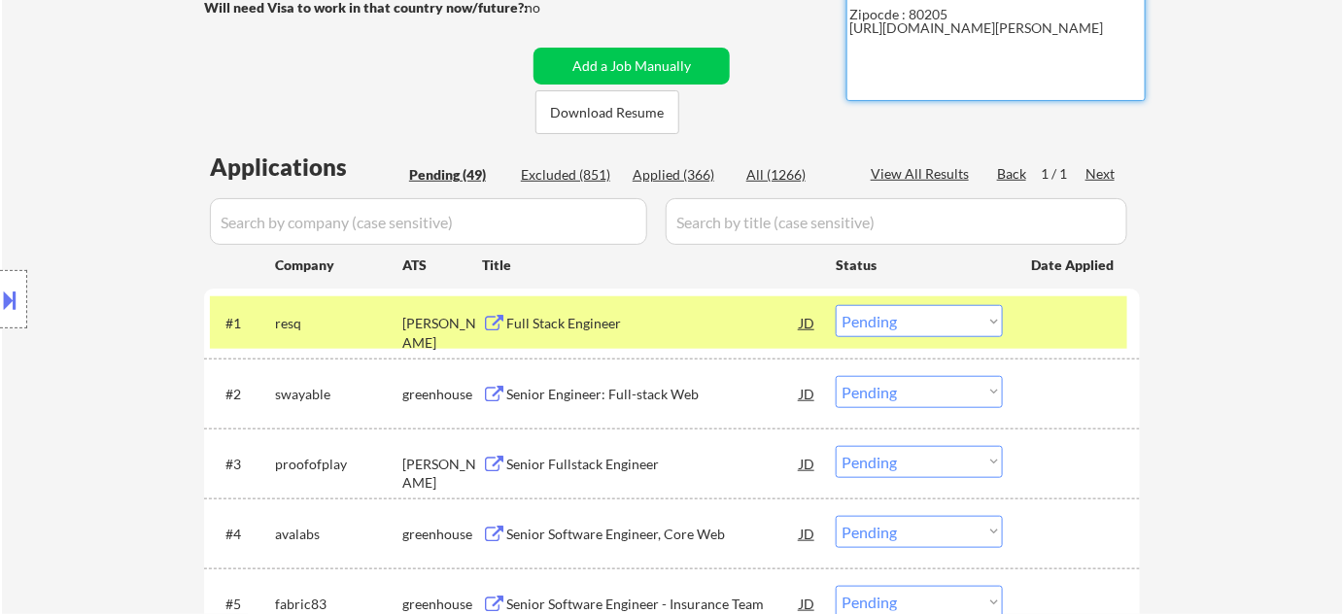
click at [899, 389] on select "Choose an option... Pending Applied Excluded (Questions) Excluded (Expired) Exc…" at bounding box center [919, 392] width 167 height 32
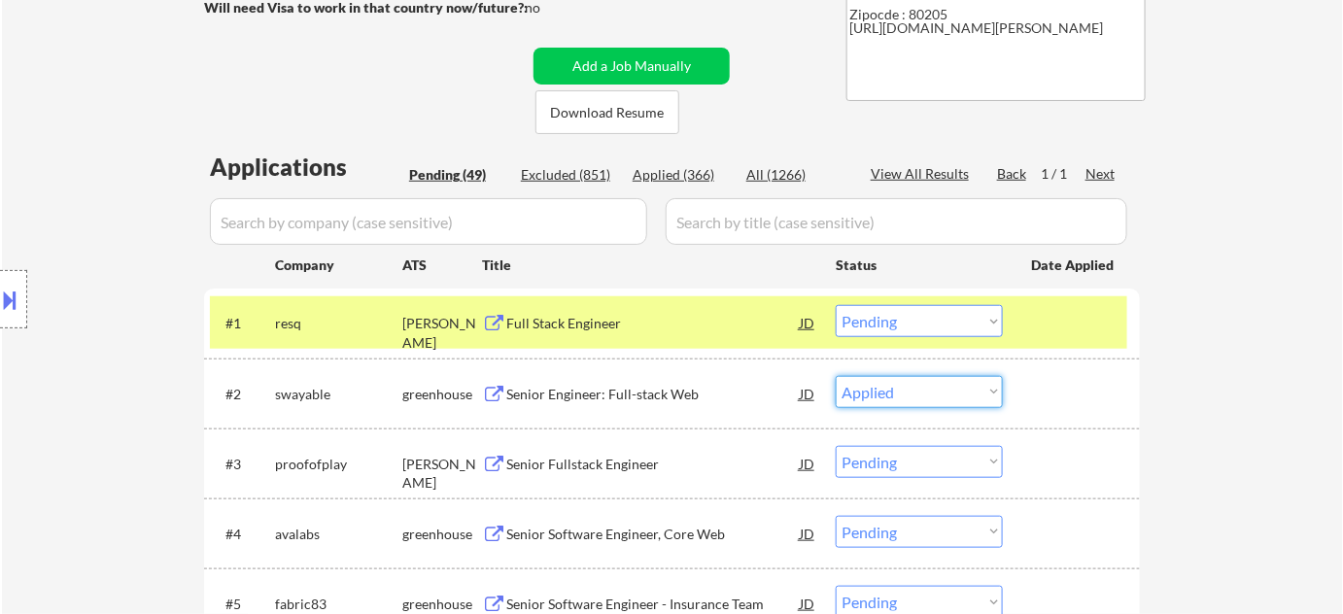
click at [836, 376] on select "Choose an option... Pending Applied Excluded (Questions) Excluded (Expired) Exc…" at bounding box center [919, 392] width 167 height 32
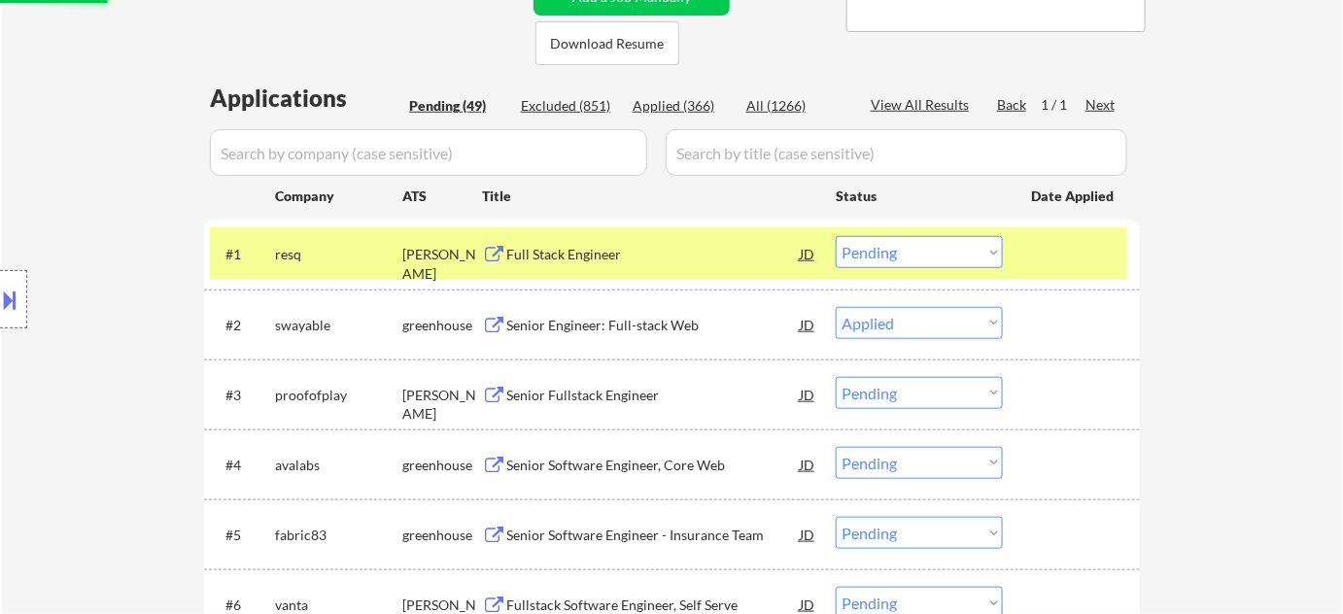
scroll to position [441, 0]
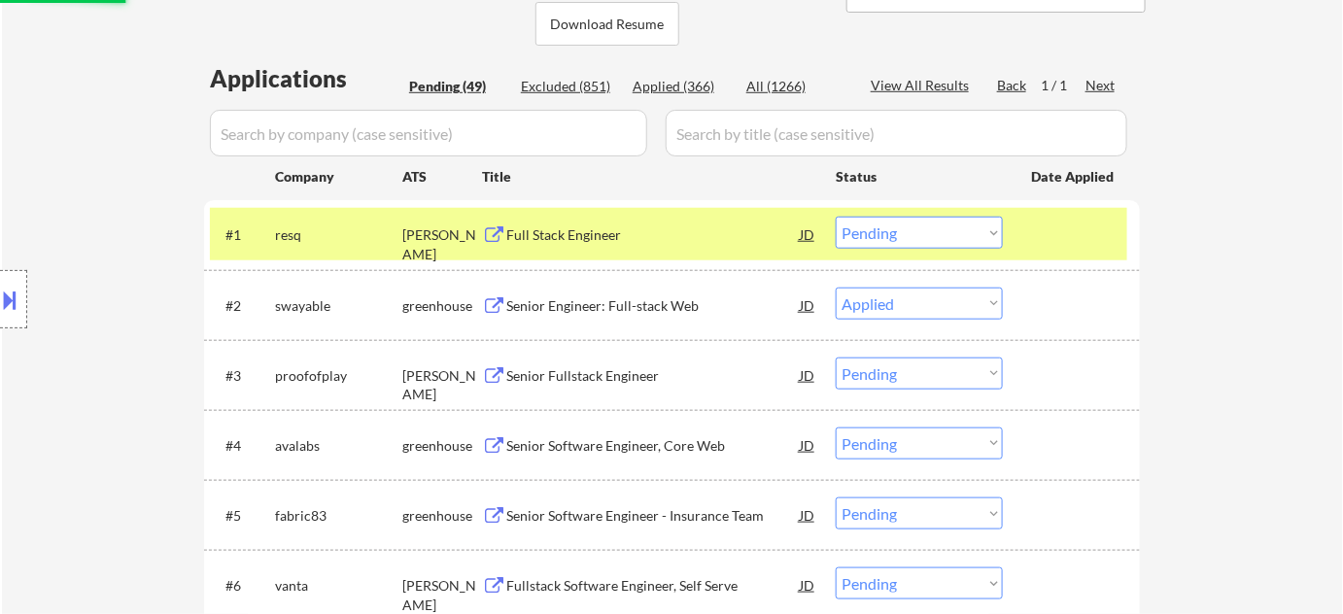
click at [602, 384] on div "Senior Fullstack Engineer" at bounding box center [652, 375] width 293 height 35
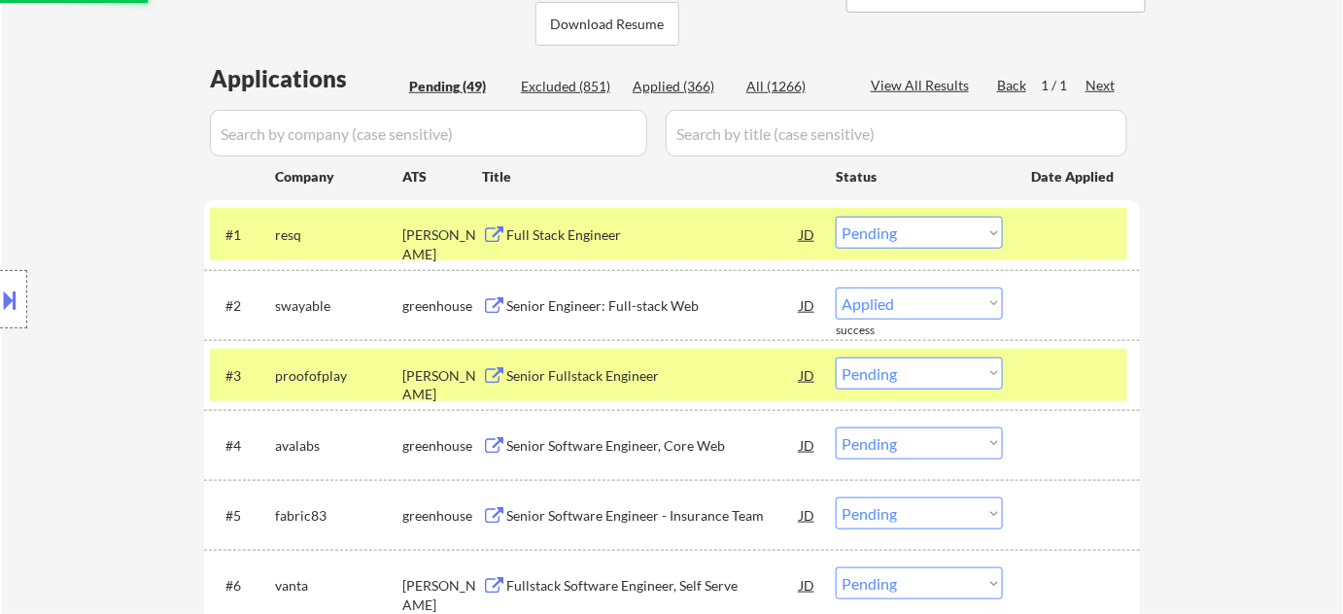
select select ""pending""
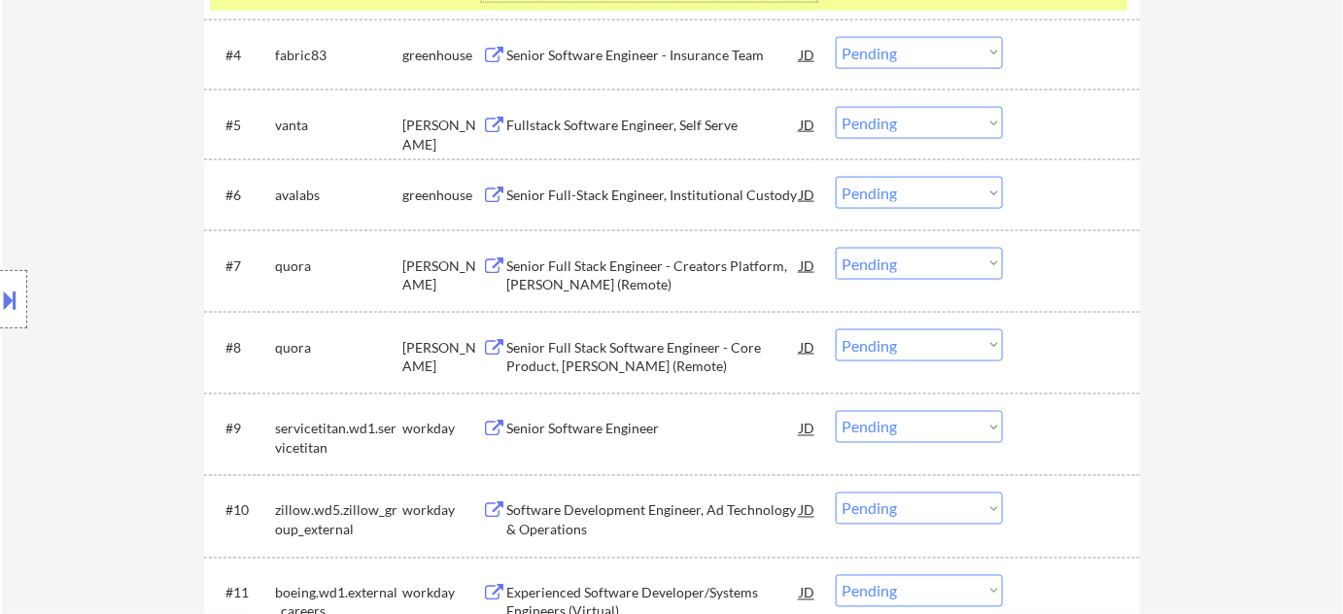
scroll to position [883, 0]
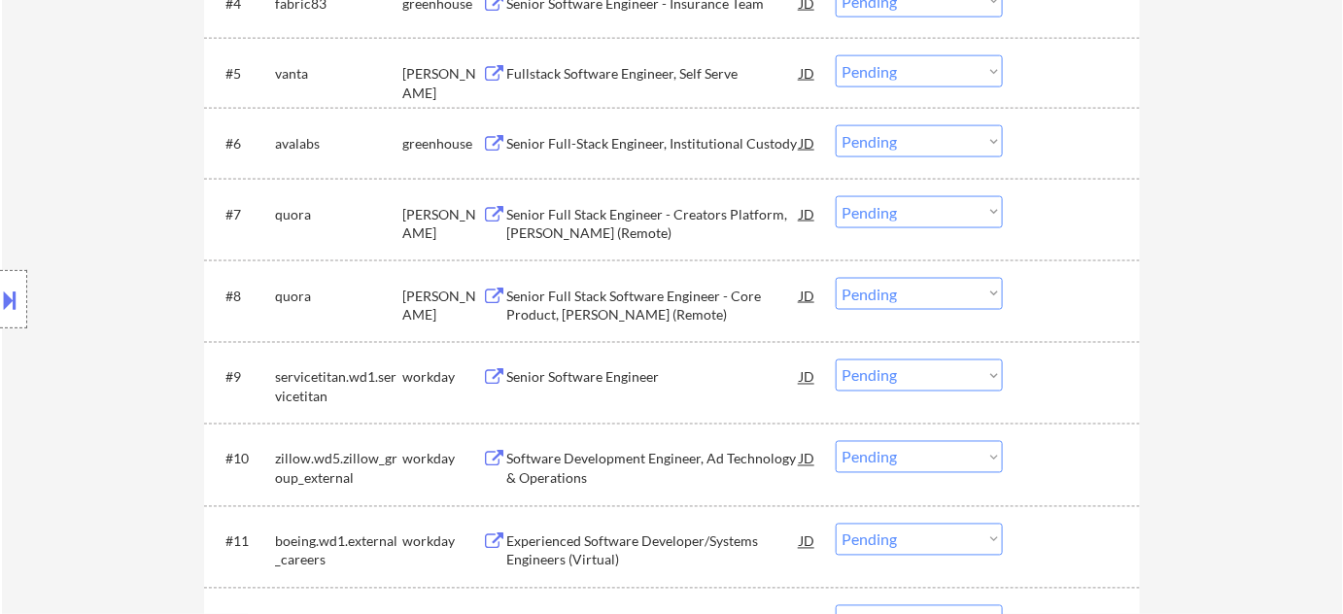
click at [639, 136] on div "Senior Full-Stack Engineer, Institutional Custody" at bounding box center [652, 143] width 293 height 19
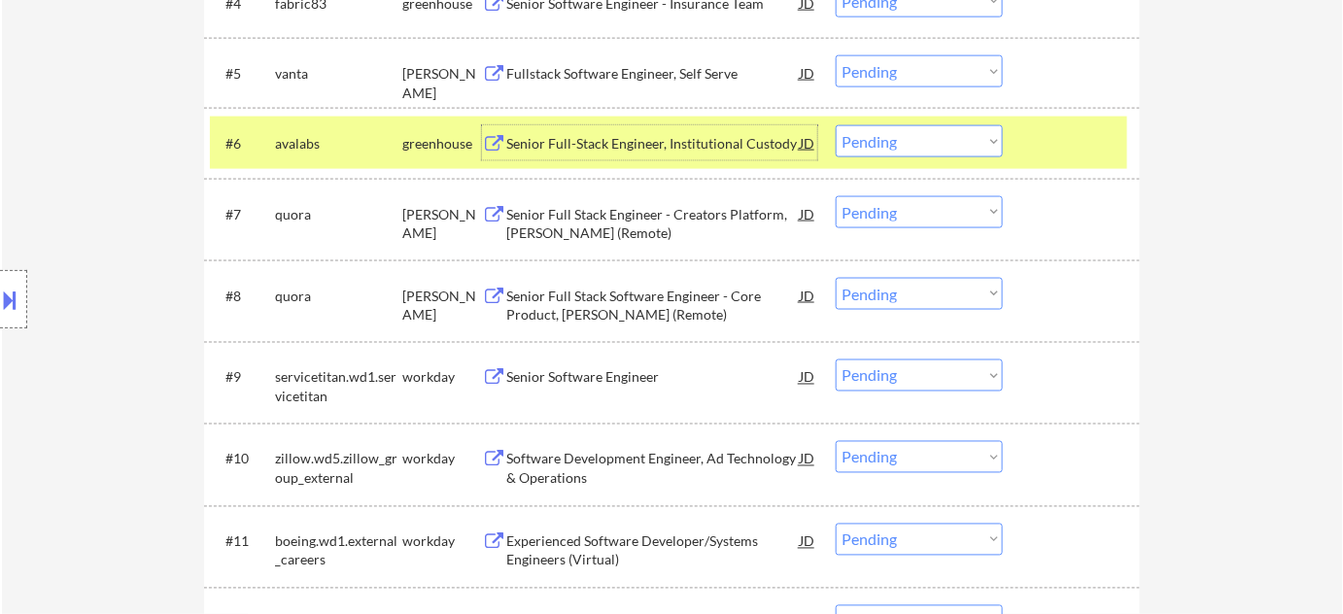
drag, startPoint x: 946, startPoint y: 137, endPoint x: 943, endPoint y: 152, distance: 14.9
click at [946, 137] on select "Choose an option... Pending Applied Excluded (Questions) Excluded (Expired) Exc…" at bounding box center [919, 141] width 167 height 32
click at [836, 125] on select "Choose an option... Pending Applied Excluded (Questions) Excluded (Expired) Exc…" at bounding box center [919, 141] width 167 height 32
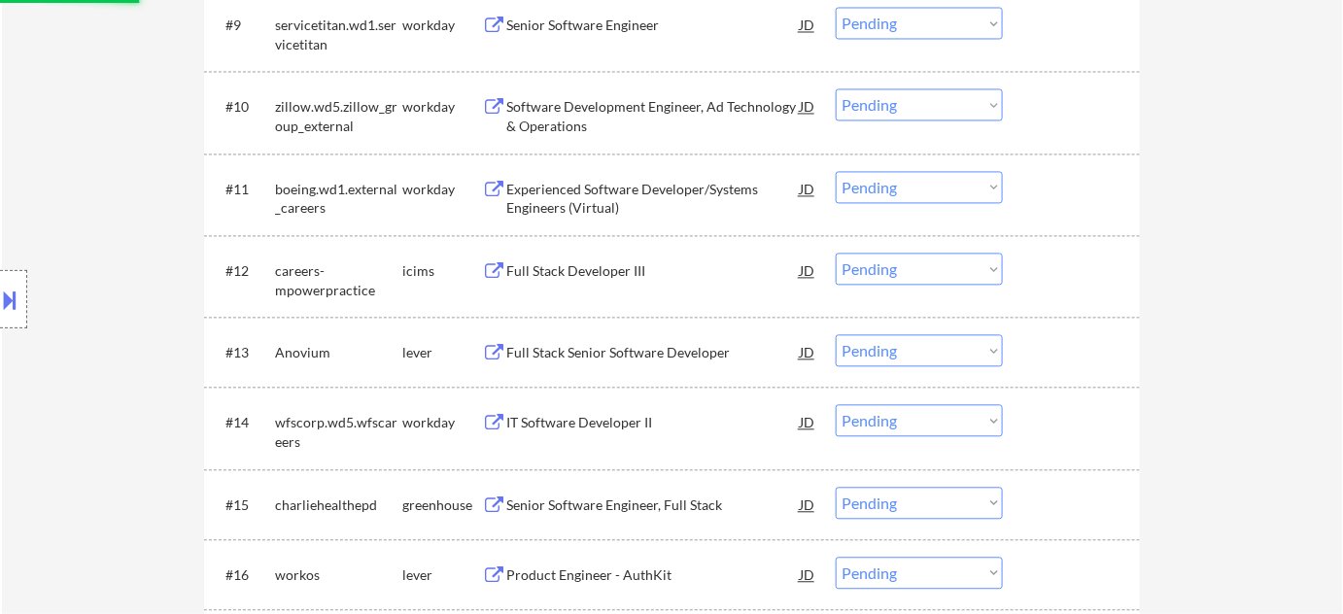
scroll to position [1236, 0]
select select ""pending""
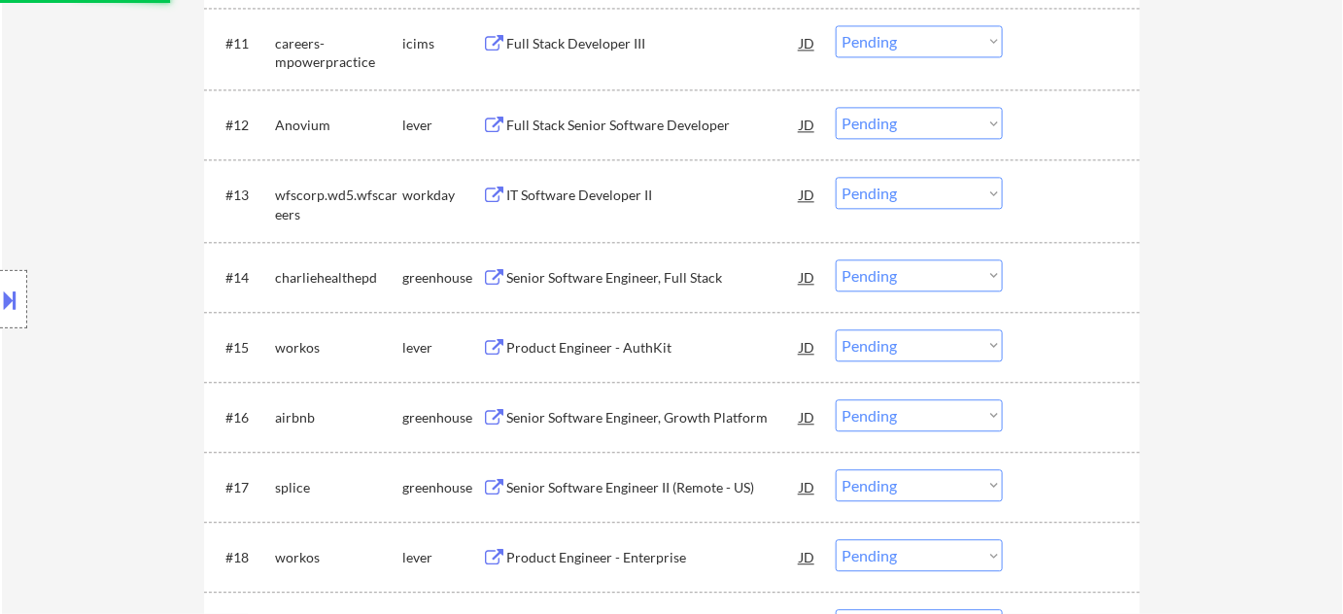
scroll to position [1413, 0]
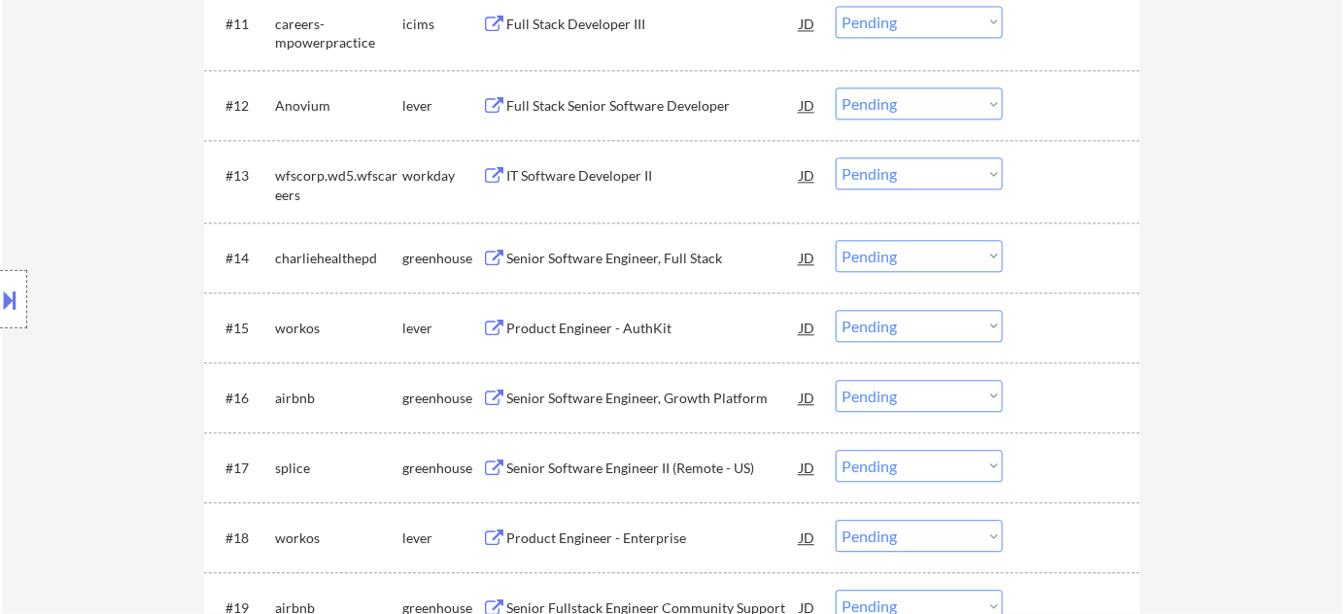
click at [604, 110] on div "Full Stack Senior Software Developer" at bounding box center [652, 105] width 293 height 19
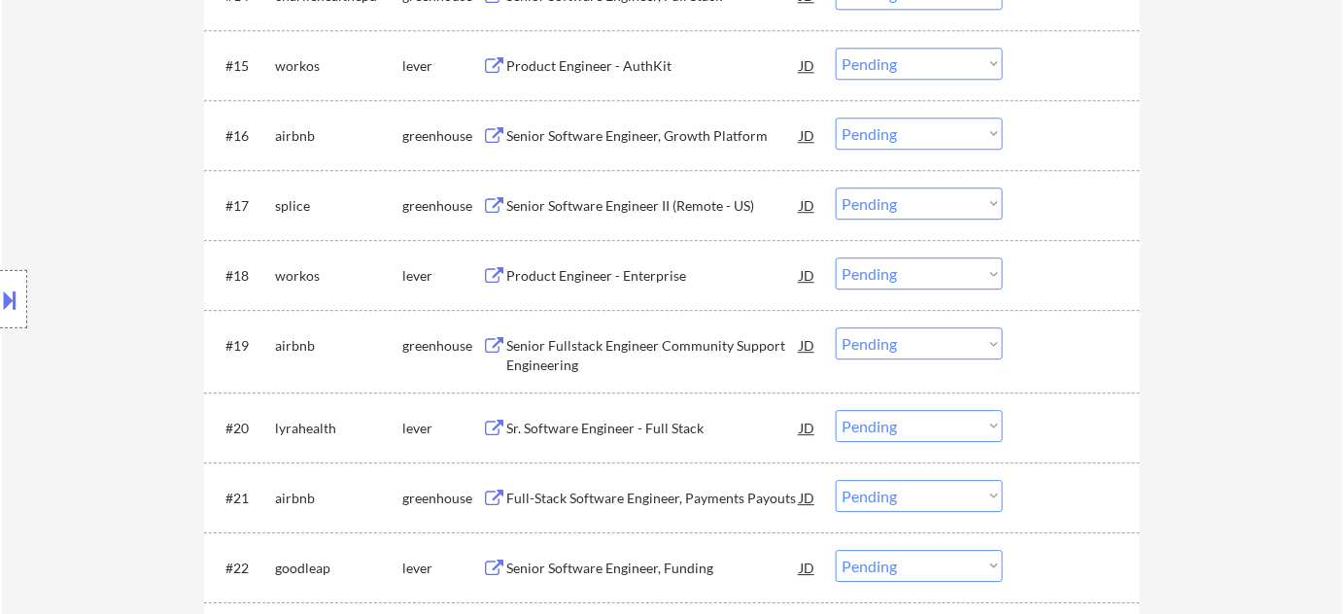
scroll to position [1767, 0]
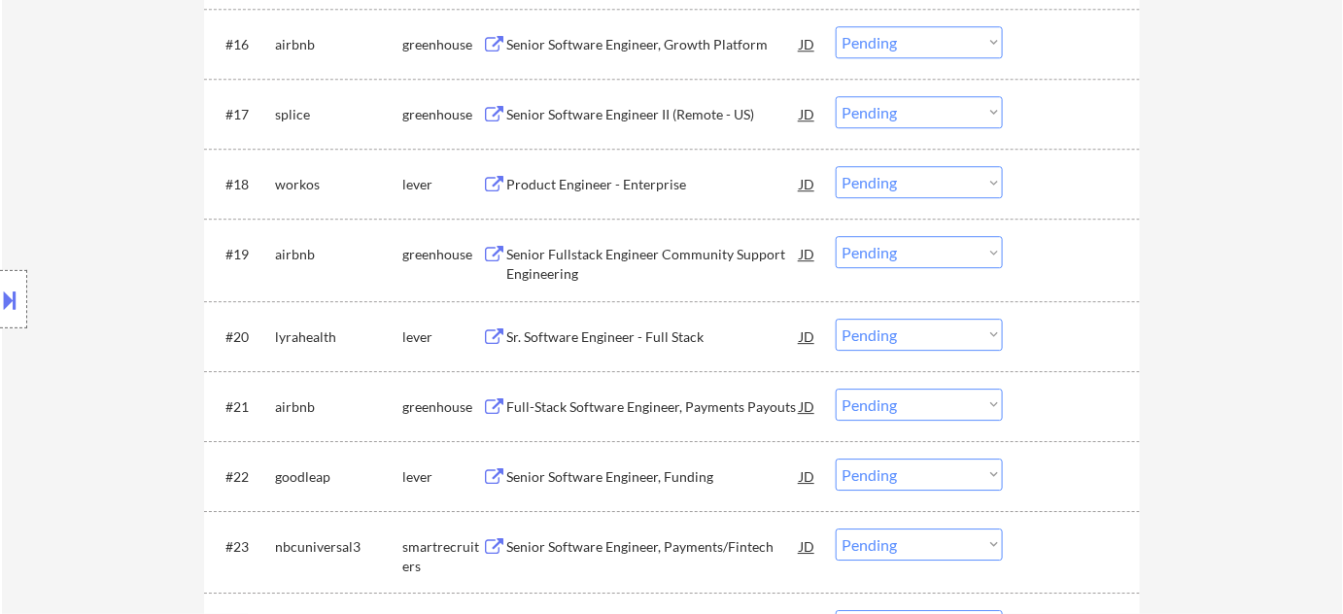
click at [644, 334] on div "Sr. Software Engineer - Full Stack" at bounding box center [652, 336] width 293 height 19
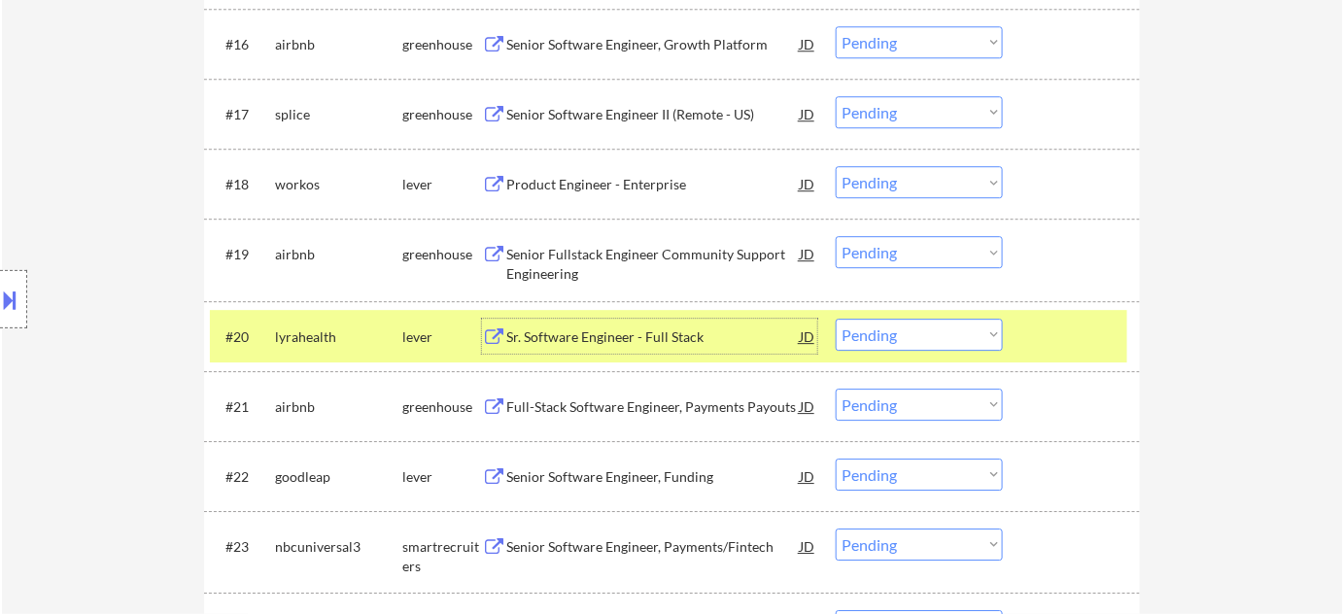
click at [937, 328] on select "Choose an option... Pending Applied Excluded (Questions) Excluded (Expired) Exc…" at bounding box center [919, 335] width 167 height 32
click at [836, 319] on select "Choose an option... Pending Applied Excluded (Questions) Excluded (Expired) Exc…" at bounding box center [919, 335] width 167 height 32
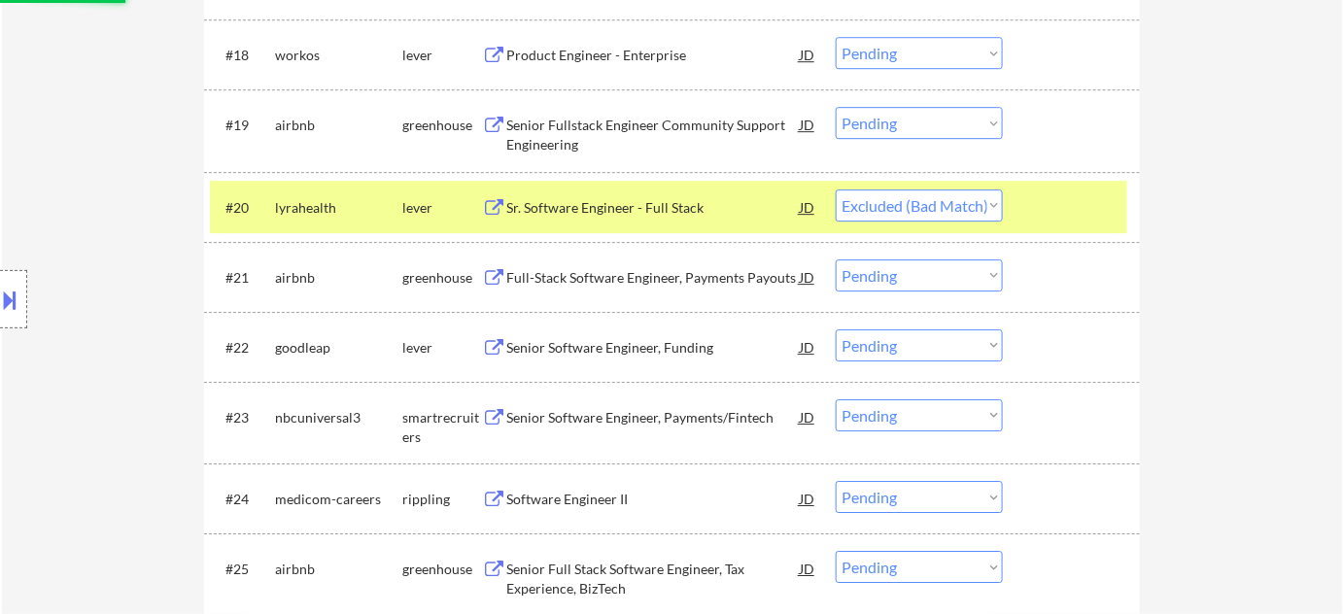
scroll to position [1944, 0]
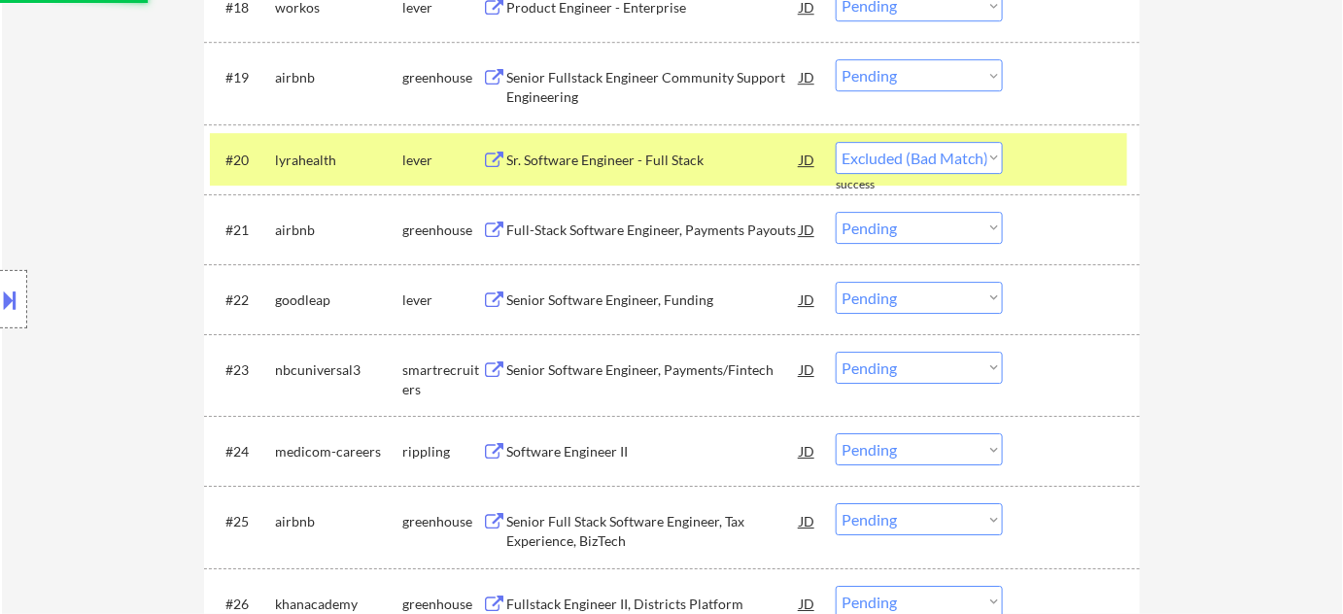
select select ""pending""
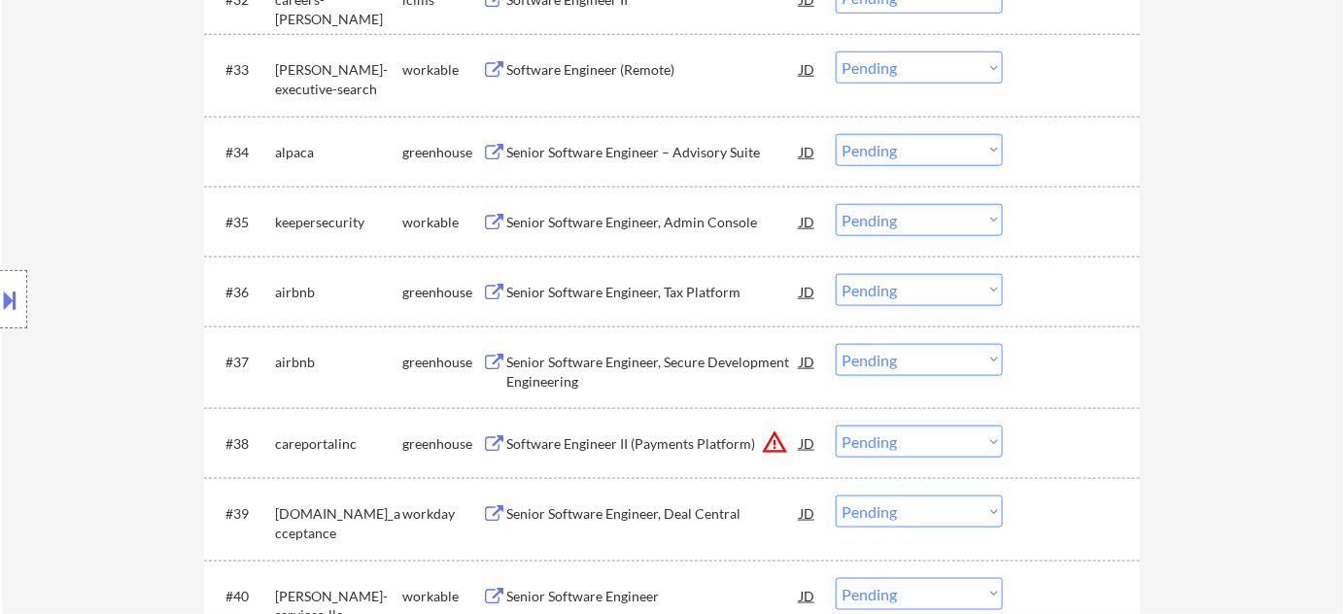
scroll to position [3091, 0]
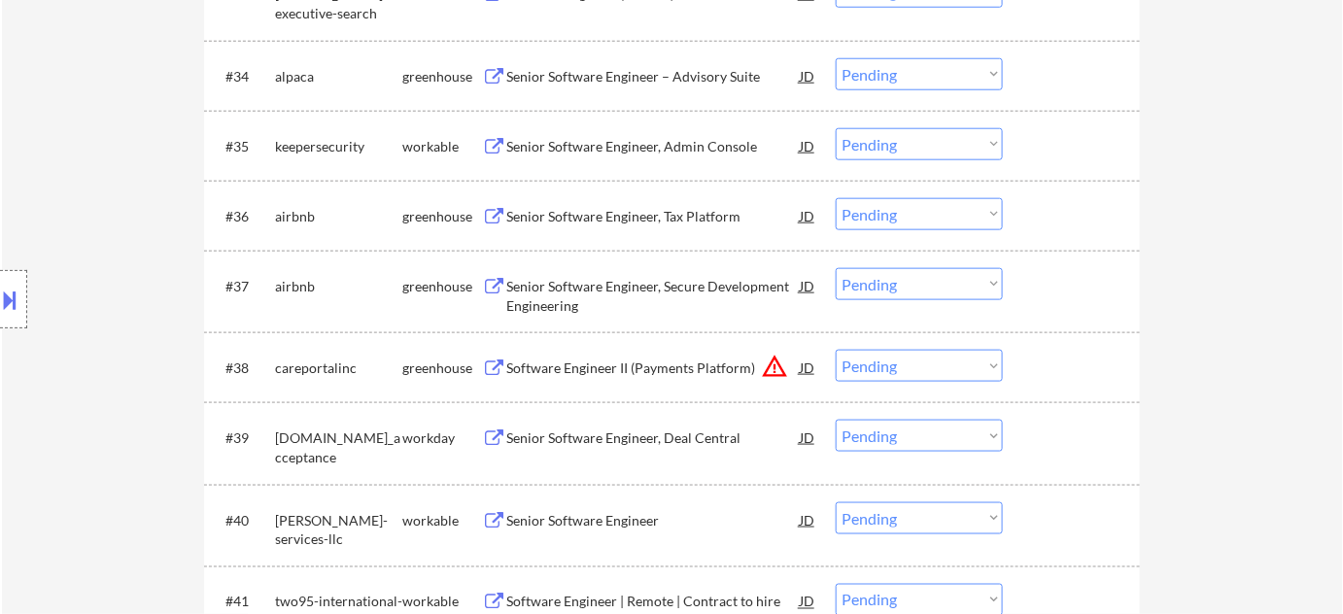
click at [777, 367] on button "warning_amber" at bounding box center [774, 366] width 27 height 27
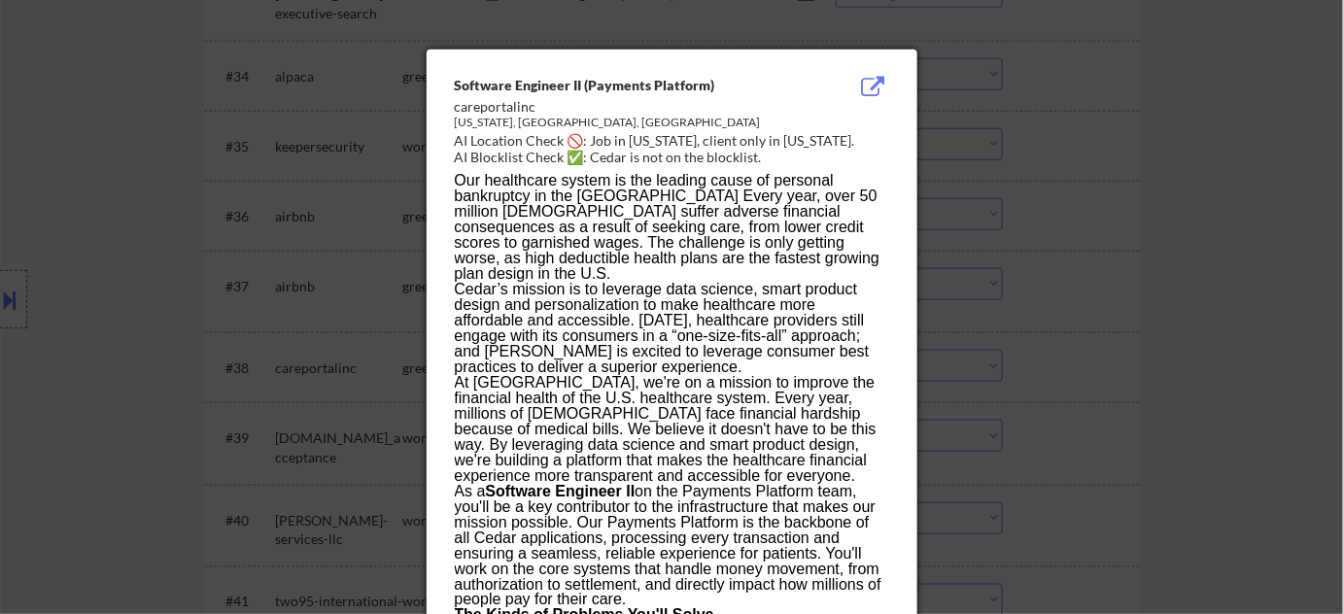
click at [1079, 370] on div at bounding box center [671, 307] width 1343 height 614
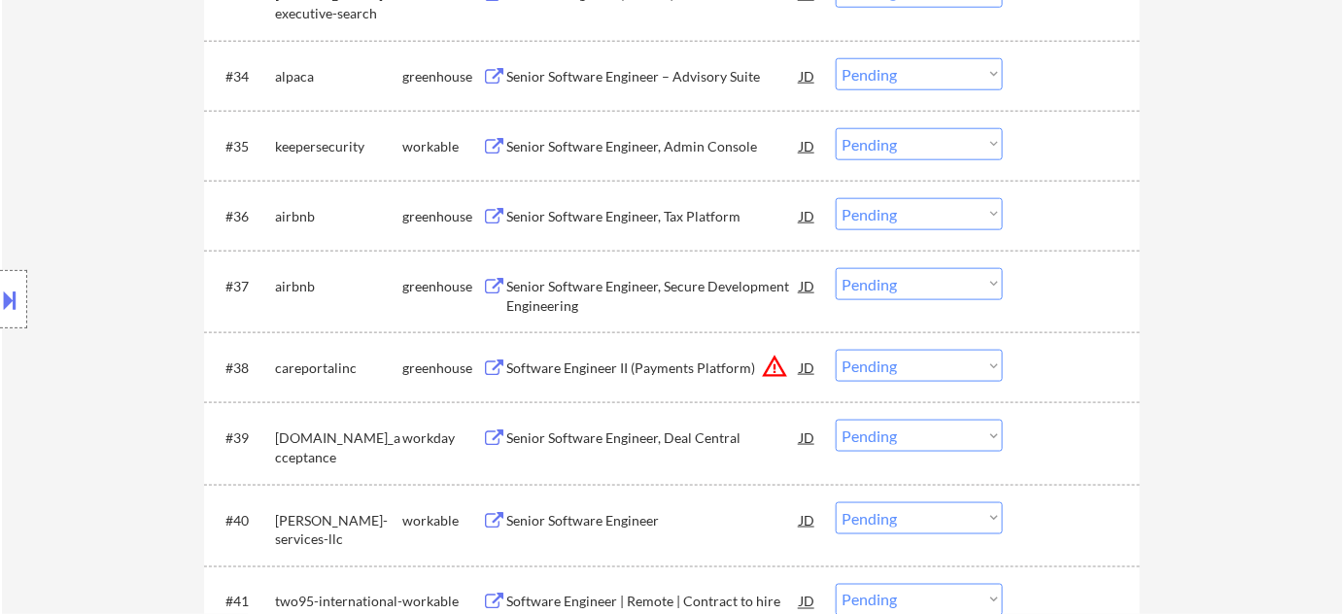
drag, startPoint x: 906, startPoint y: 372, endPoint x: 910, endPoint y: 383, distance: 11.4
click at [906, 375] on select "Choose an option... Pending Applied Excluded (Questions) Excluded (Expired) Exc…" at bounding box center [919, 366] width 167 height 32
click at [836, 350] on select "Choose an option... Pending Applied Excluded (Questions) Excluded (Expired) Exc…" at bounding box center [919, 366] width 167 height 32
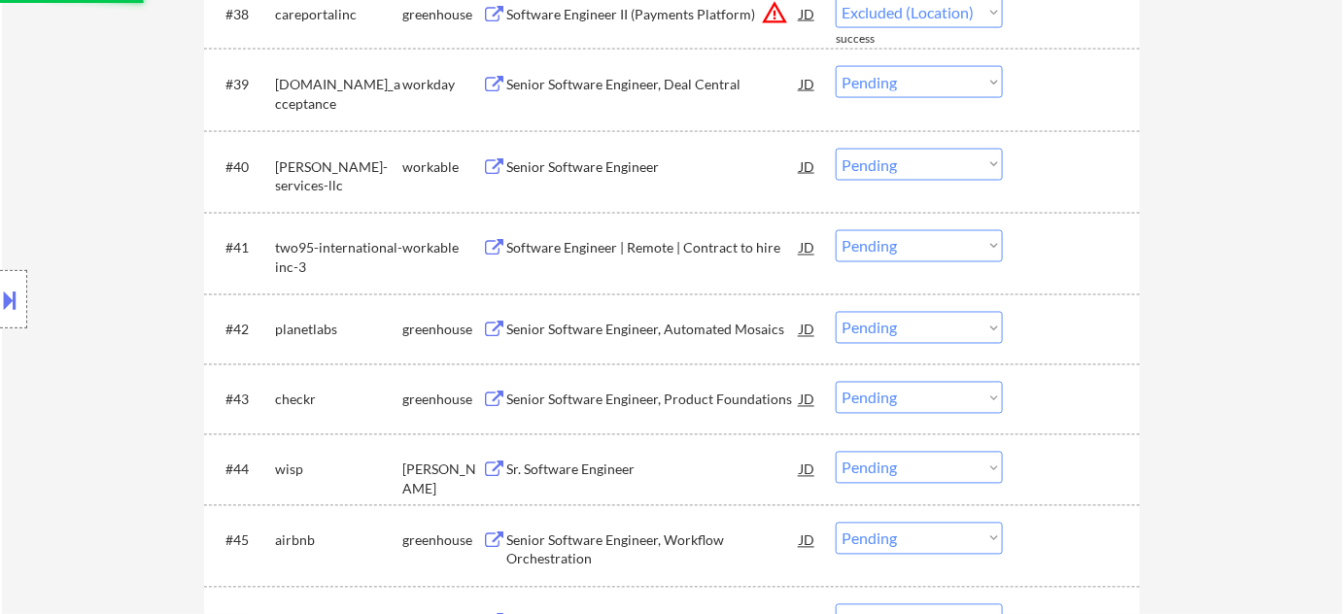
select select ""pending""
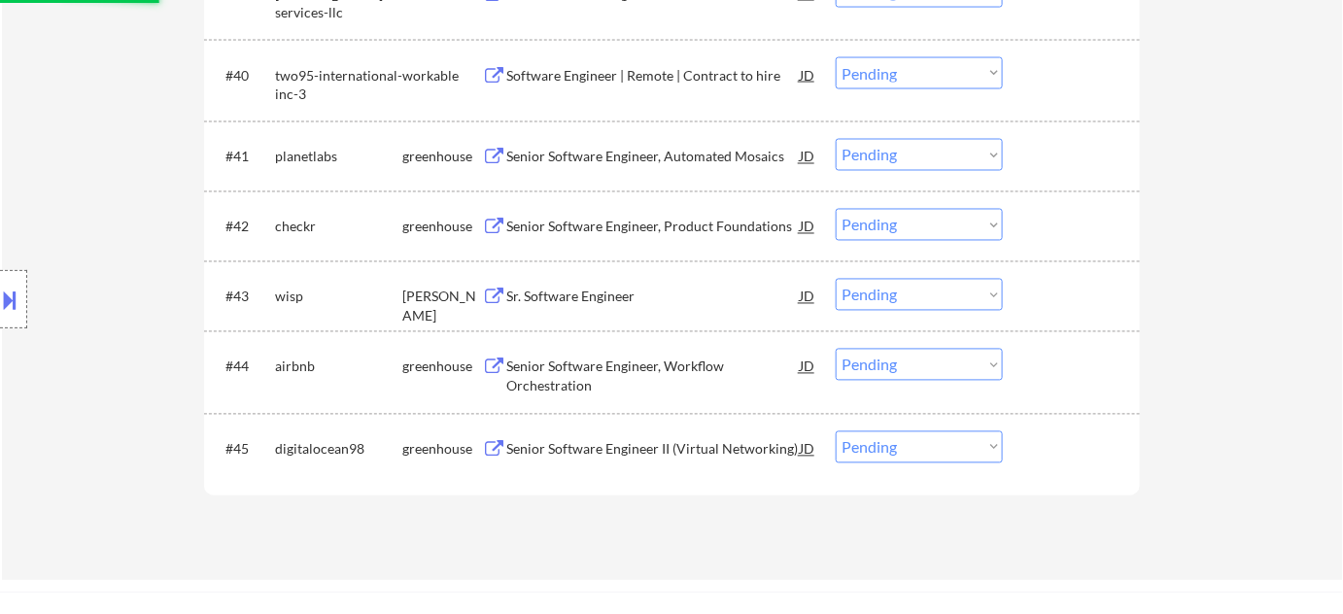
scroll to position [3622, 0]
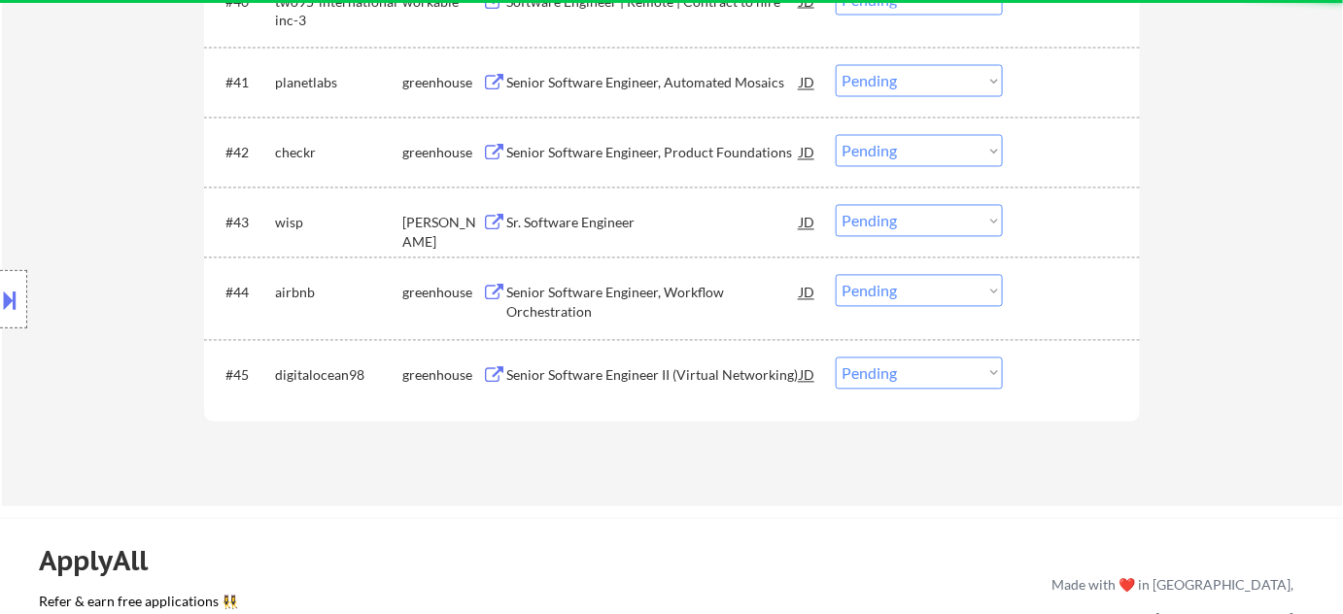
click at [557, 224] on div "Sr. Software Engineer" at bounding box center [652, 223] width 293 height 19
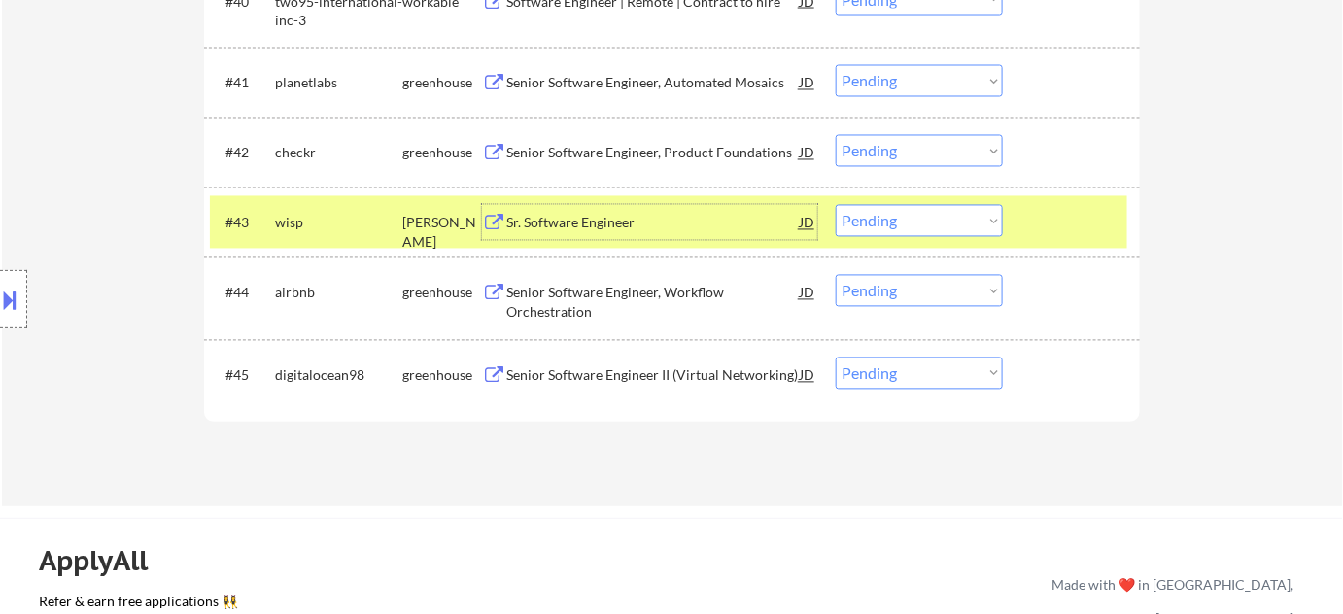
click at [922, 222] on select "Choose an option... Pending Applied Excluded (Questions) Excluded (Expired) Exc…" at bounding box center [919, 221] width 167 height 32
click at [836, 205] on select "Choose an option... Pending Applied Excluded (Questions) Excluded (Expired) Exc…" at bounding box center [919, 221] width 167 height 32
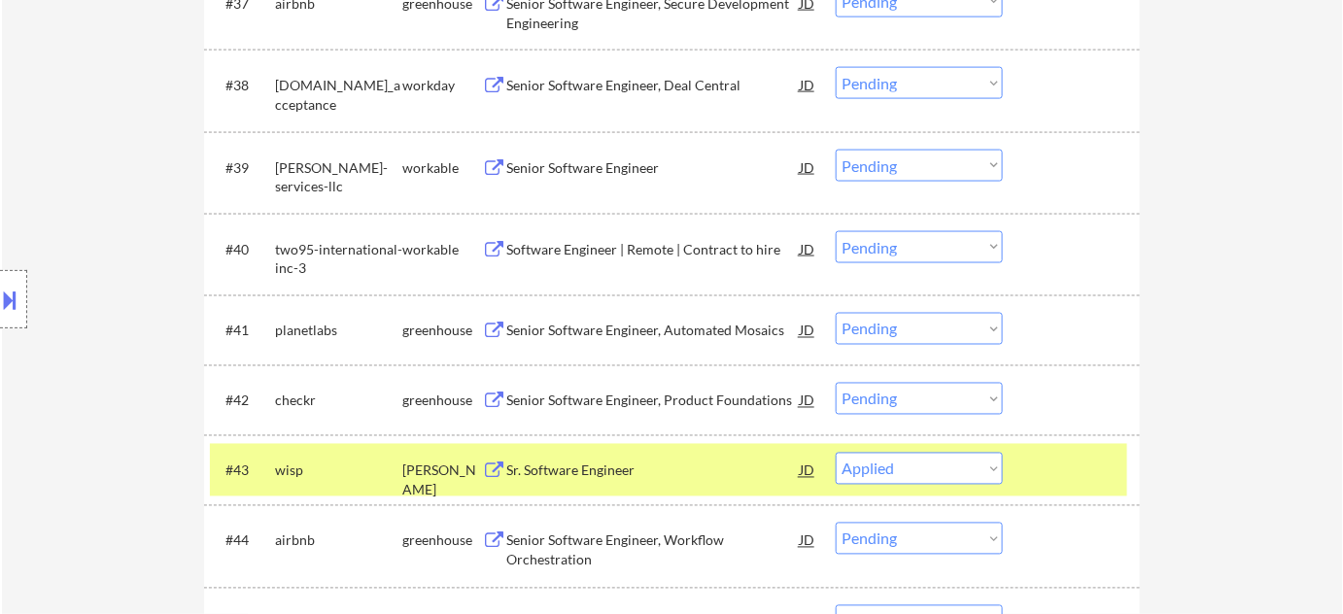
scroll to position [3356, 0]
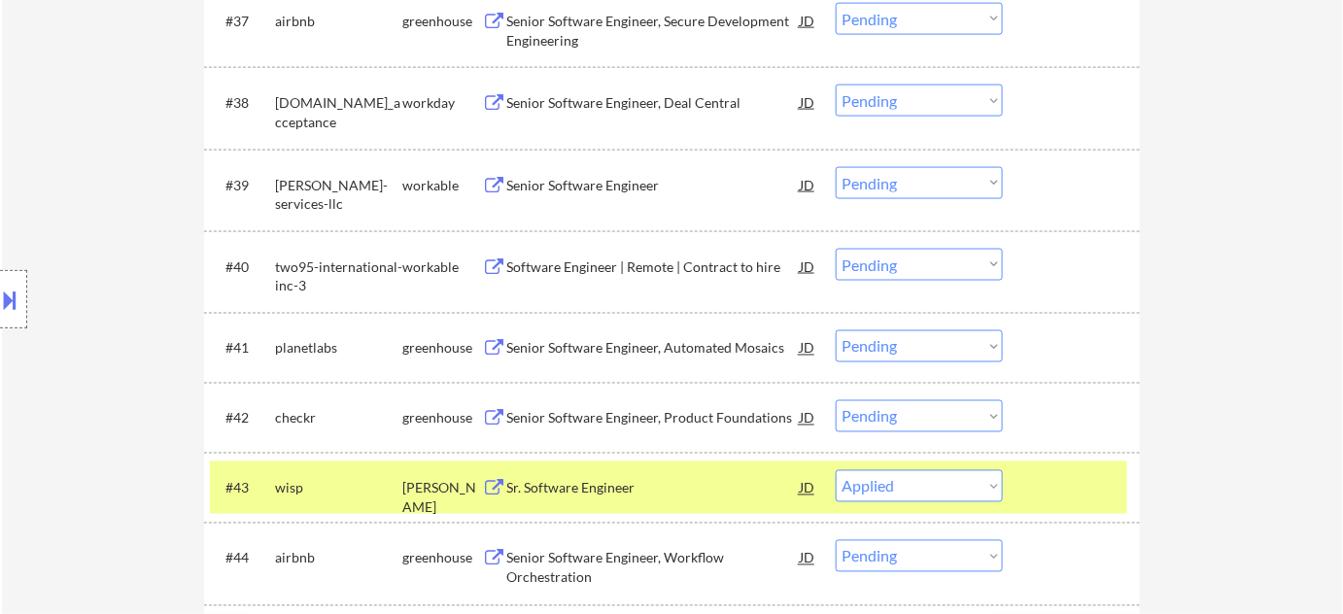
select select ""pending""
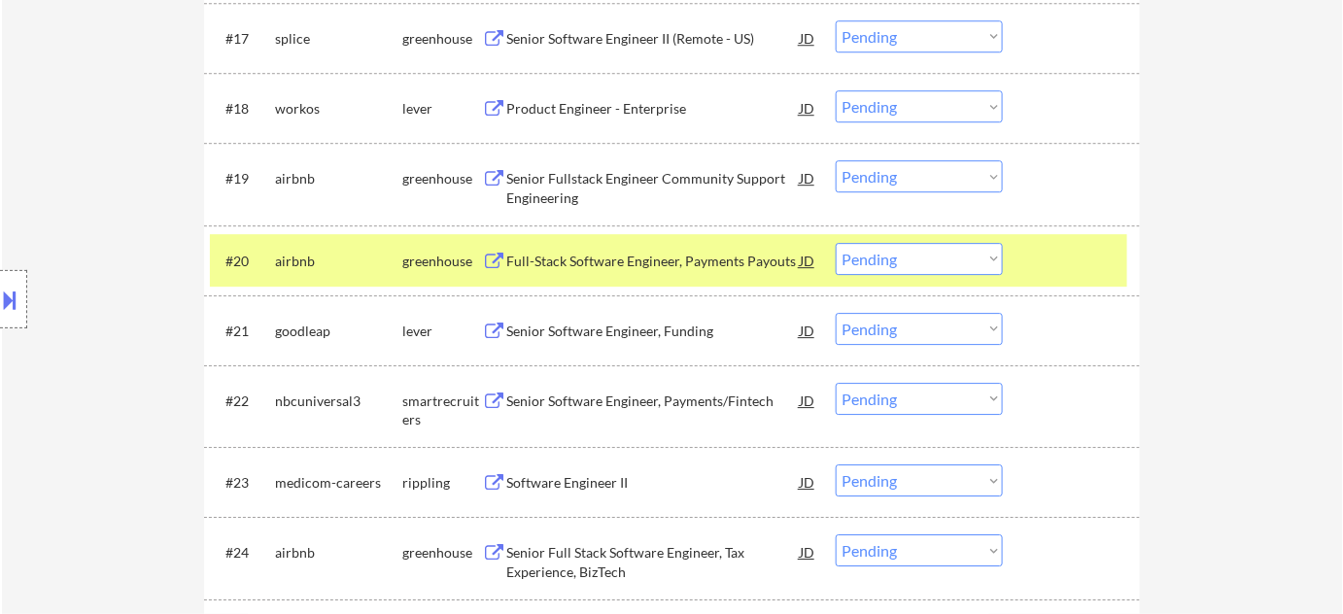
scroll to position [1767, 0]
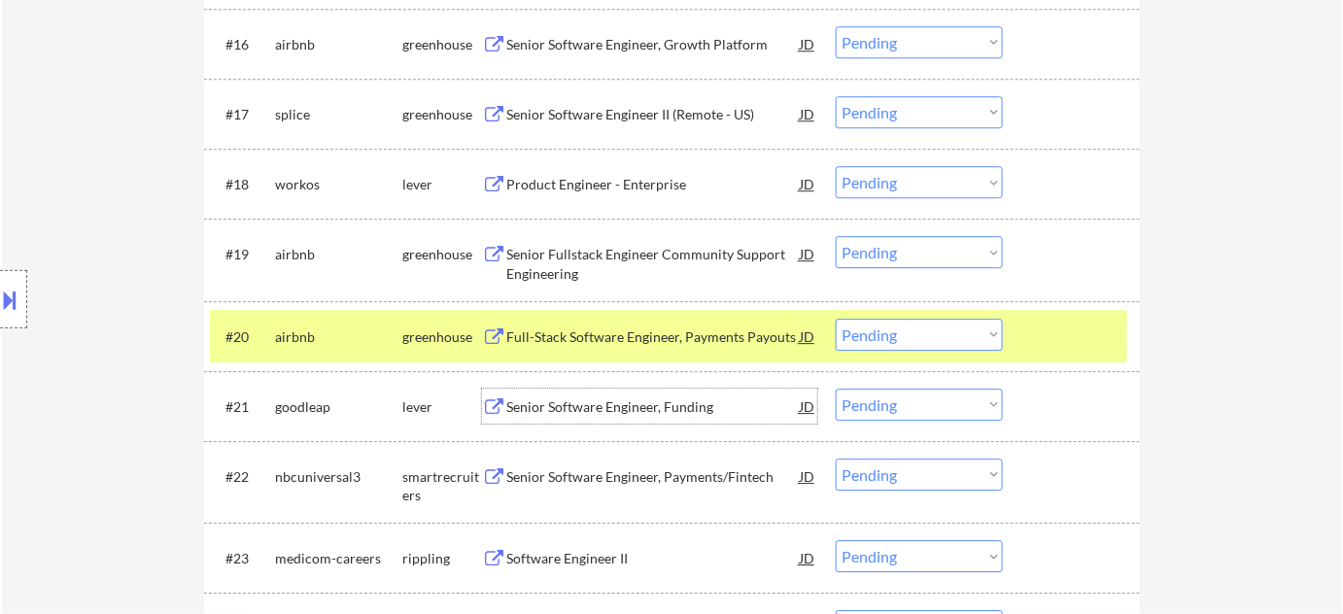
click at [641, 398] on div "Senior Software Engineer, Funding" at bounding box center [652, 406] width 293 height 19
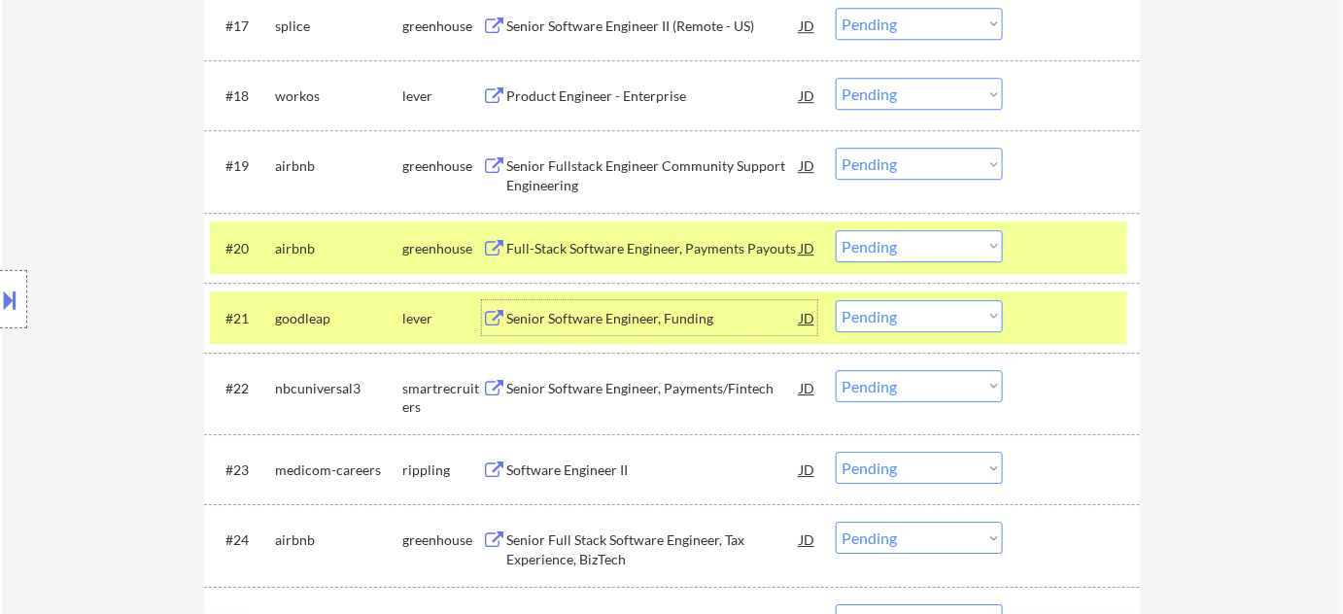
scroll to position [1944, 0]
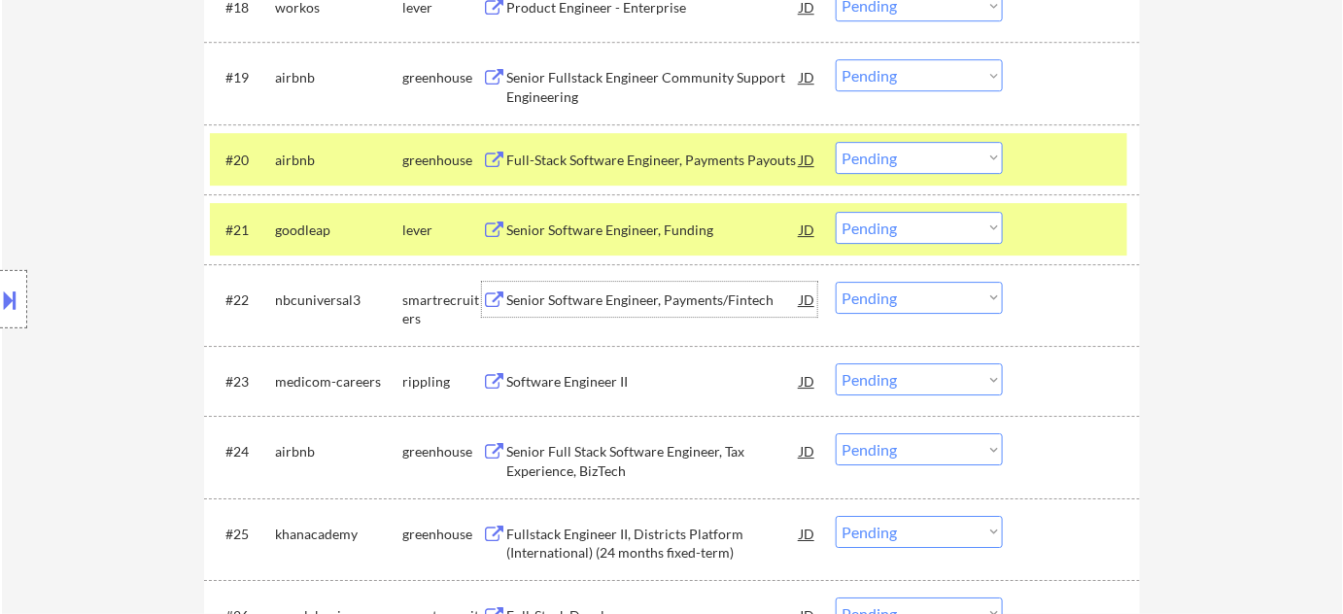
click at [684, 294] on div "Senior Software Engineer, Payments/Fintech" at bounding box center [652, 300] width 293 height 19
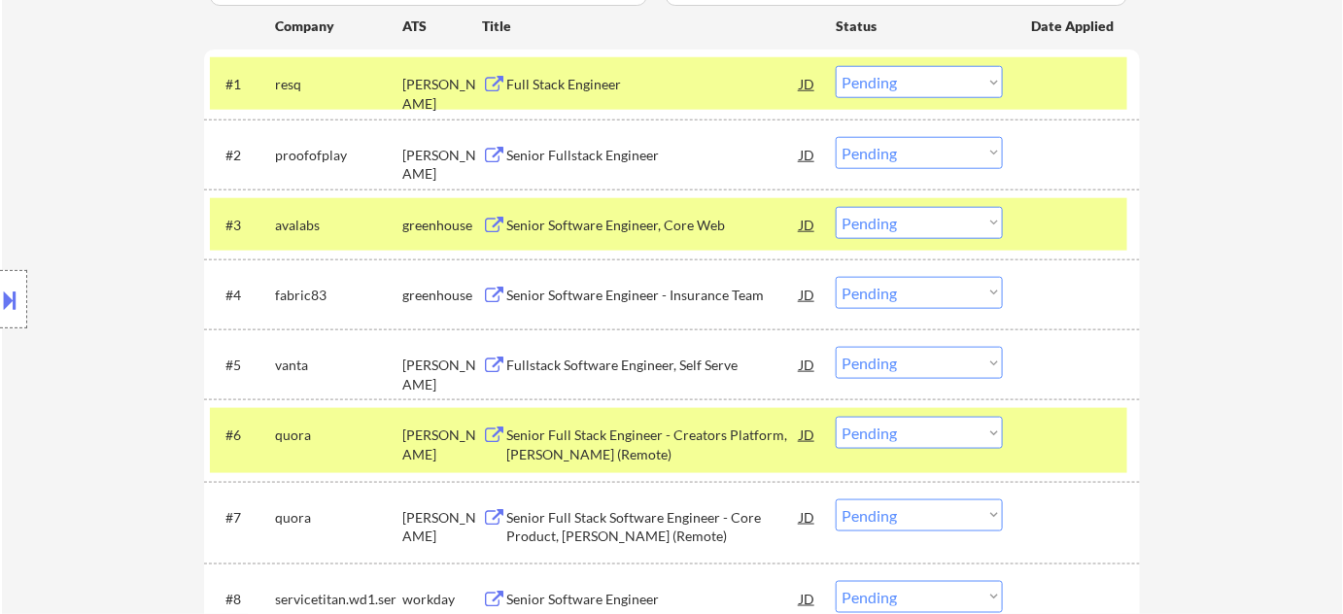
scroll to position [565, 0]
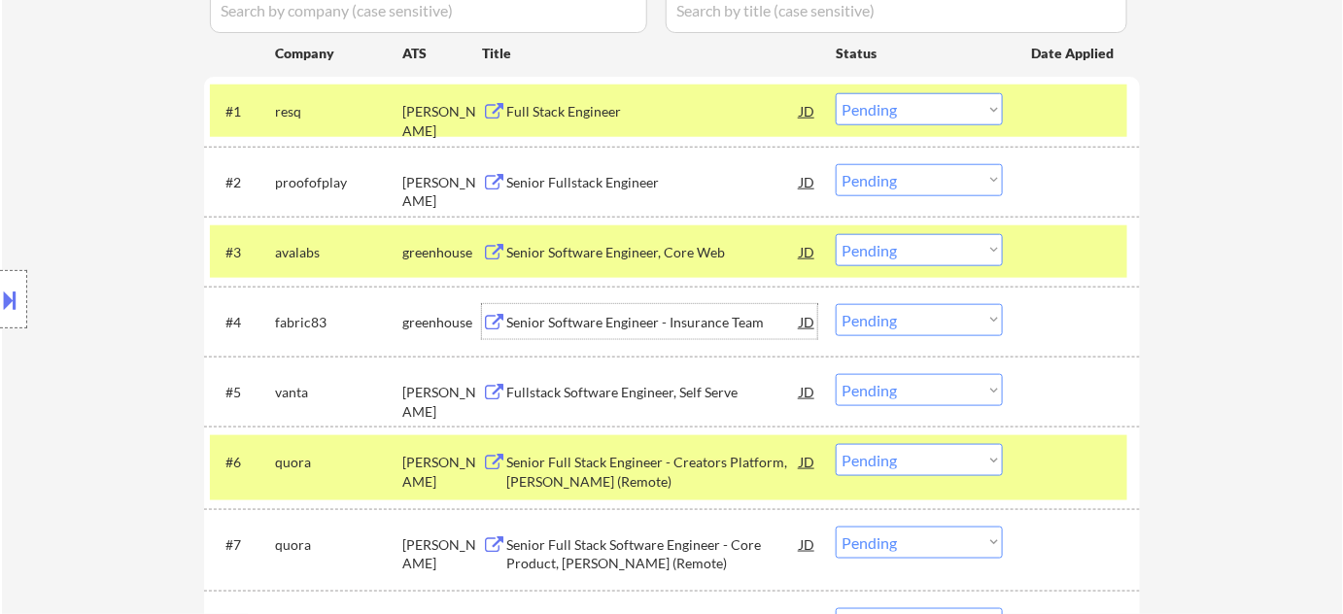
click at [621, 317] on div "Senior Software Engineer - Insurance Team" at bounding box center [652, 322] width 293 height 19
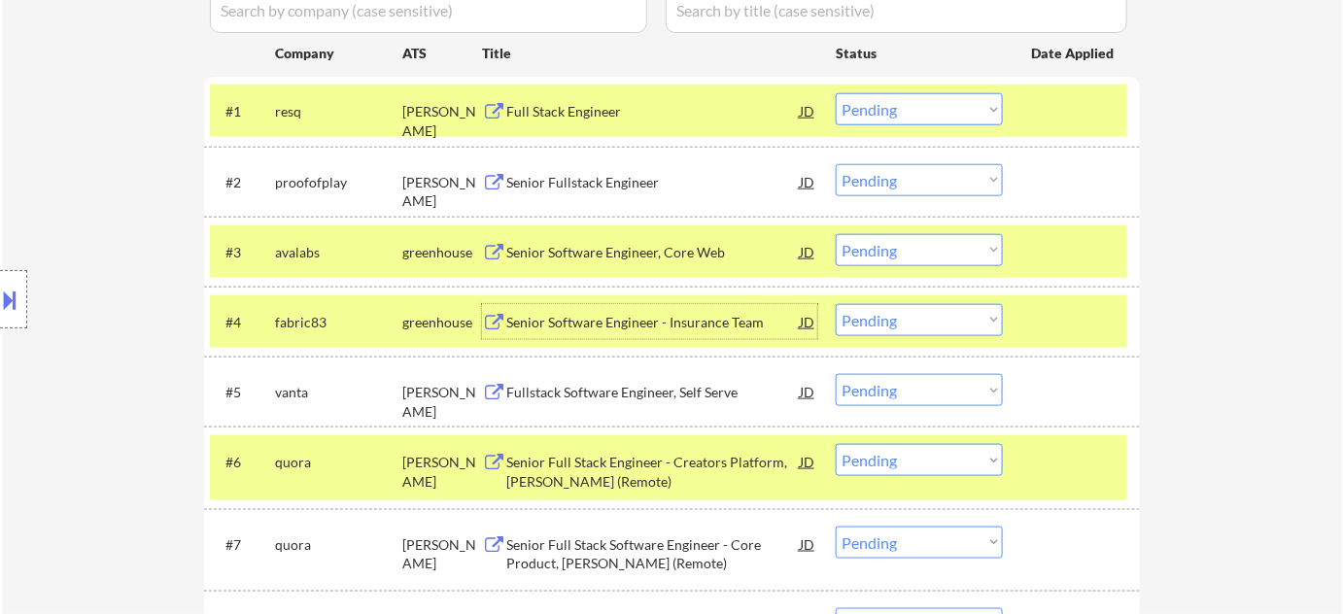
drag, startPoint x: 907, startPoint y: 318, endPoint x: 907, endPoint y: 329, distance: 11.7
click at [907, 318] on select "Choose an option... Pending Applied Excluded (Questions) Excluded (Expired) Exc…" at bounding box center [919, 320] width 167 height 32
click at [836, 304] on select "Choose an option... Pending Applied Excluded (Questions) Excluded (Expired) Exc…" at bounding box center [919, 320] width 167 height 32
click at [636, 388] on div "Fullstack Software Engineer, Self Serve" at bounding box center [652, 392] width 293 height 19
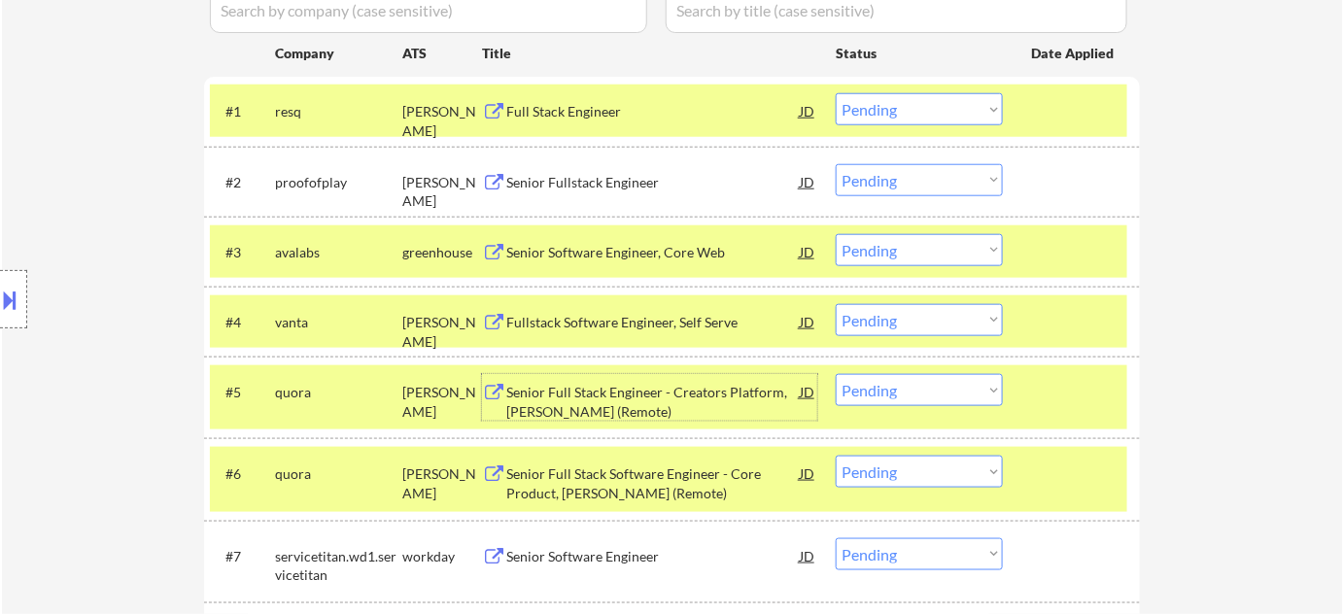
click at [636, 316] on div "Fullstack Software Engineer, Self Serve" at bounding box center [652, 322] width 293 height 19
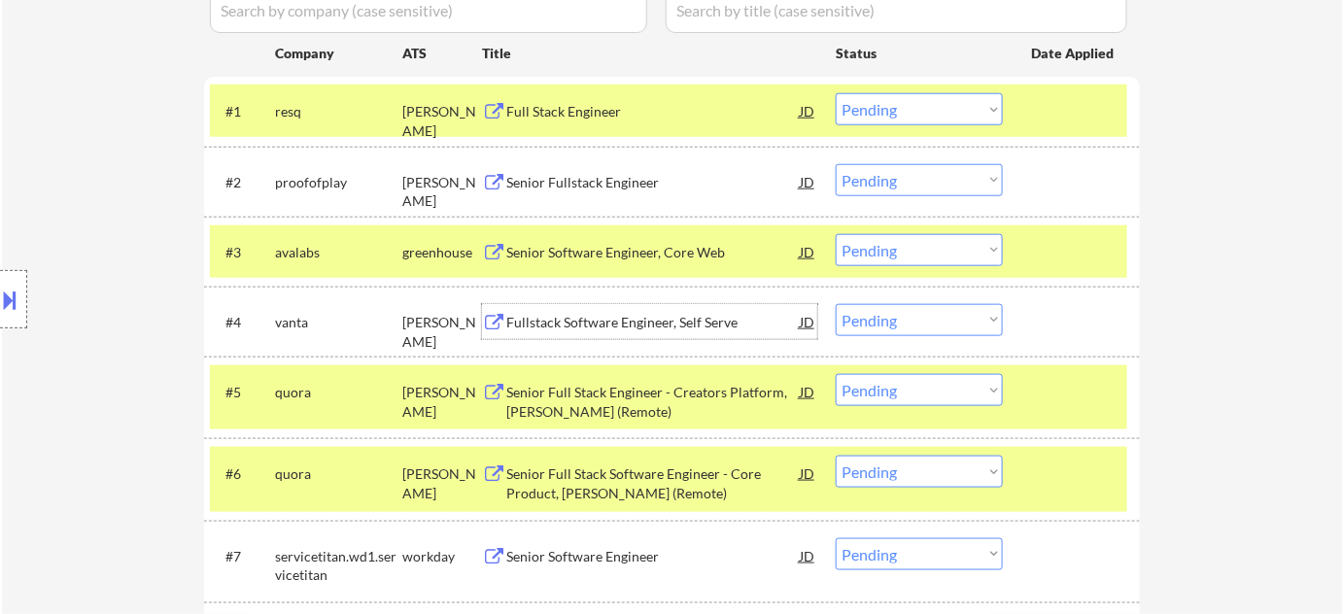
click at [888, 319] on select "Choose an option... Pending Applied Excluded (Questions) Excluded (Expired) Exc…" at bounding box center [919, 320] width 167 height 32
click at [836, 304] on select "Choose an option... Pending Applied Excluded (Questions) Excluded (Expired) Exc…" at bounding box center [919, 320] width 167 height 32
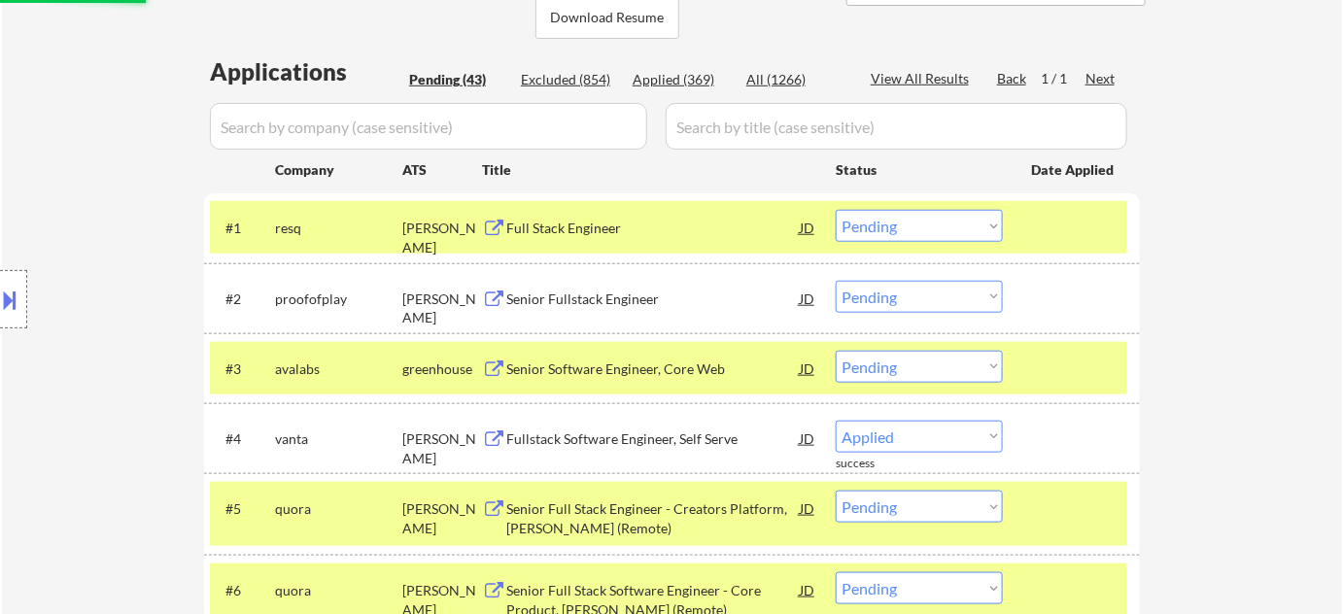
scroll to position [388, 0]
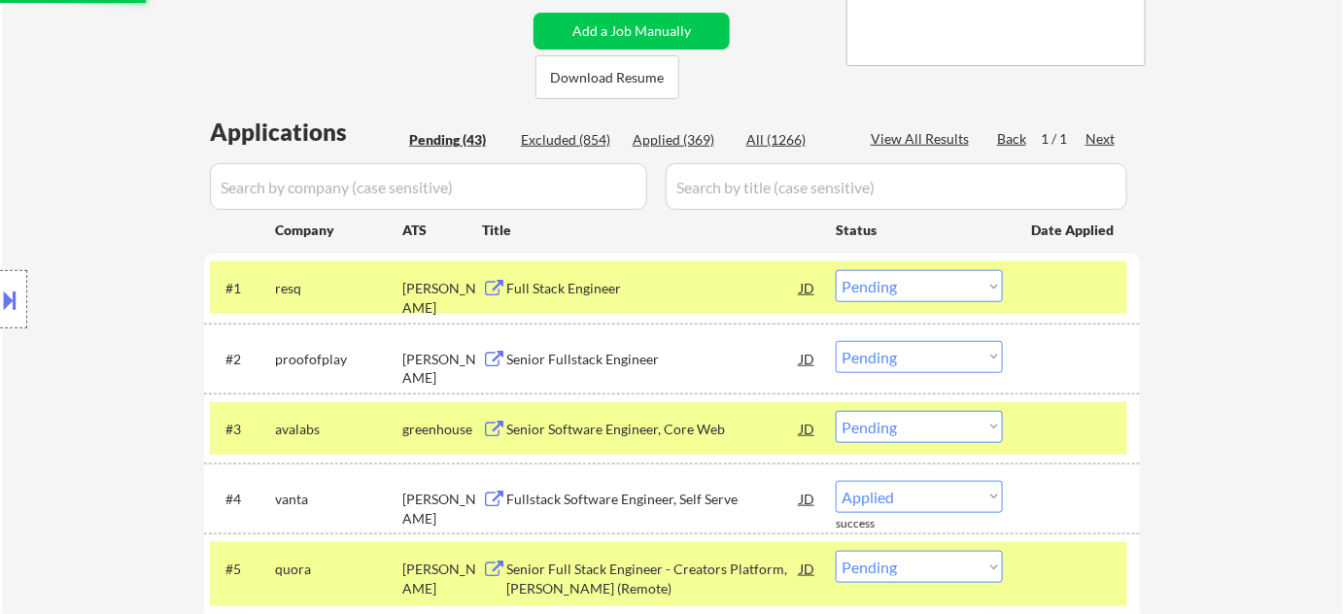
select select ""pending""
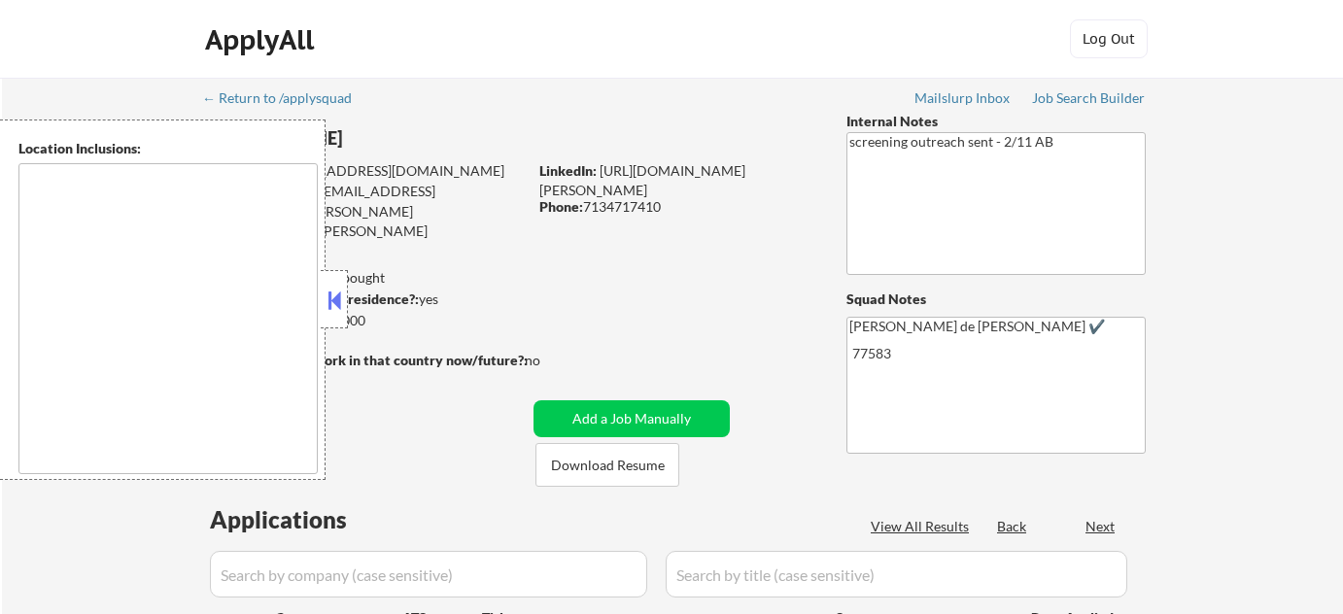
type textarea "remote"
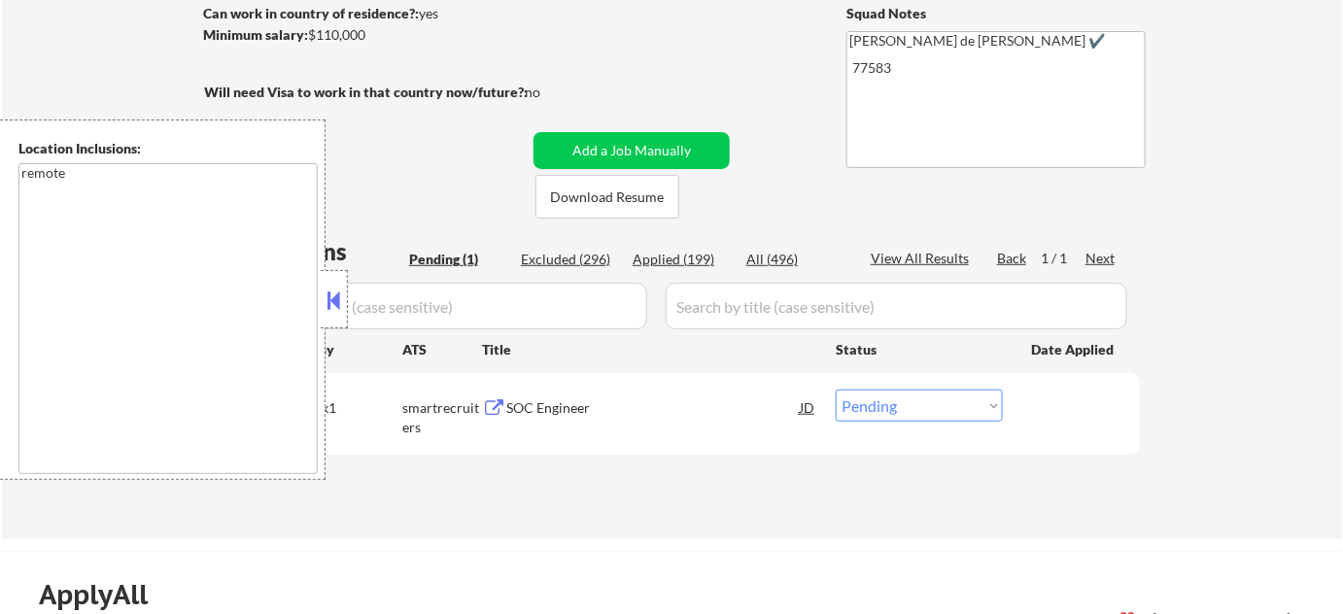
scroll to position [353, 0]
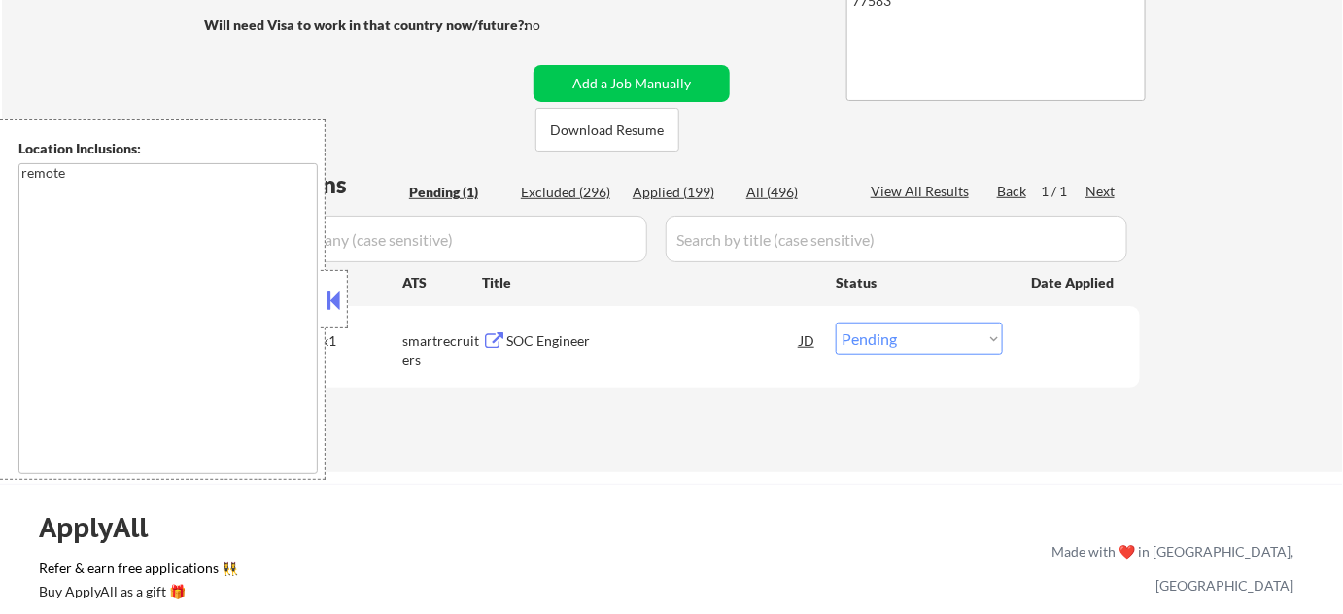
click at [331, 293] on button at bounding box center [334, 300] width 21 height 29
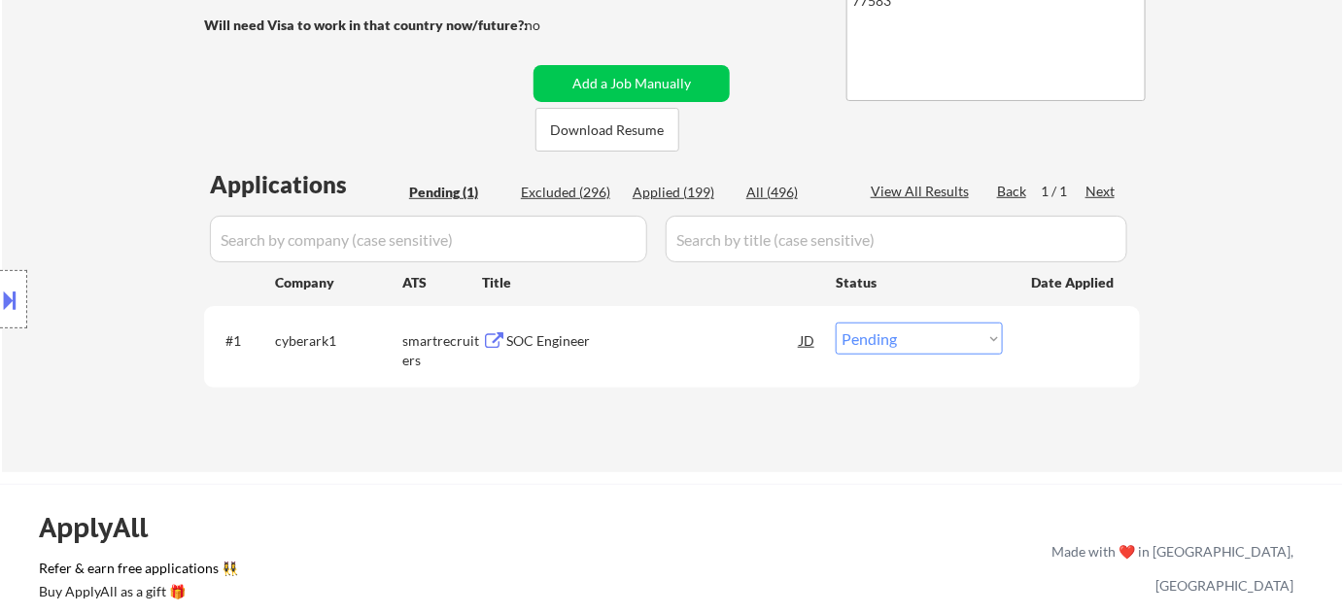
click at [575, 337] on div "SOC Engineer" at bounding box center [652, 340] width 293 height 19
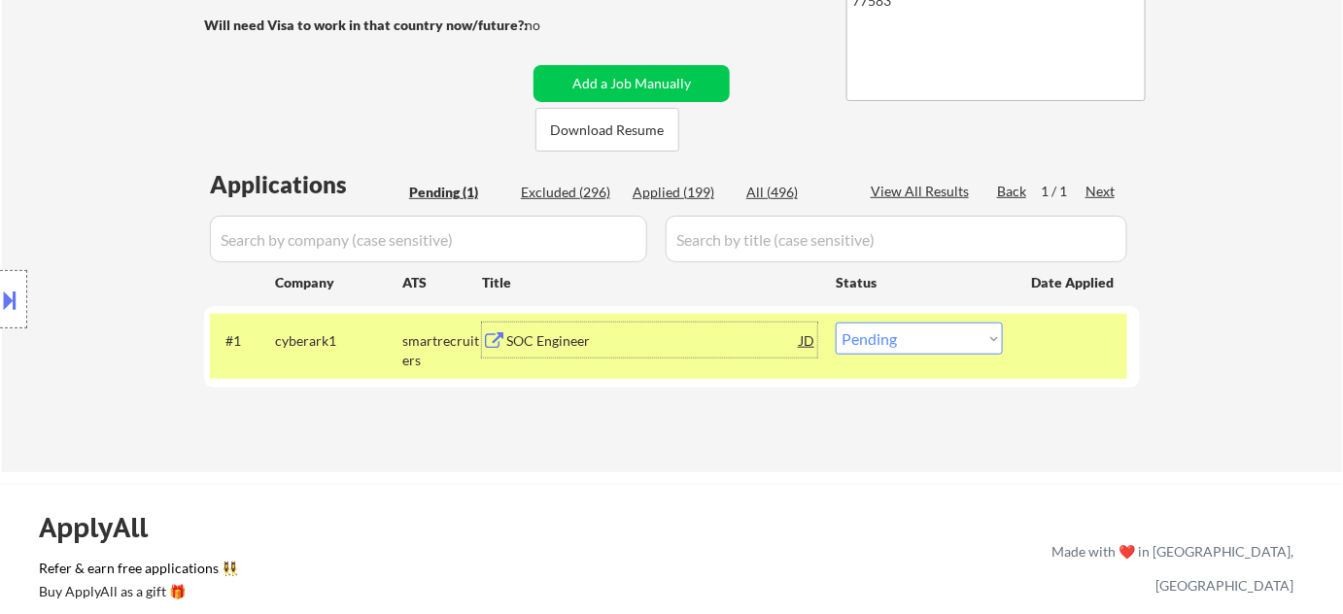
click at [953, 338] on select "Choose an option... Pending Applied Excluded (Questions) Excluded (Expired) Exc…" at bounding box center [919, 339] width 167 height 32
select select ""excluded__bad_match_""
click at [836, 323] on select "Choose an option... Pending Applied Excluded (Questions) Excluded (Expired) Exc…" at bounding box center [919, 339] width 167 height 32
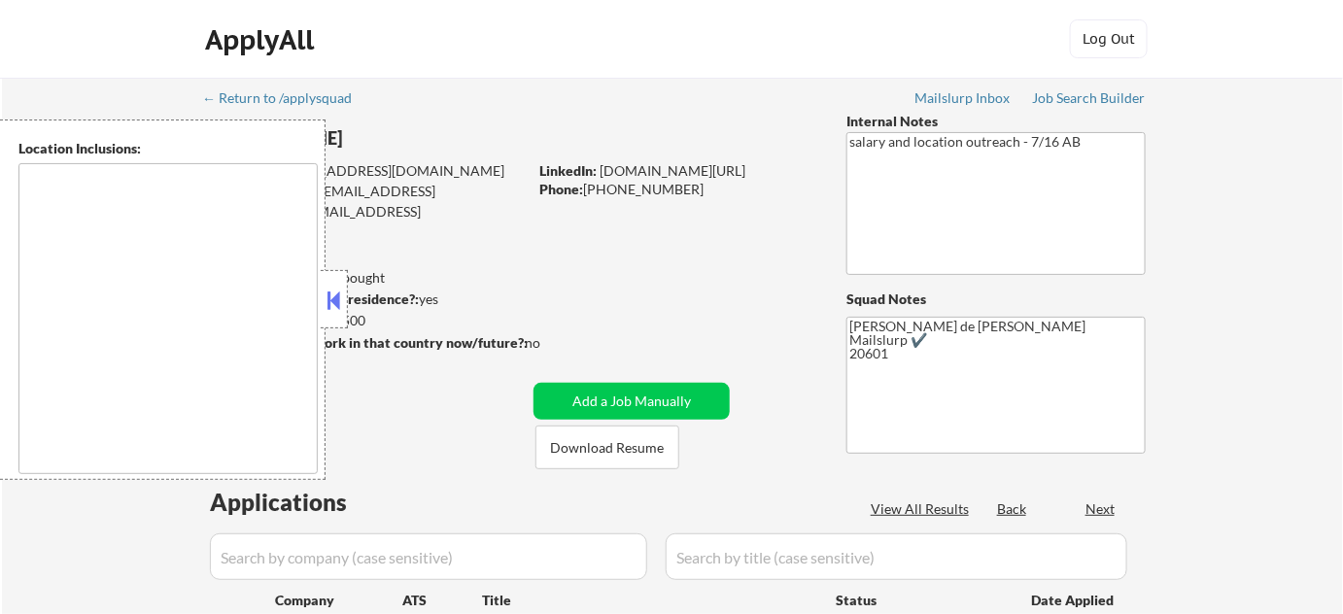
type textarea "[GEOGRAPHIC_DATA], [GEOGRAPHIC_DATA] [GEOGRAPHIC_DATA], [GEOGRAPHIC_DATA] [GEOG…"
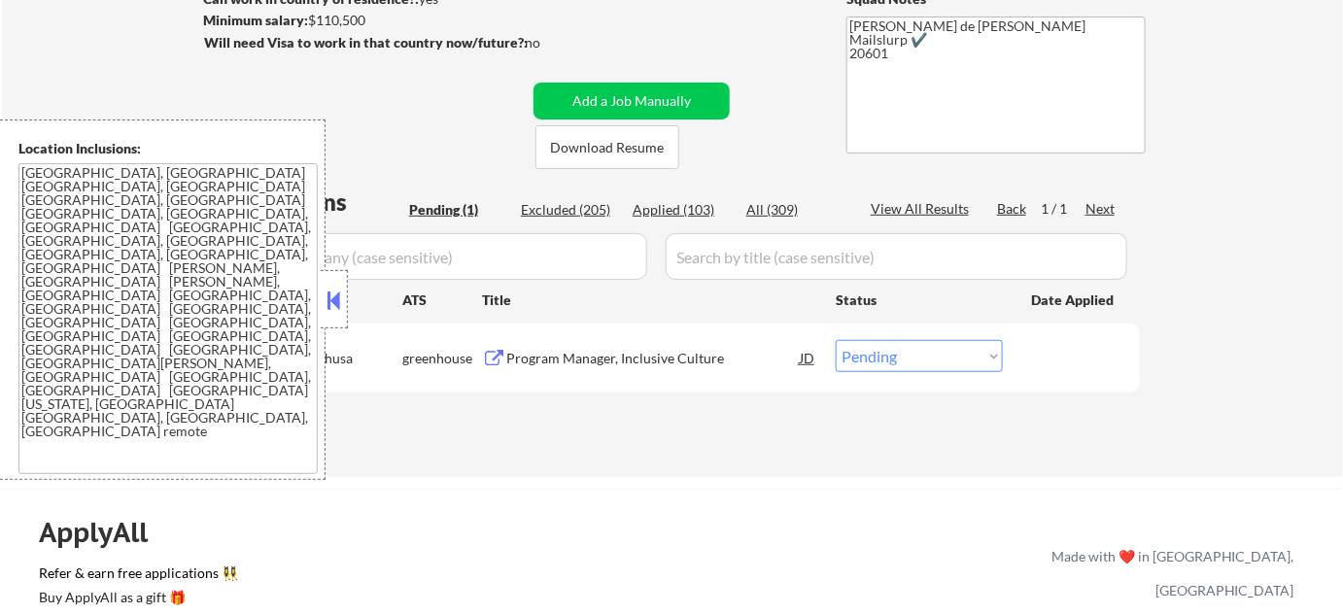
scroll to position [353, 0]
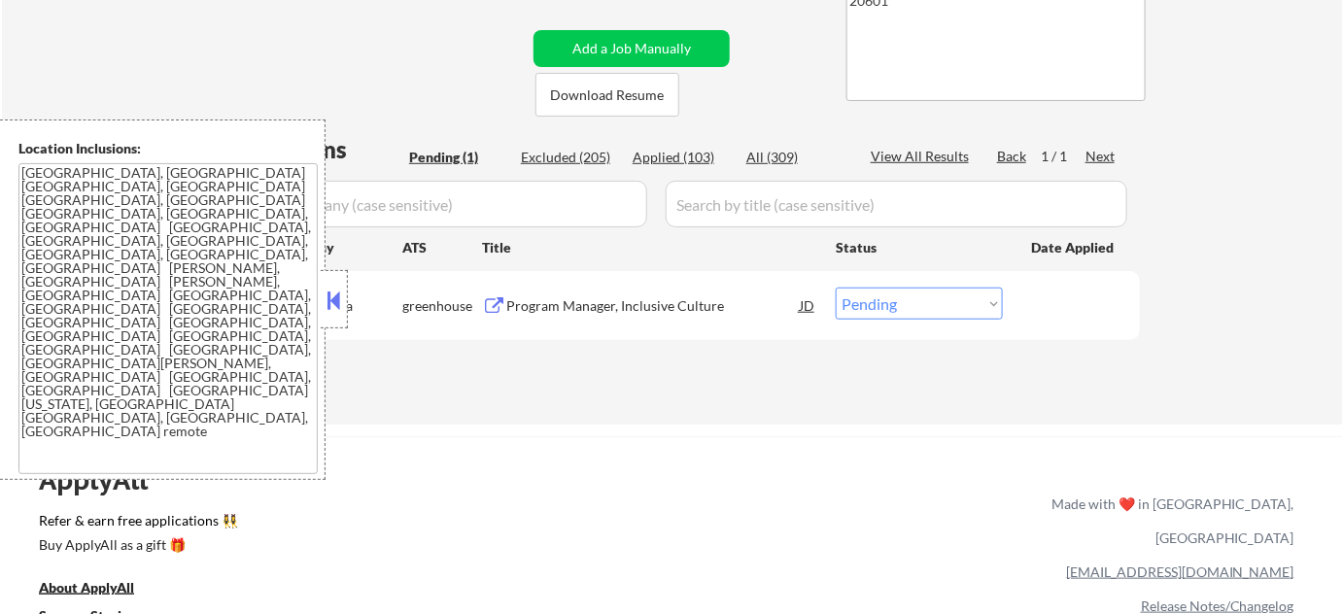
click at [332, 298] on button at bounding box center [334, 300] width 21 height 29
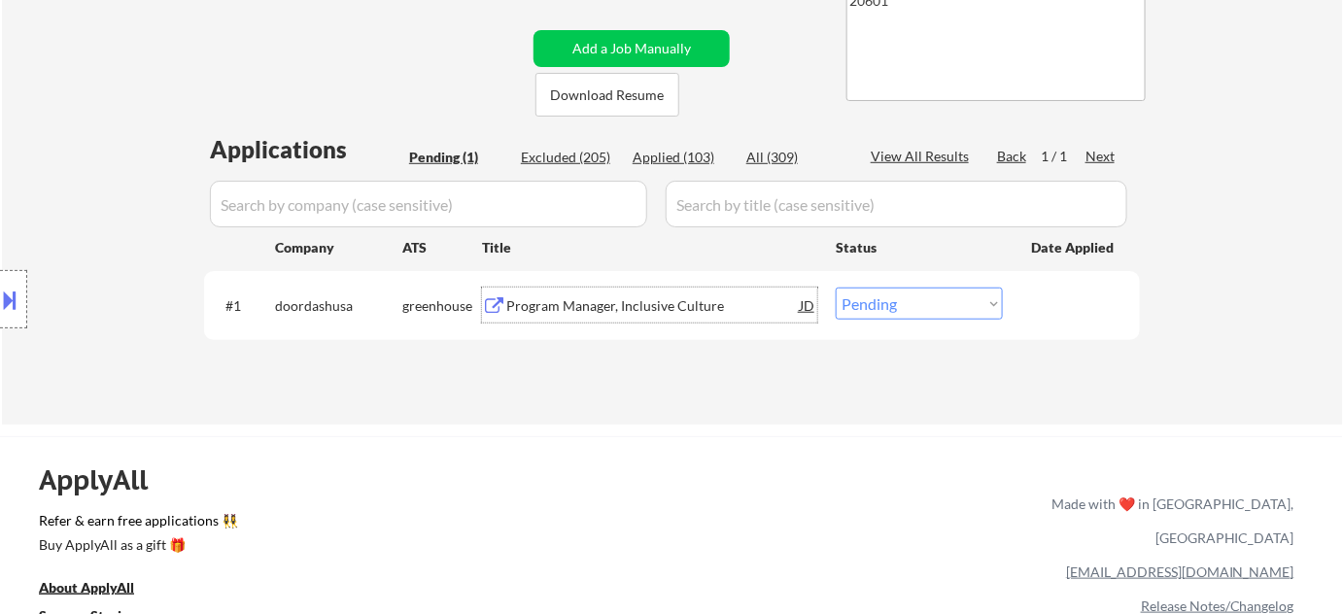
click at [569, 304] on div "Program Manager, Inclusive Culture" at bounding box center [652, 305] width 293 height 19
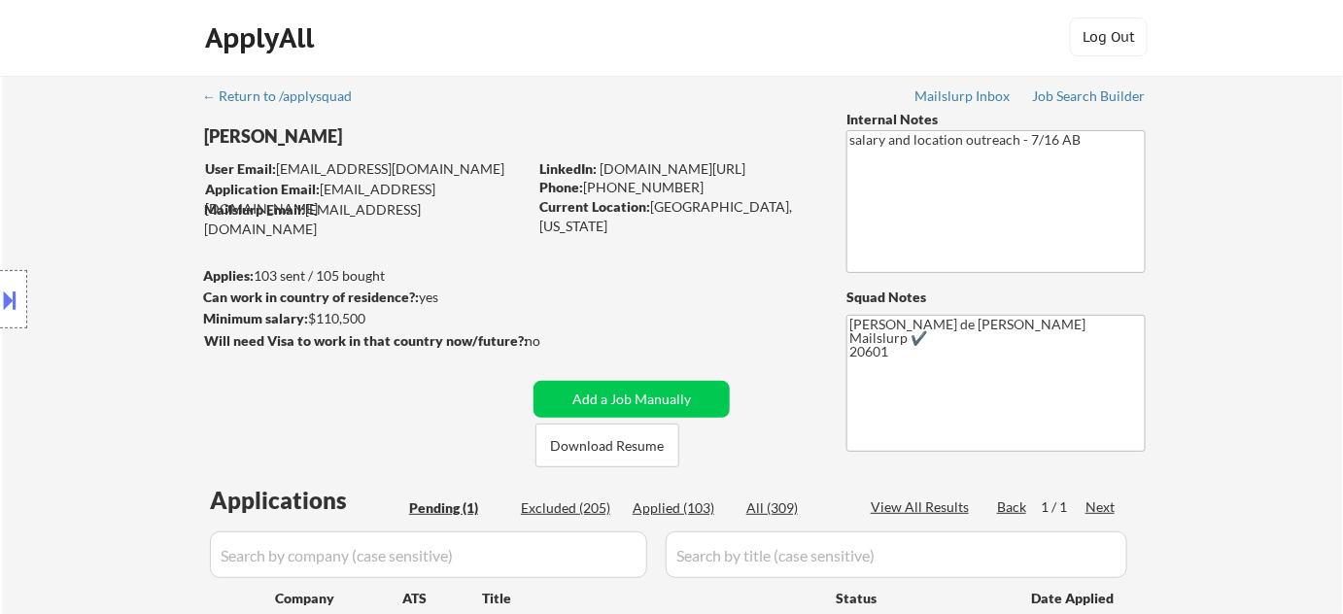
scroll to position [0, 0]
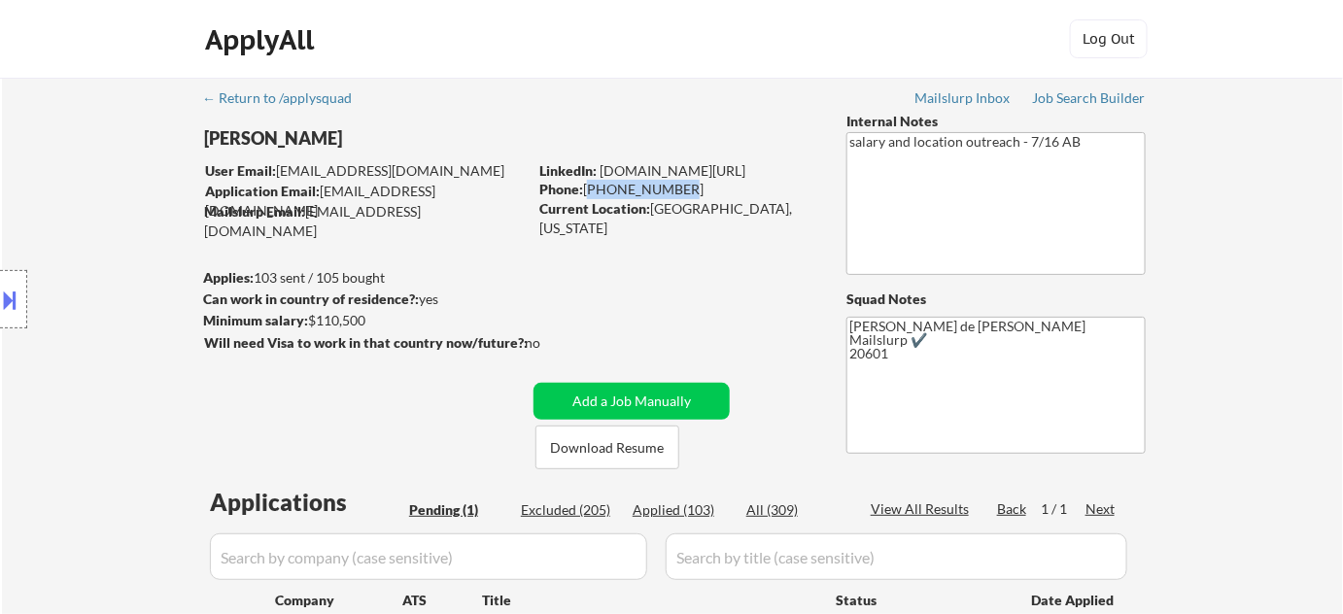
drag, startPoint x: 587, startPoint y: 188, endPoint x: 673, endPoint y: 194, distance: 86.8
click at [673, 194] on div "Phone: 716-512-9171" at bounding box center [676, 189] width 275 height 19
copy div "716-512-9171"
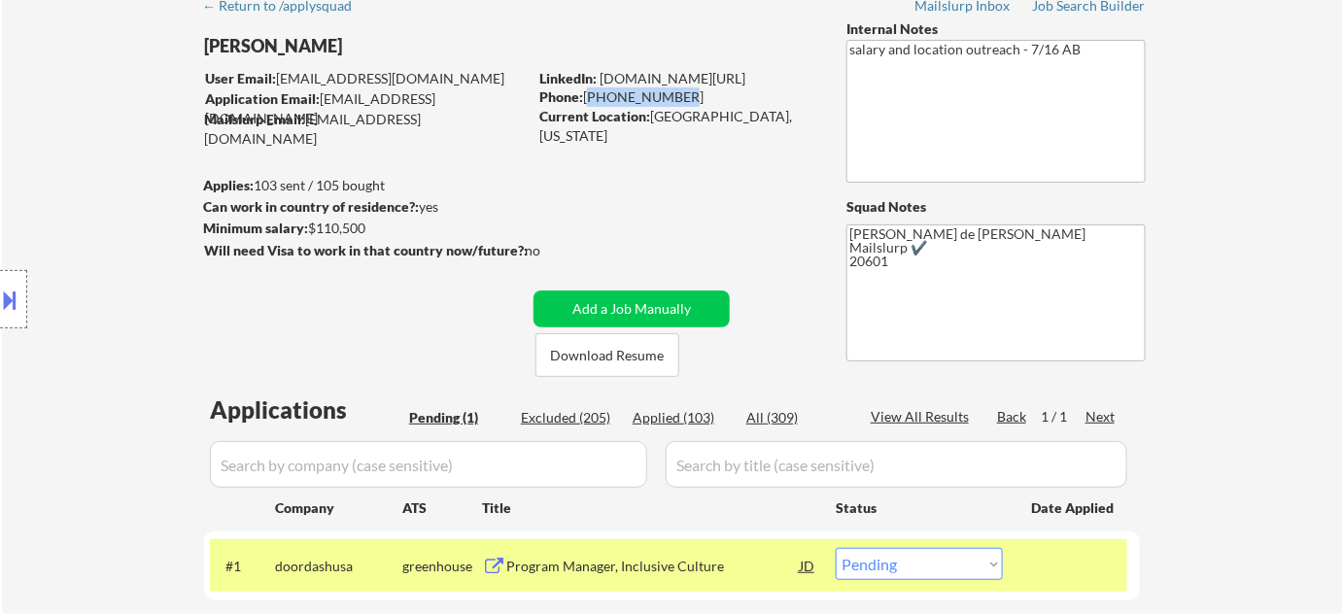
scroll to position [87, 0]
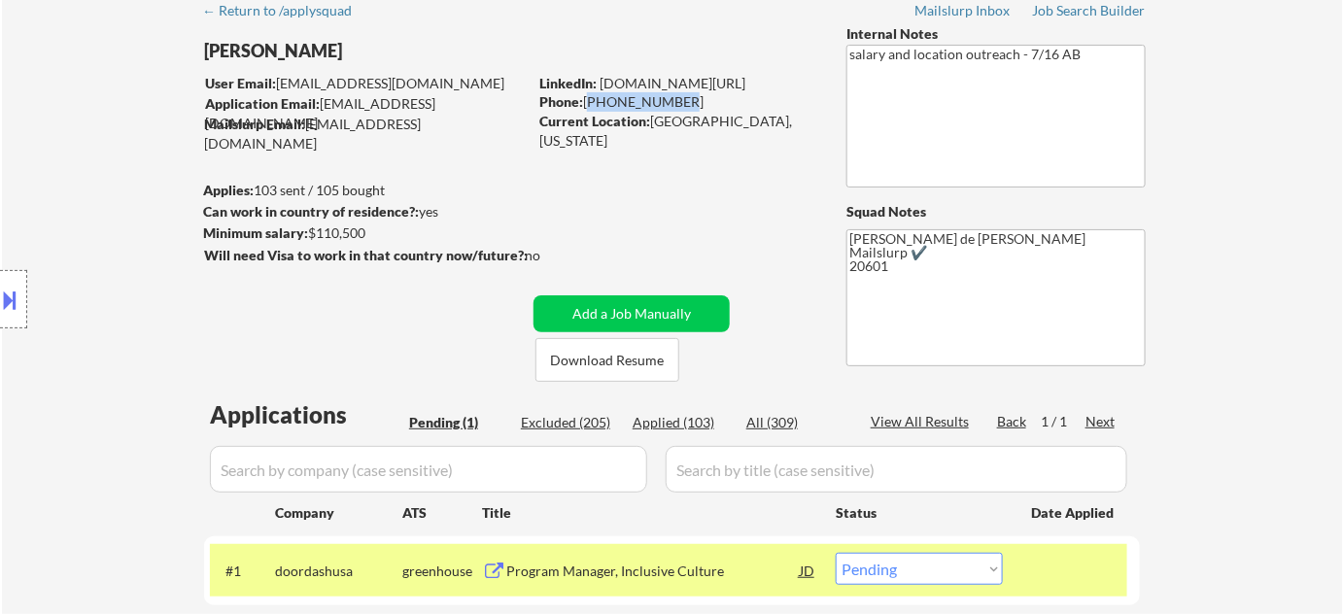
click at [898, 571] on select "Choose an option... Pending Applied Excluded (Questions) Excluded (Expired) Exc…" at bounding box center [919, 569] width 167 height 32
select select ""applied""
click at [836, 553] on select "Choose an option... Pending Applied Excluded (Questions) Excluded (Expired) Exc…" at bounding box center [919, 569] width 167 height 32
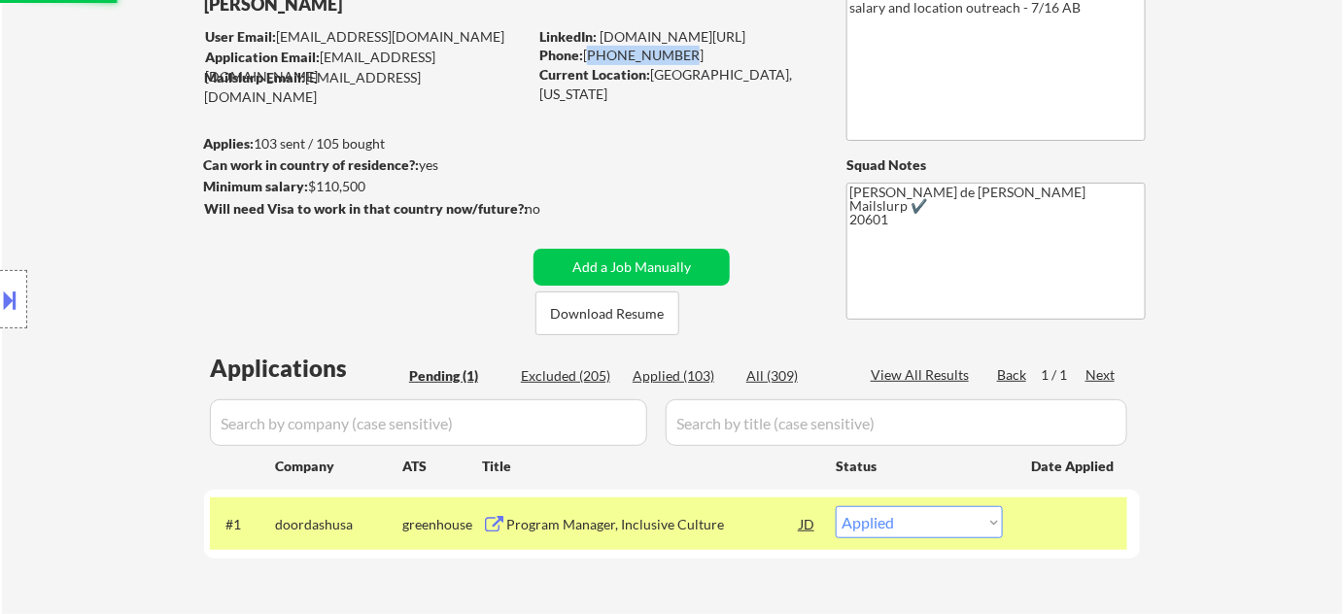
scroll to position [176, 0]
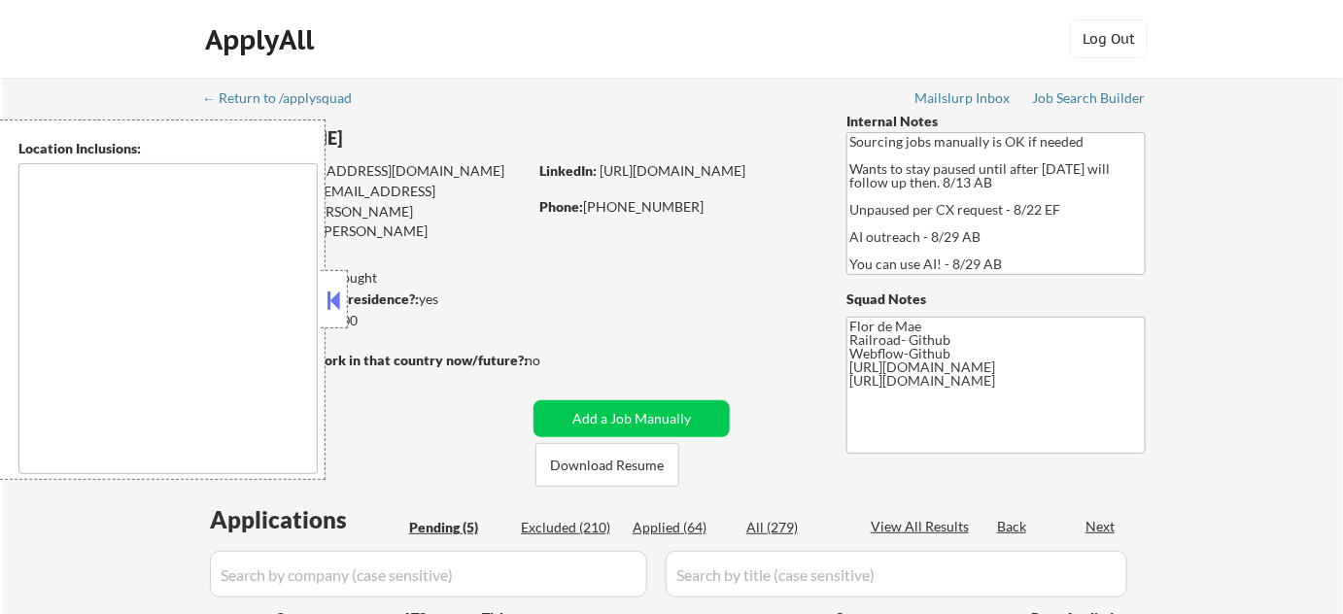
type textarea "[GEOGRAPHIC_DATA], [GEOGRAPHIC_DATA] [GEOGRAPHIC_DATA], [GEOGRAPHIC_DATA] [GEOG…"
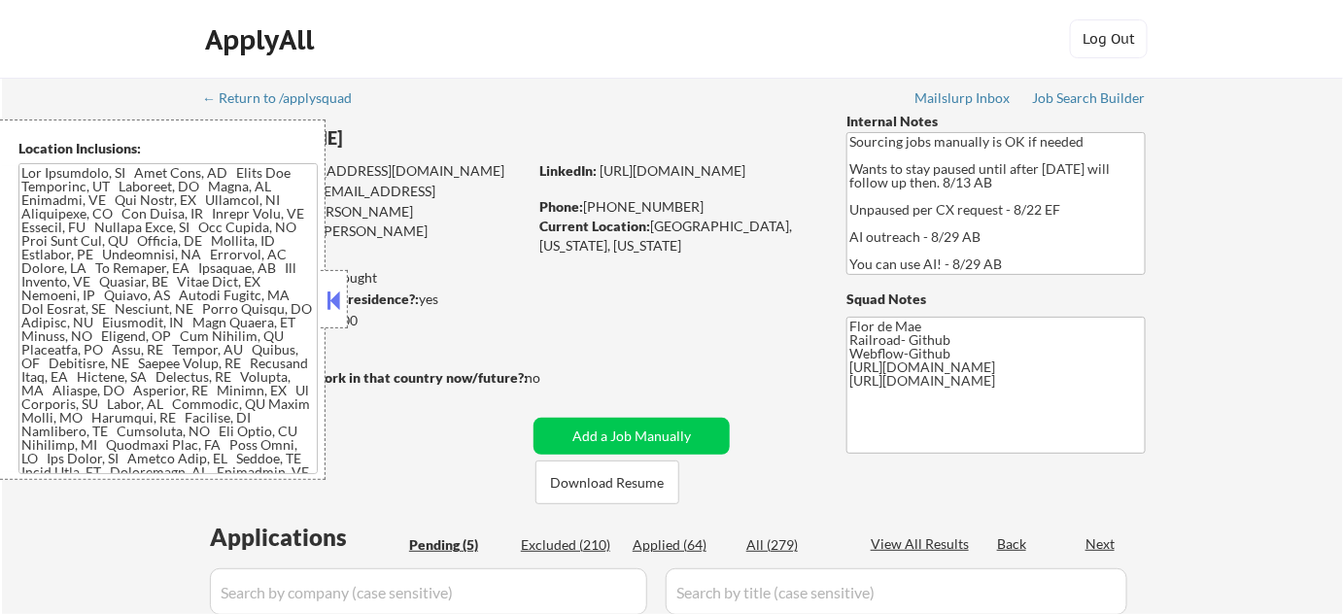
select select ""pending""
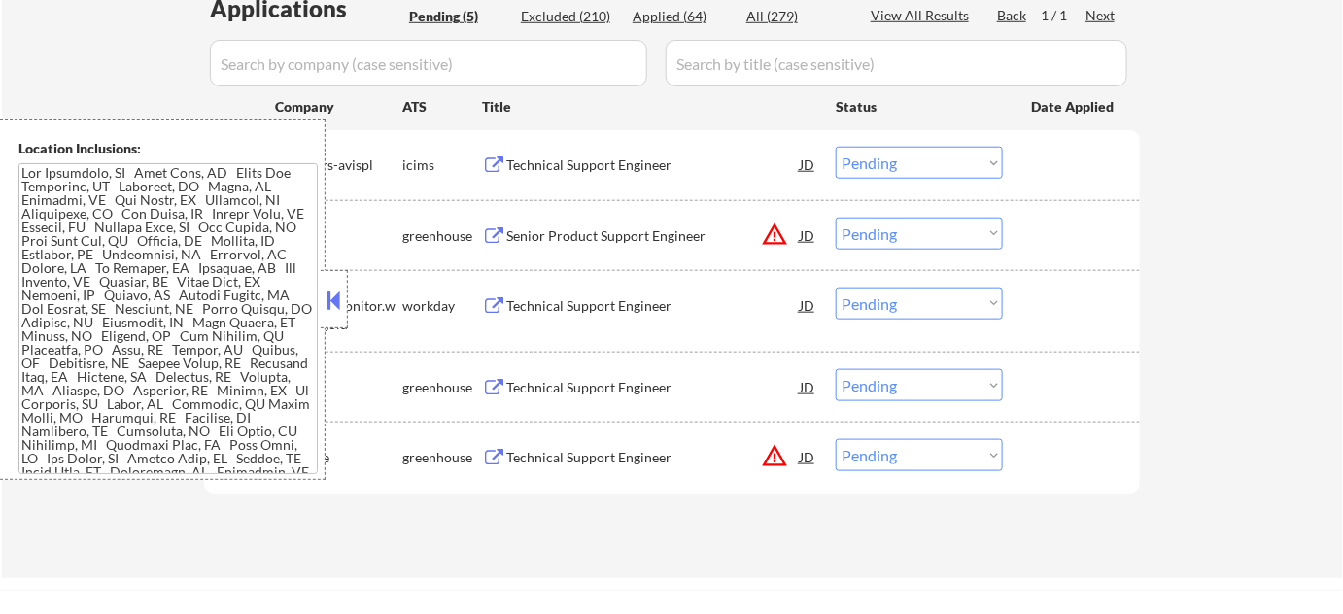
scroll to position [530, 0]
click at [328, 294] on button at bounding box center [334, 300] width 21 height 29
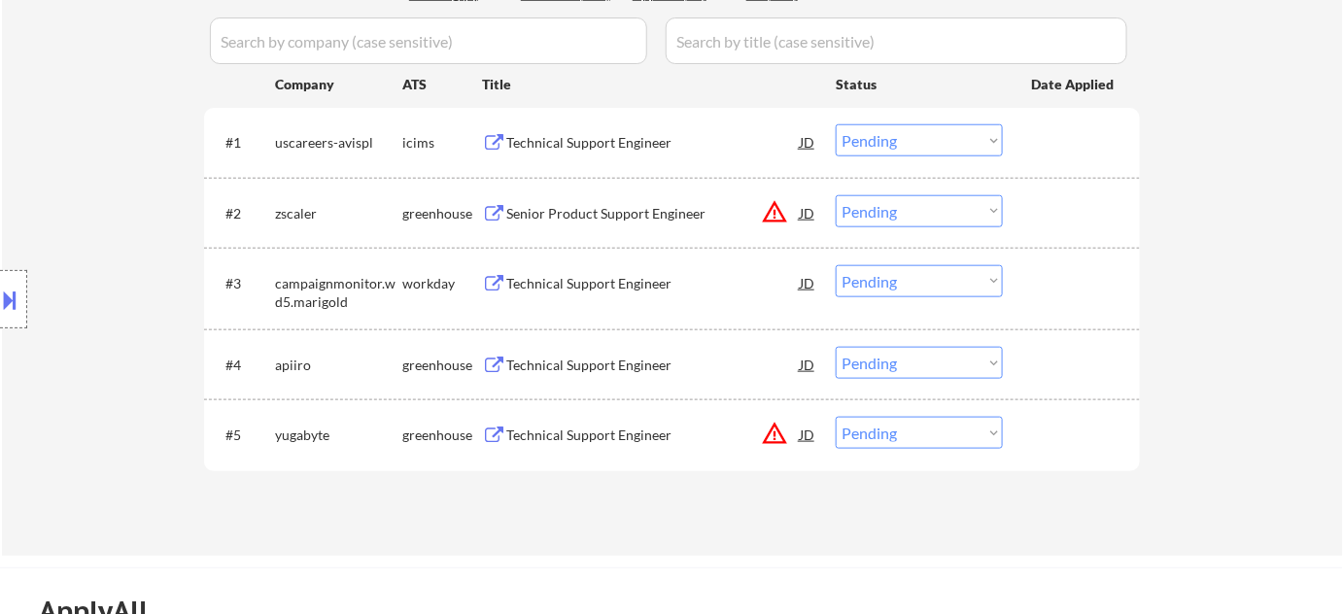
scroll to position [618, 0]
